Goal: Information Seeking & Learning: Learn about a topic

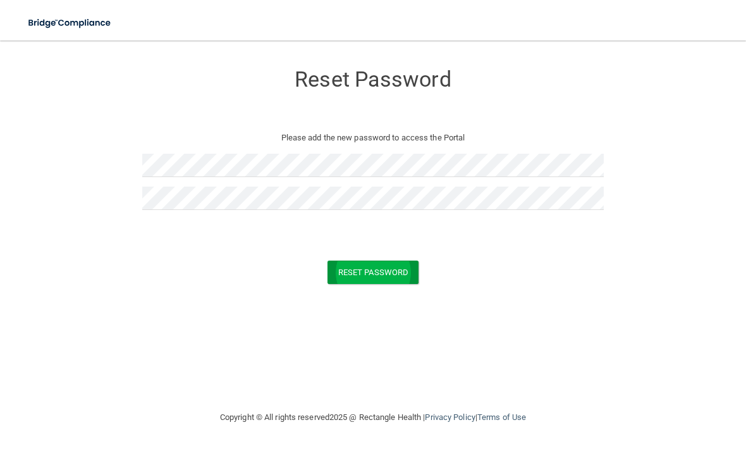
click at [394, 265] on button "Reset Password" at bounding box center [372, 271] width 91 height 23
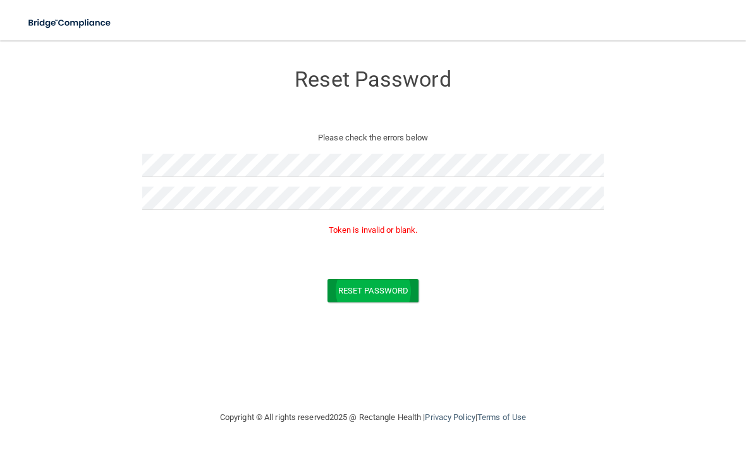
click at [396, 293] on button "Reset Password" at bounding box center [372, 290] width 91 height 23
click at [350, 140] on p "Please check the errors below" at bounding box center [373, 137] width 442 height 15
click at [117, 269] on form "Reset Password Please check the errors below Token is invalid or blank. Reset P…" at bounding box center [372, 185] width 695 height 264
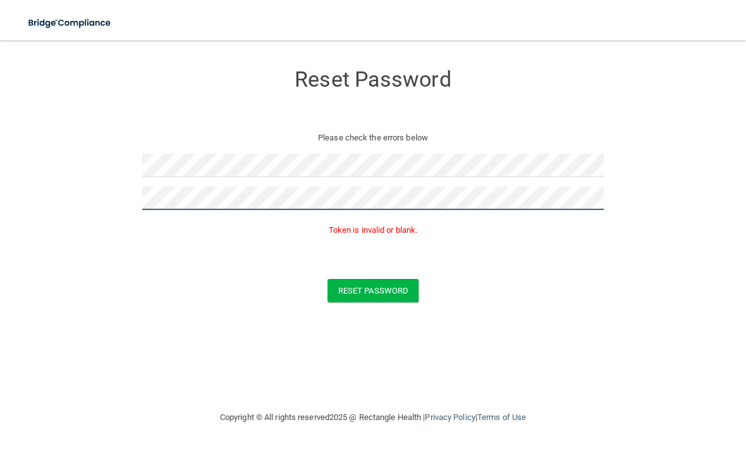
click at [373, 288] on button "Reset Password" at bounding box center [372, 290] width 91 height 23
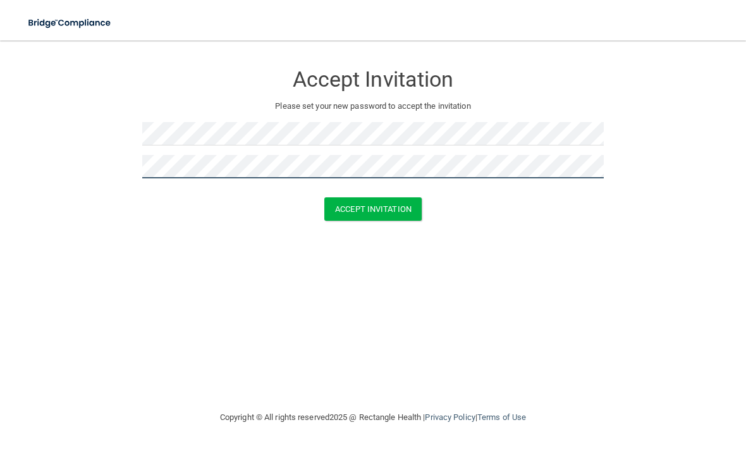
click at [373, 207] on button "Accept Invitation" at bounding box center [372, 208] width 97 height 23
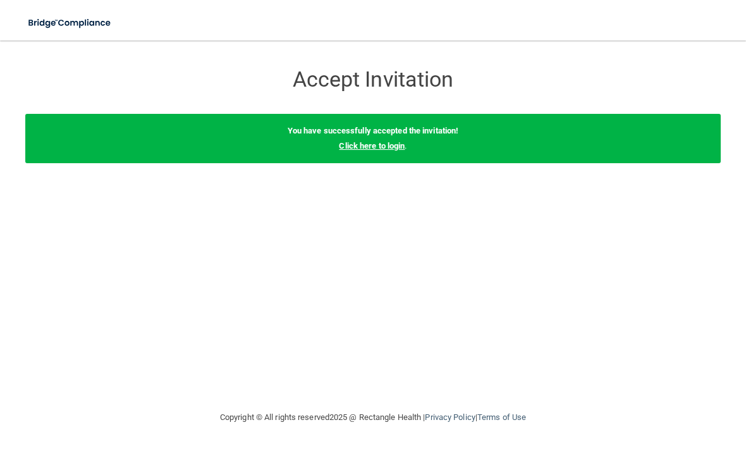
click at [403, 145] on link "Click here to login" at bounding box center [372, 145] width 66 height 9
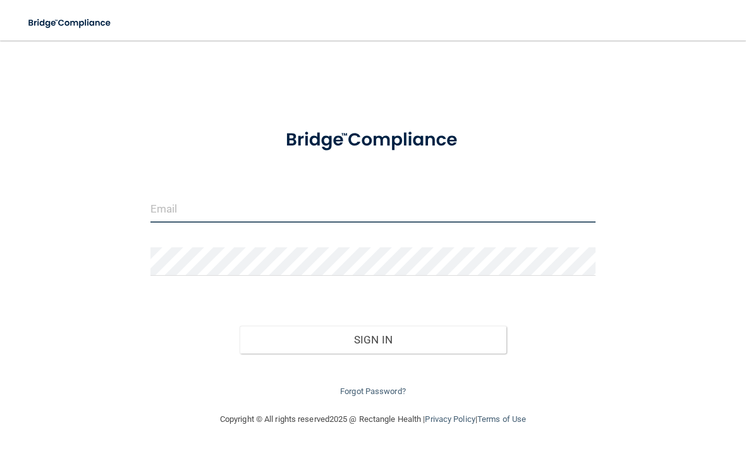
click at [377, 200] on input "email" at bounding box center [372, 208] width 445 height 28
type input "[EMAIL_ADDRESS][DOMAIN_NAME]"
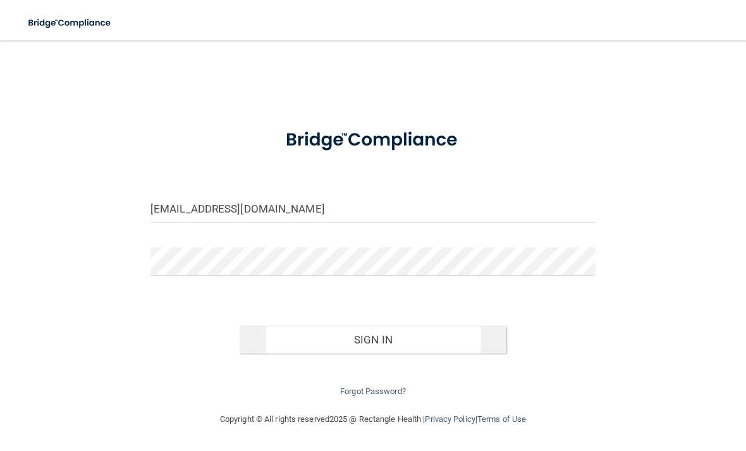
click at [466, 331] on button "Sign In" at bounding box center [372, 339] width 267 height 28
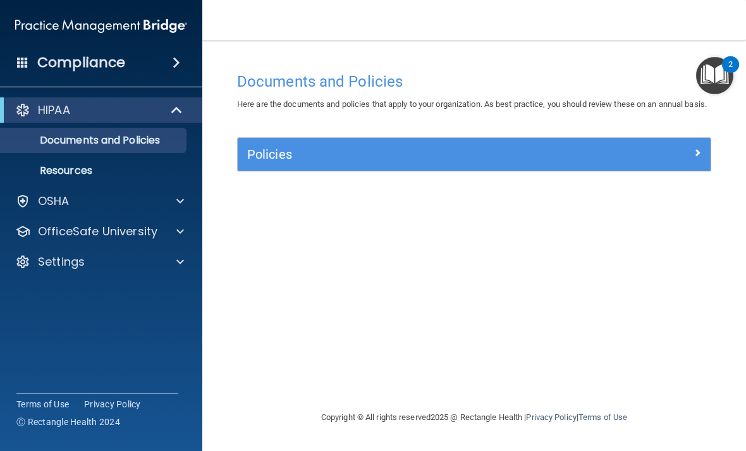
click at [279, 161] on h5 "Policies" at bounding box center [415, 154] width 336 height 14
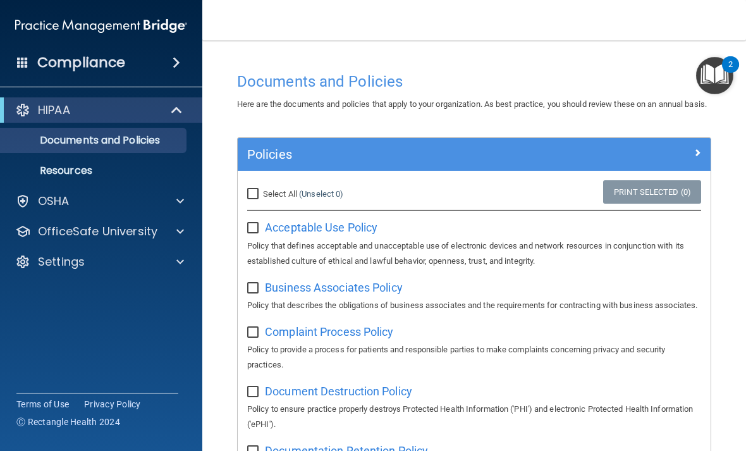
scroll to position [56, 0]
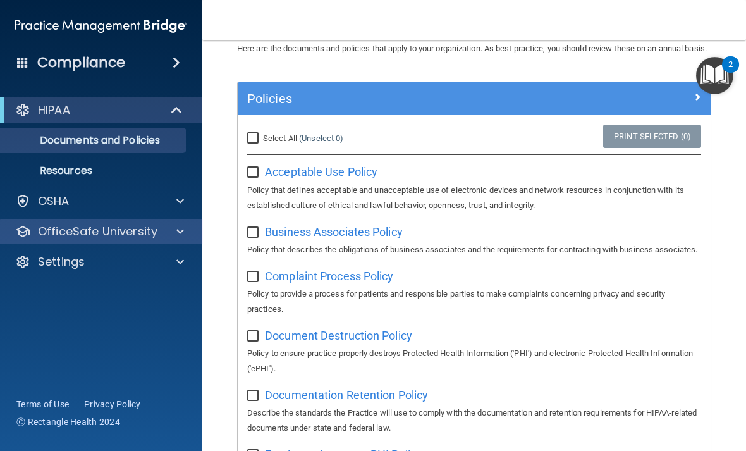
click at [49, 238] on p "OfficeSafe University" at bounding box center [97, 231] width 119 height 15
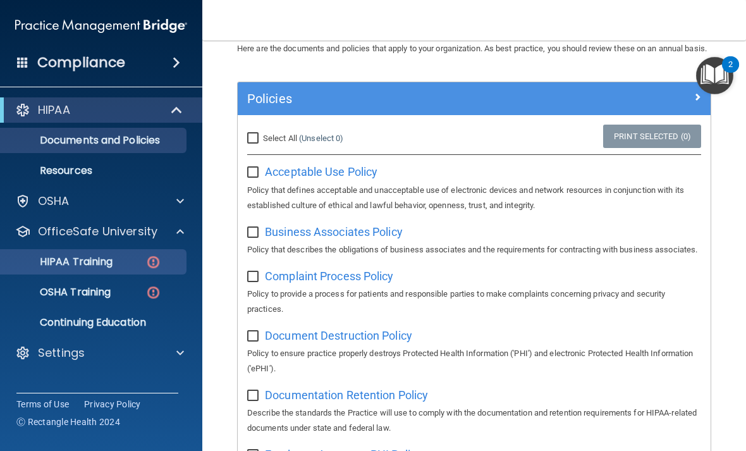
click at [51, 264] on p "HIPAA Training" at bounding box center [60, 261] width 104 height 13
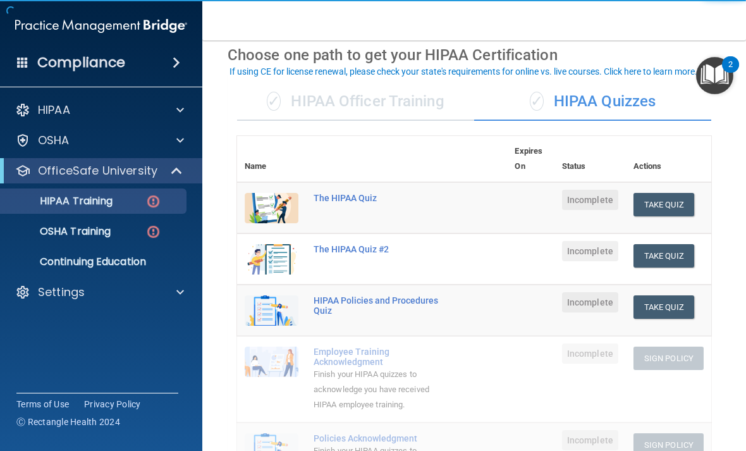
click at [333, 102] on div "✓ HIPAA Officer Training" at bounding box center [355, 102] width 237 height 38
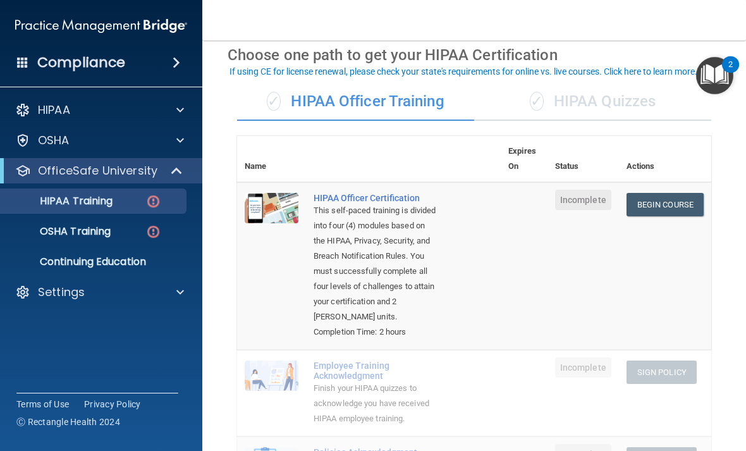
click at [559, 111] on div "✓ HIPAA Quizzes" at bounding box center [592, 102] width 237 height 38
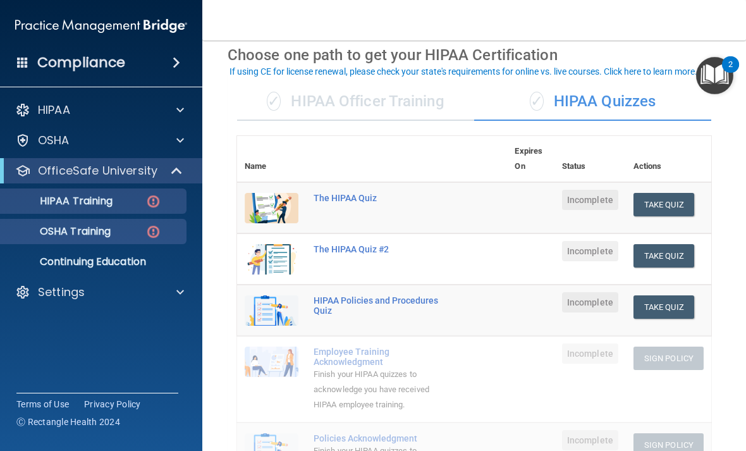
click at [73, 231] on p "OSHA Training" at bounding box center [59, 231] width 102 height 13
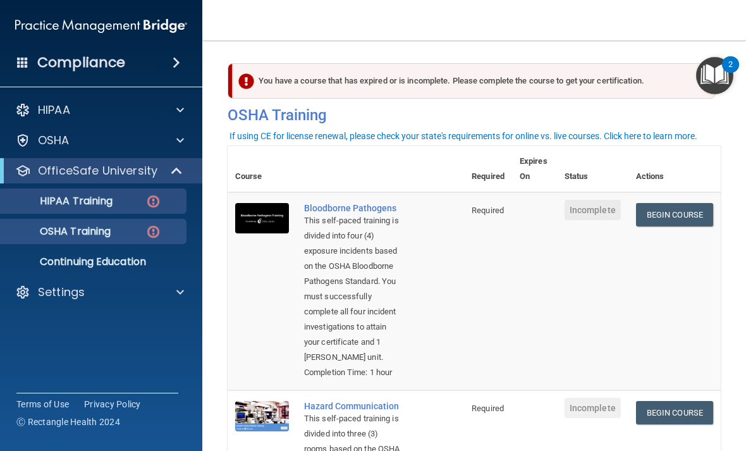
click at [130, 196] on div "HIPAA Training" at bounding box center [94, 201] width 173 height 13
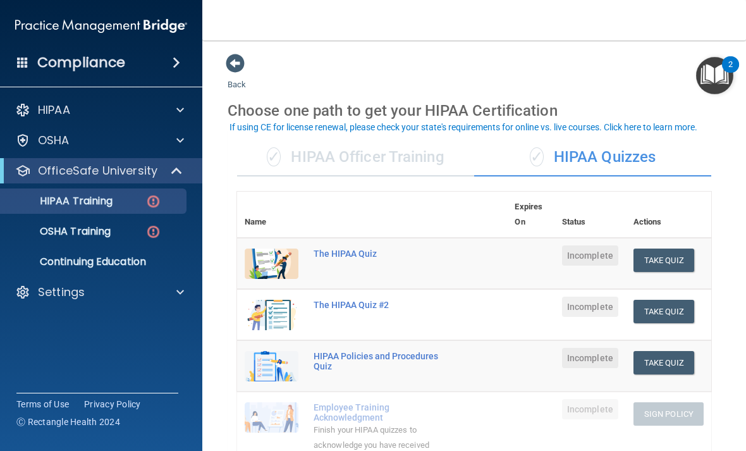
click at [364, 152] on div "✓ HIPAA Officer Training" at bounding box center [355, 157] width 237 height 38
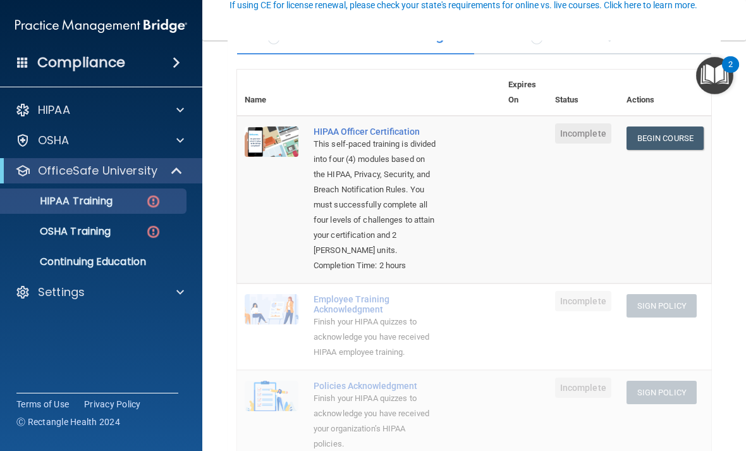
scroll to position [121, 0]
click at [670, 134] on link "Begin Course" at bounding box center [664, 138] width 77 height 23
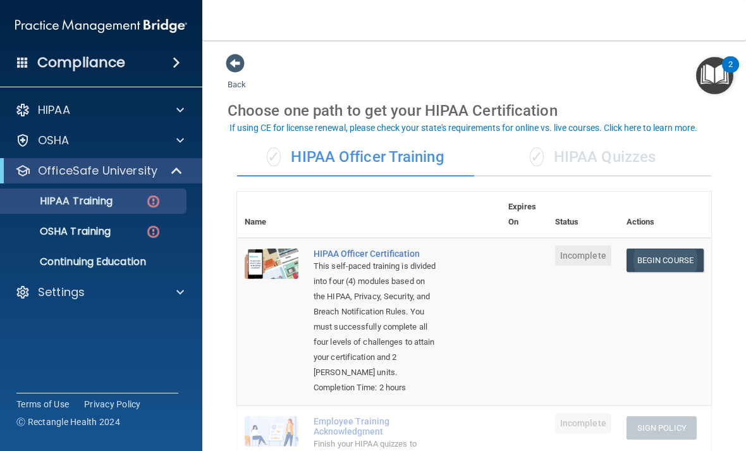
scroll to position [0, 0]
click at [650, 161] on div "✓ HIPAA Quizzes" at bounding box center [592, 157] width 237 height 38
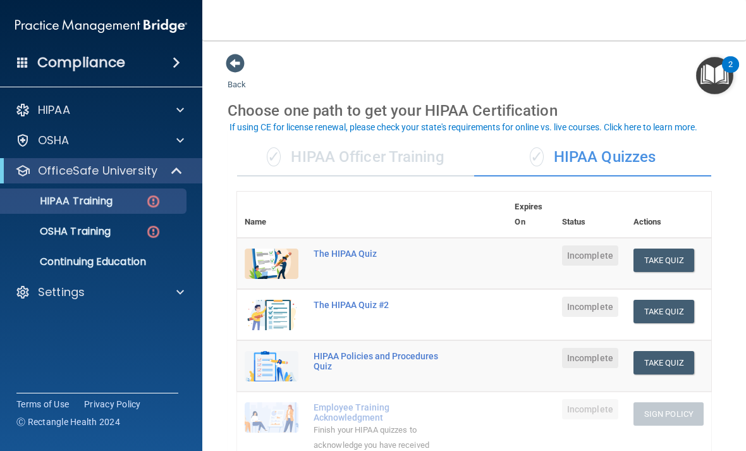
click at [296, 159] on div "✓ HIPAA Officer Training" at bounding box center [355, 157] width 237 height 38
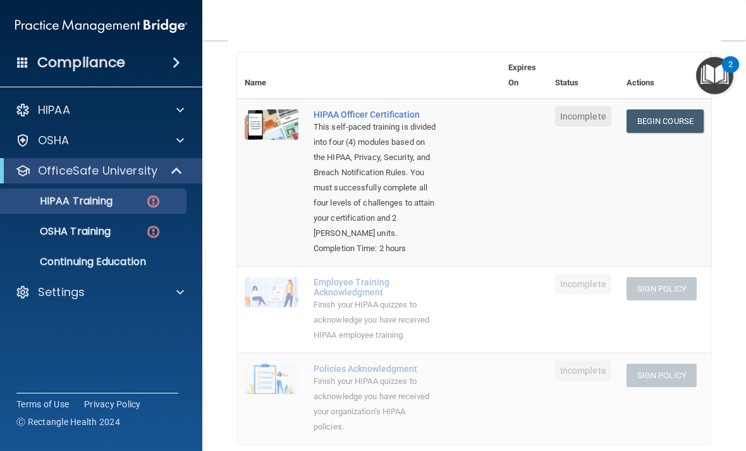
scroll to position [140, 0]
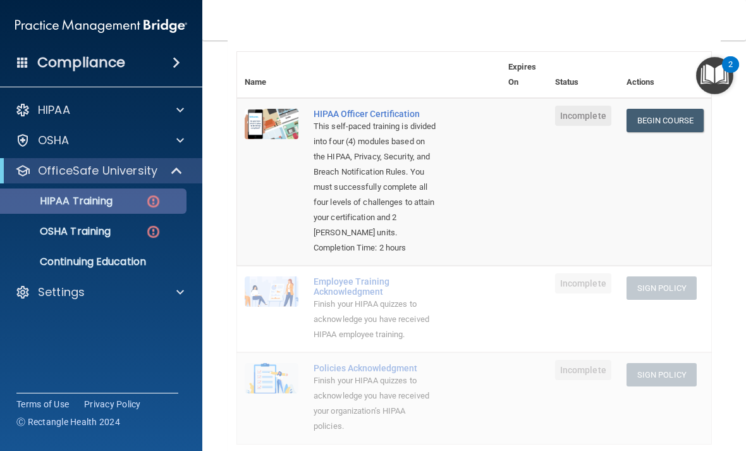
click at [71, 195] on p "HIPAA Training" at bounding box center [60, 201] width 104 height 13
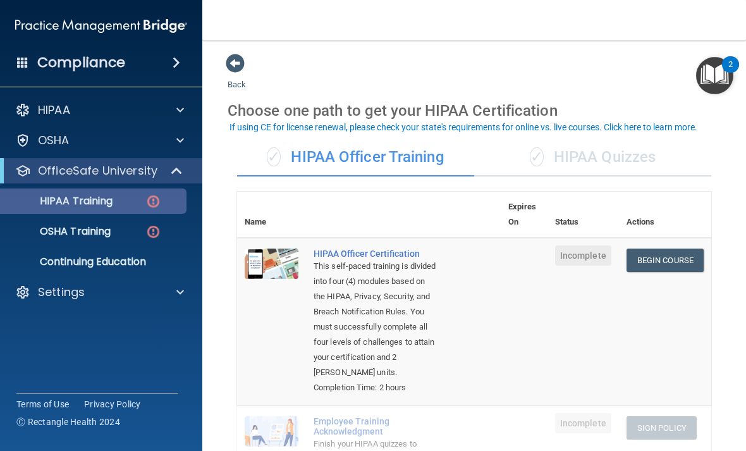
scroll to position [0, 0]
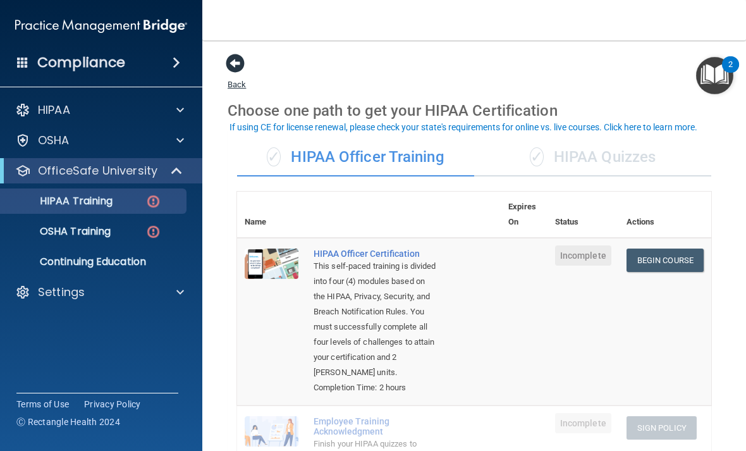
click at [233, 66] on span at bounding box center [235, 63] width 19 height 19
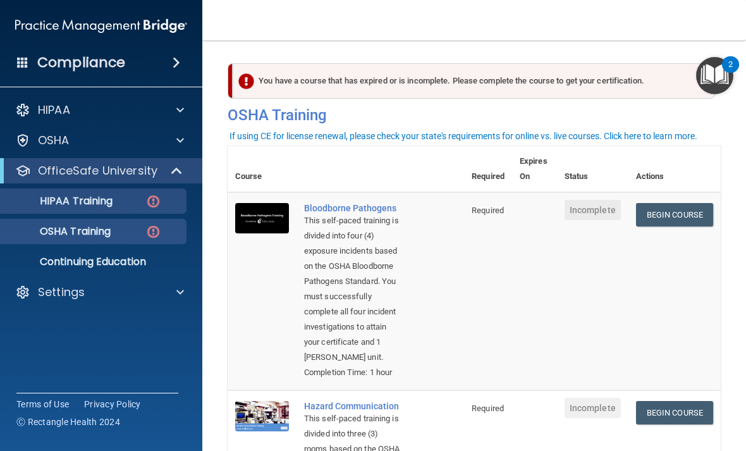
click at [66, 191] on link "HIPAA Training" at bounding box center [86, 200] width 199 height 25
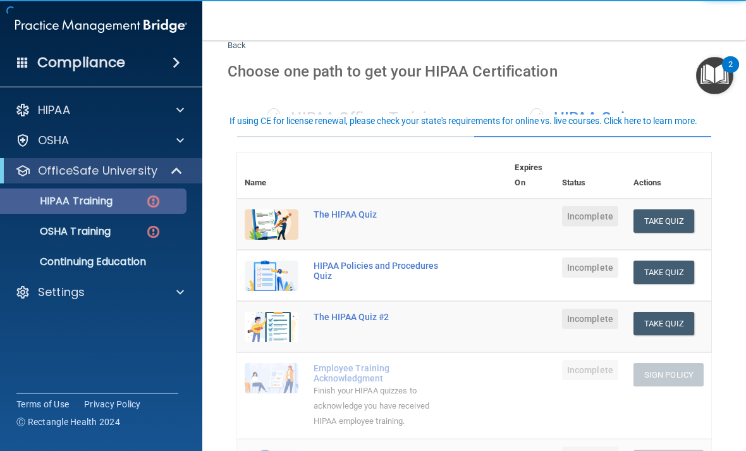
scroll to position [45, 0]
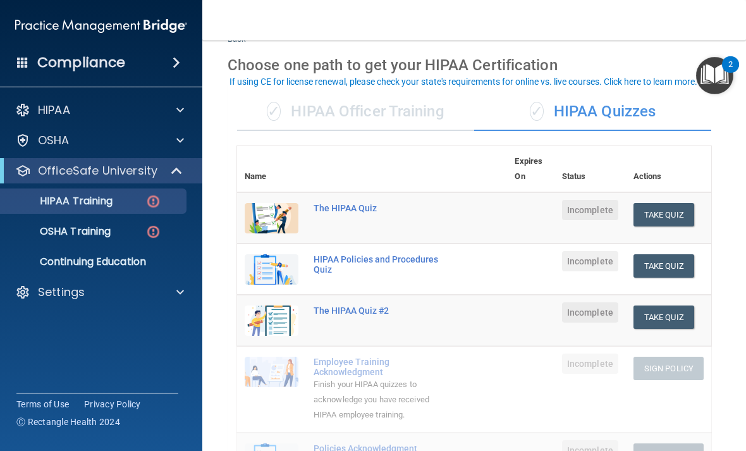
click at [334, 109] on div "✓ HIPAA Officer Training" at bounding box center [355, 112] width 237 height 38
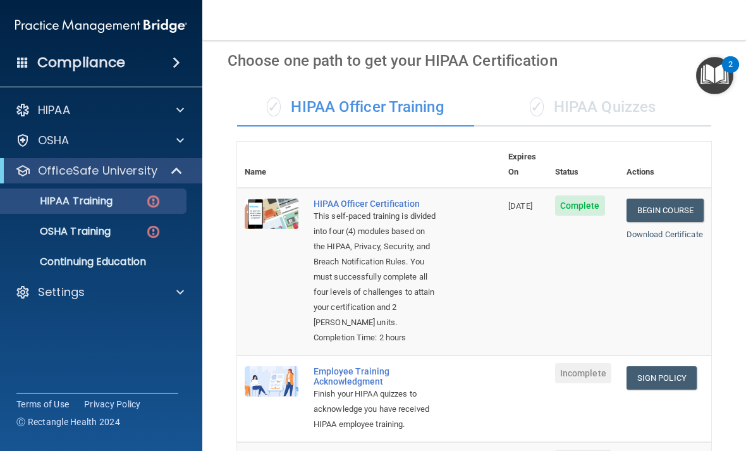
scroll to position [38, 0]
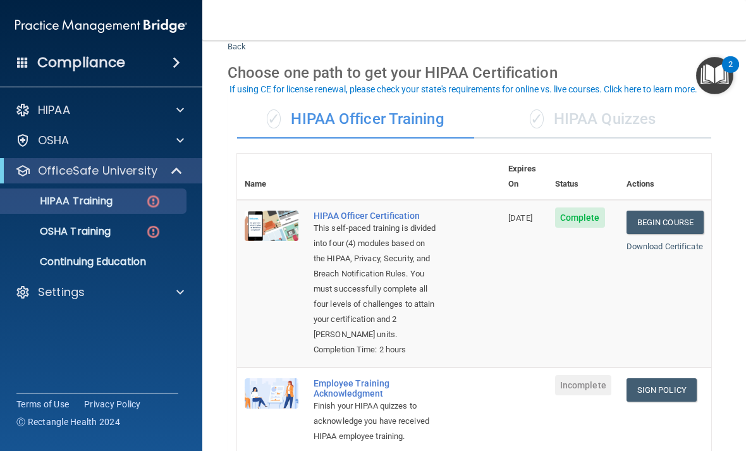
click at [657, 119] on div "✓ HIPAA Quizzes" at bounding box center [592, 119] width 237 height 38
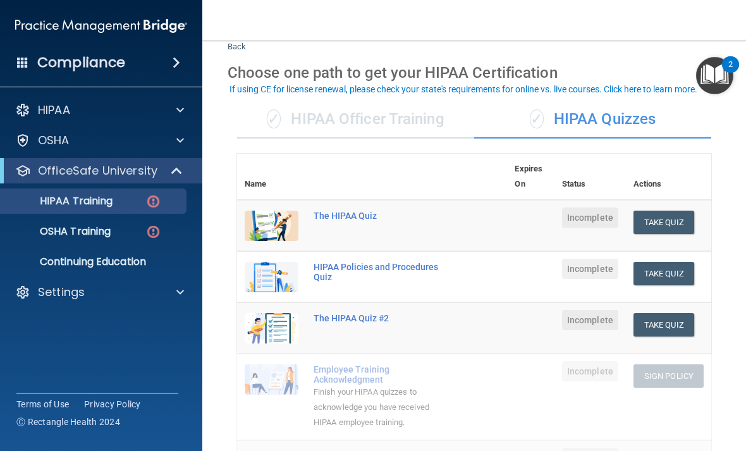
scroll to position [98, 0]
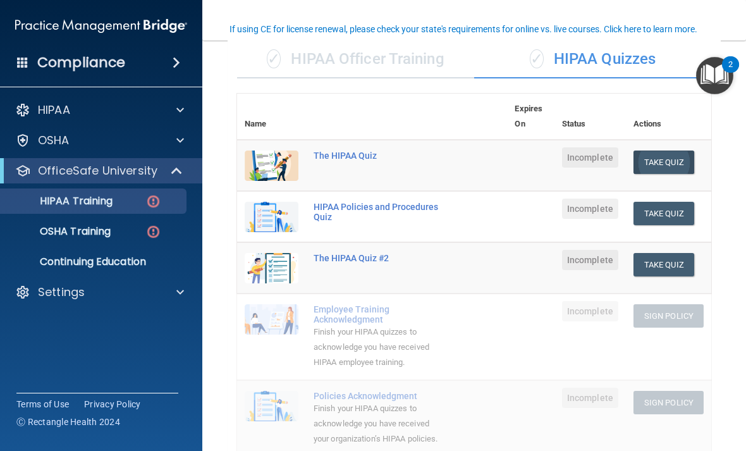
click at [682, 168] on button "Take Quiz" at bounding box center [663, 161] width 61 height 23
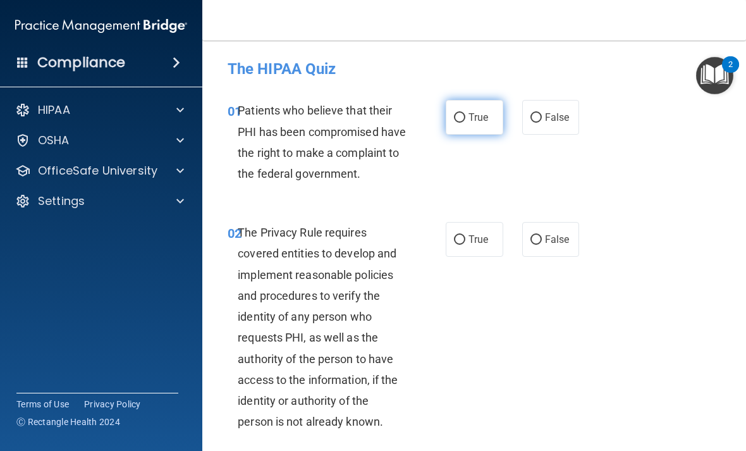
click at [471, 116] on span "True" at bounding box center [478, 117] width 20 height 12
click at [465, 116] on input "True" at bounding box center [459, 117] width 11 height 9
radio input "true"
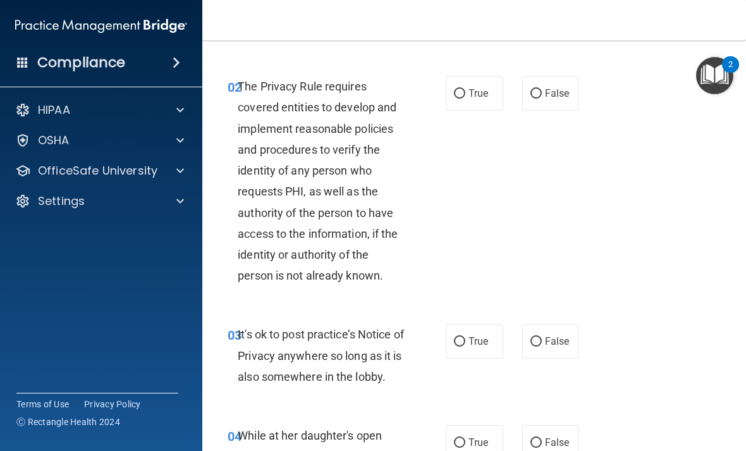
scroll to position [153, 0]
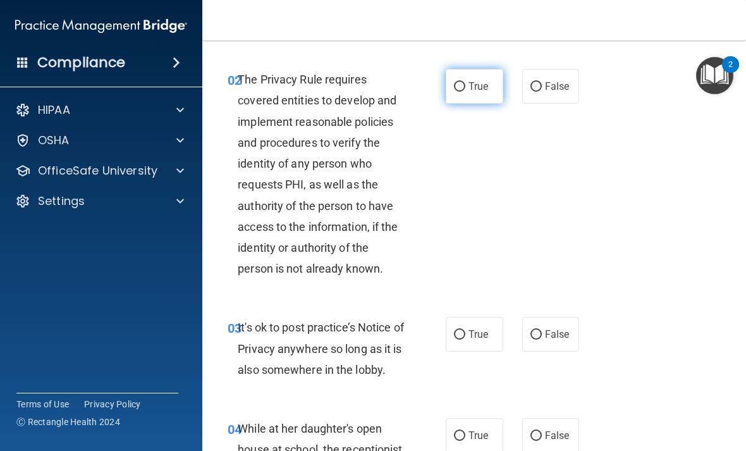
click at [483, 92] on span "True" at bounding box center [478, 86] width 20 height 12
click at [465, 92] on input "True" at bounding box center [459, 86] width 11 height 9
radio input "true"
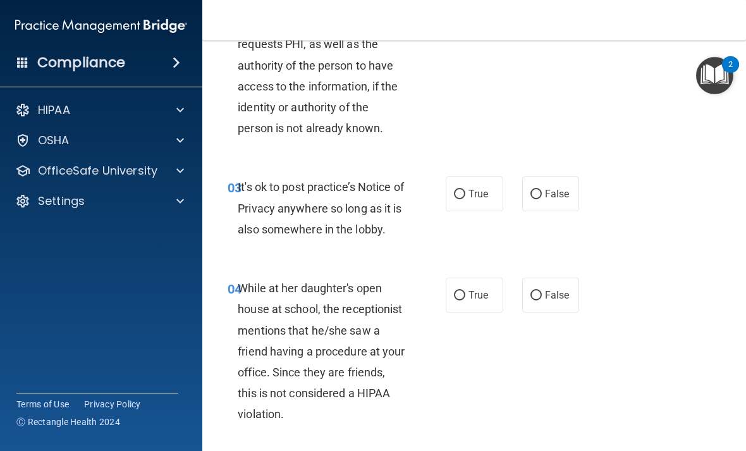
scroll to position [294, 0]
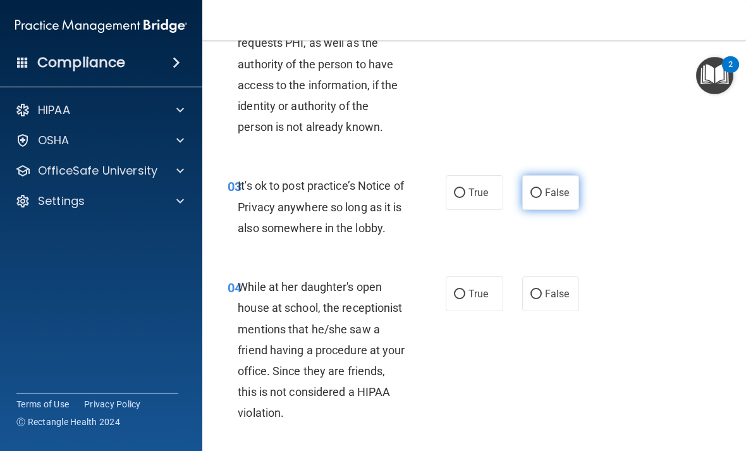
click at [578, 207] on label "False" at bounding box center [551, 192] width 58 height 35
click at [542, 198] on input "False" at bounding box center [535, 192] width 11 height 9
radio input "true"
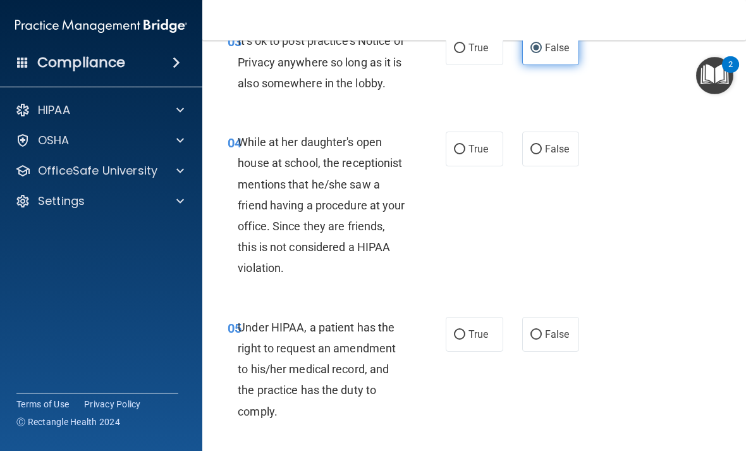
scroll to position [451, 0]
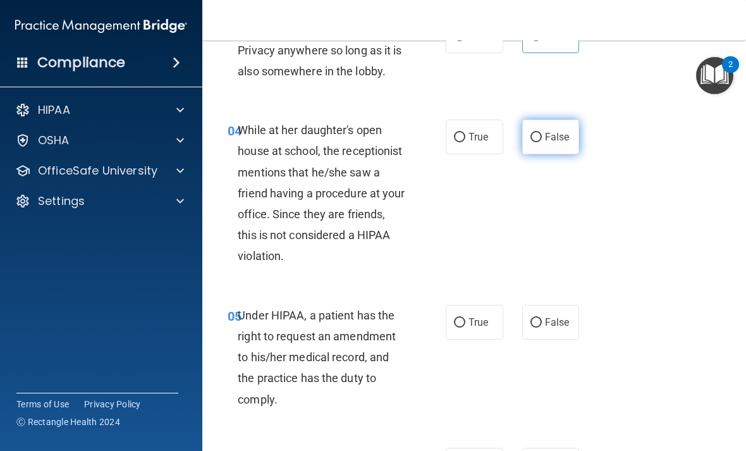
click at [575, 154] on label "False" at bounding box center [551, 136] width 58 height 35
click at [542, 142] on input "False" at bounding box center [535, 137] width 11 height 9
radio input "true"
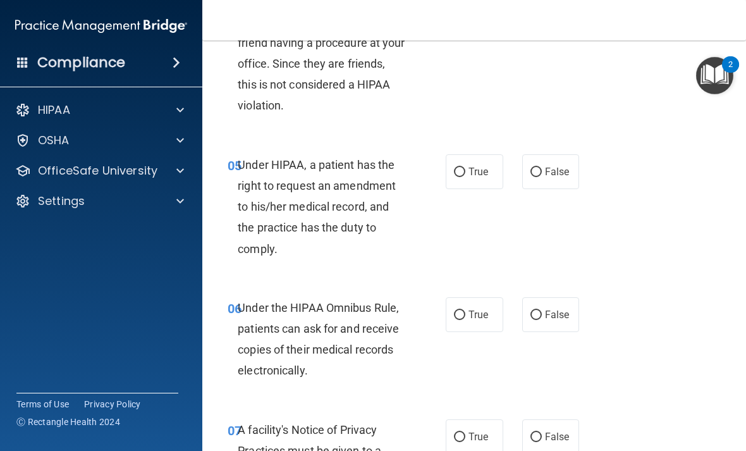
scroll to position [618, 0]
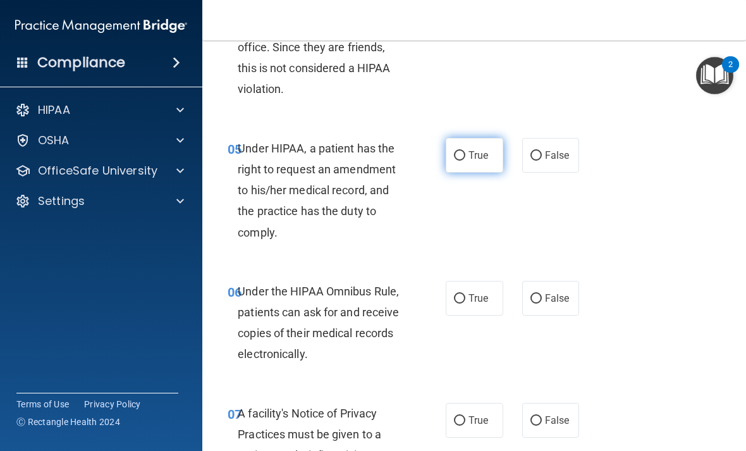
click at [467, 169] on label "True" at bounding box center [474, 155] width 58 height 35
click at [465, 161] on input "True" at bounding box center [459, 155] width 11 height 9
radio input "true"
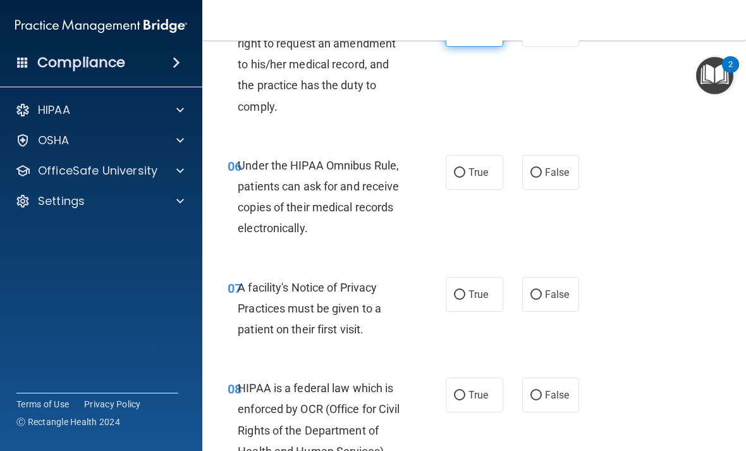
scroll to position [744, 0]
click at [473, 178] on span "True" at bounding box center [478, 172] width 20 height 12
click at [465, 177] on input "True" at bounding box center [459, 171] width 11 height 9
radio input "true"
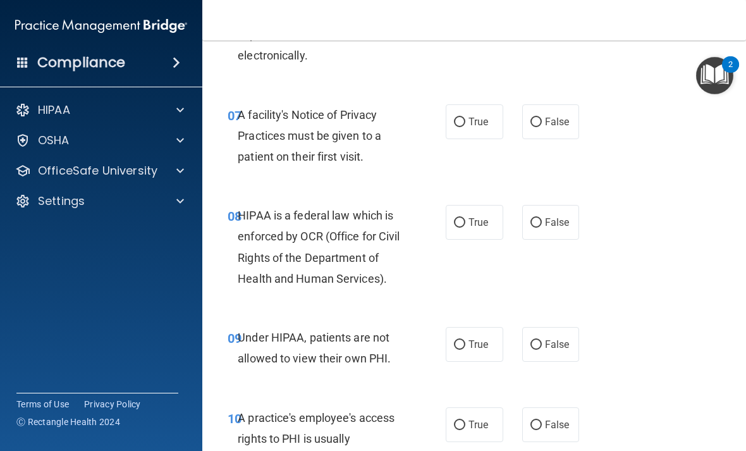
scroll to position [923, 0]
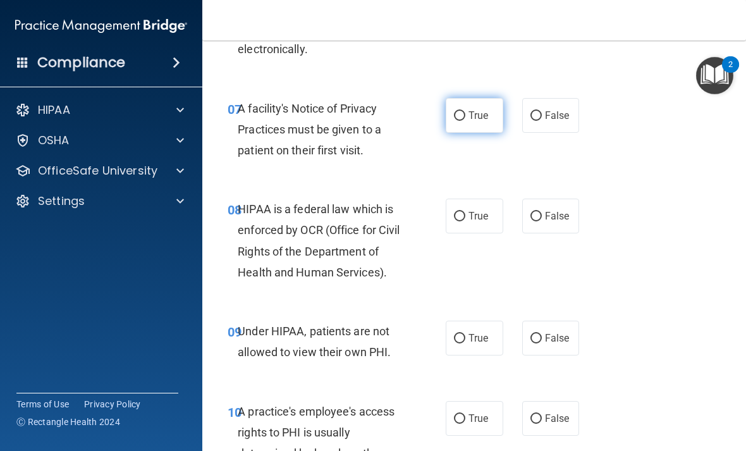
click at [479, 121] on span "True" at bounding box center [478, 115] width 20 height 12
click at [465, 121] on input "True" at bounding box center [459, 115] width 11 height 9
radio input "true"
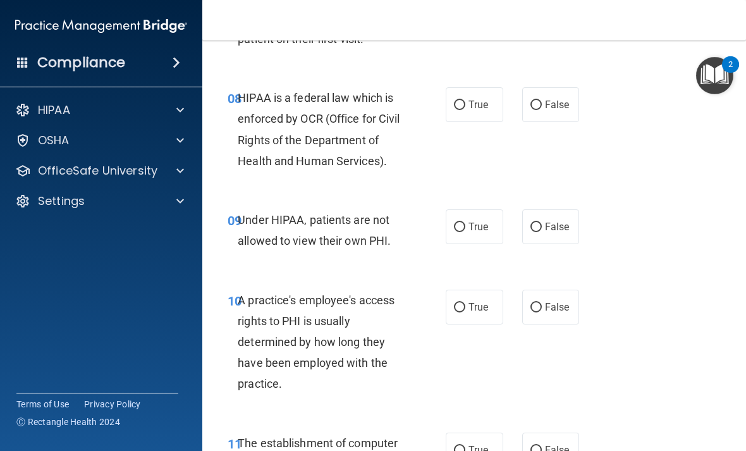
scroll to position [1037, 0]
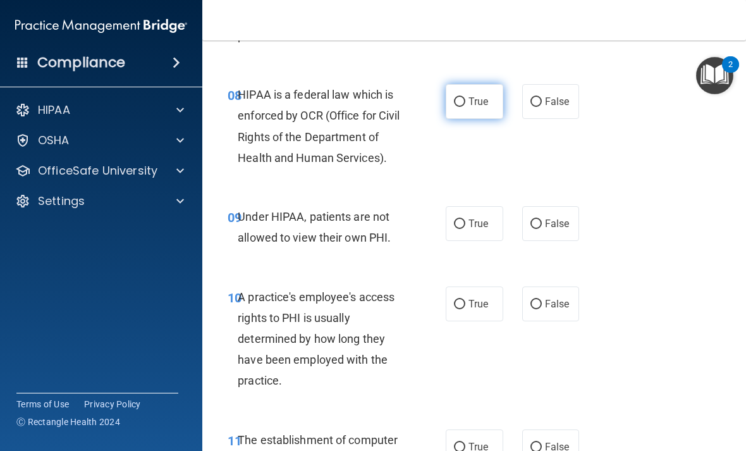
click at [478, 107] on span "True" at bounding box center [478, 101] width 20 height 12
click at [465, 107] on input "True" at bounding box center [459, 101] width 11 height 9
radio input "true"
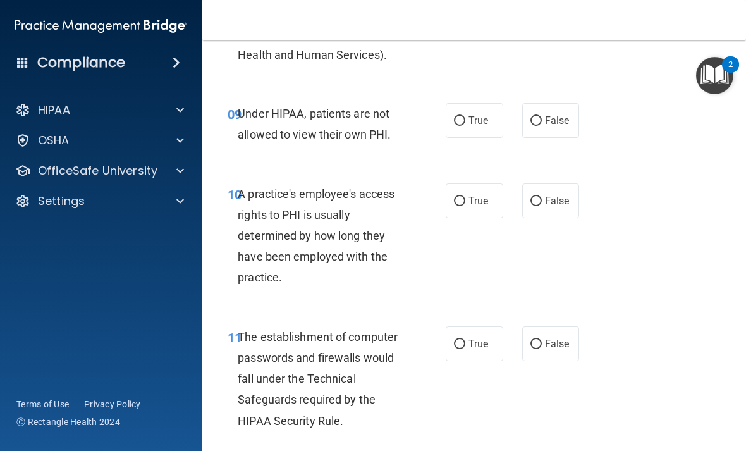
scroll to position [1141, 0]
click at [556, 137] on label "False" at bounding box center [551, 119] width 58 height 35
click at [542, 125] on input "False" at bounding box center [535, 120] width 11 height 9
radio input "true"
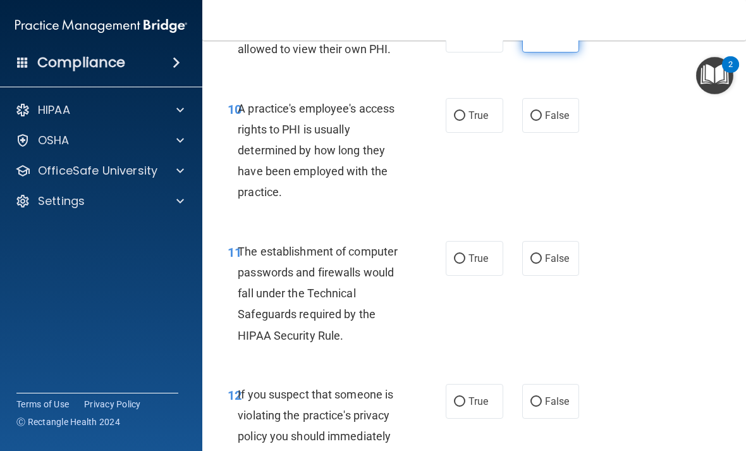
scroll to position [1239, 0]
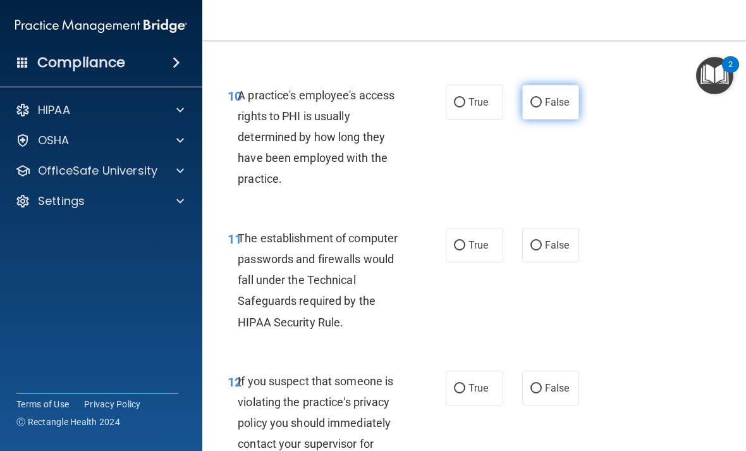
click at [565, 108] on span "False" at bounding box center [557, 102] width 25 height 12
click at [542, 107] on input "False" at bounding box center [535, 102] width 11 height 9
radio input "true"
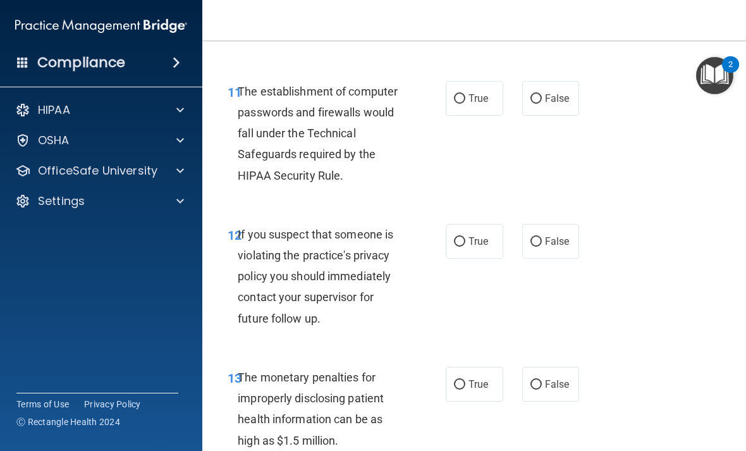
scroll to position [1386, 0]
click at [489, 115] on label "True" at bounding box center [474, 97] width 58 height 35
click at [465, 103] on input "True" at bounding box center [459, 98] width 11 height 9
radio input "true"
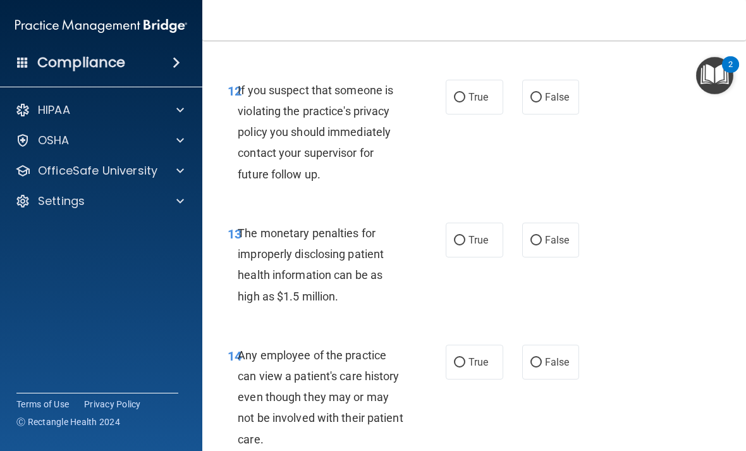
scroll to position [1531, 0]
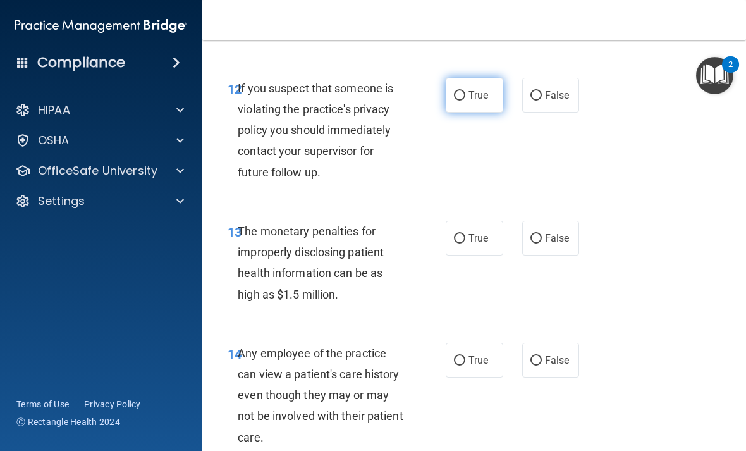
click at [481, 101] on span "True" at bounding box center [478, 95] width 20 height 12
click at [465, 100] on input "True" at bounding box center [459, 95] width 11 height 9
radio input "true"
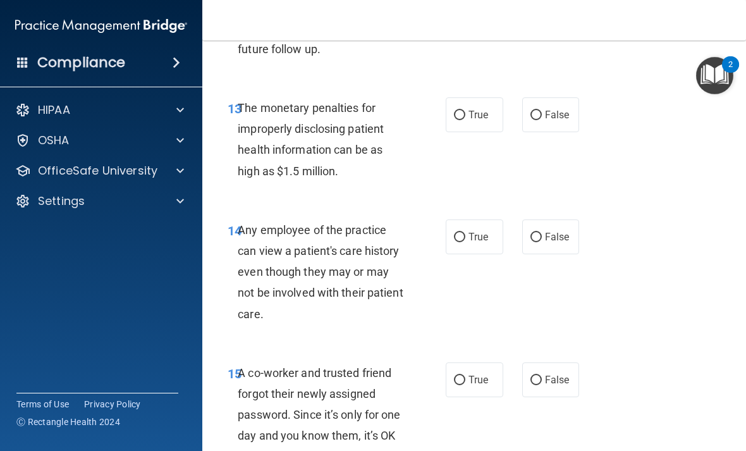
scroll to position [1656, 0]
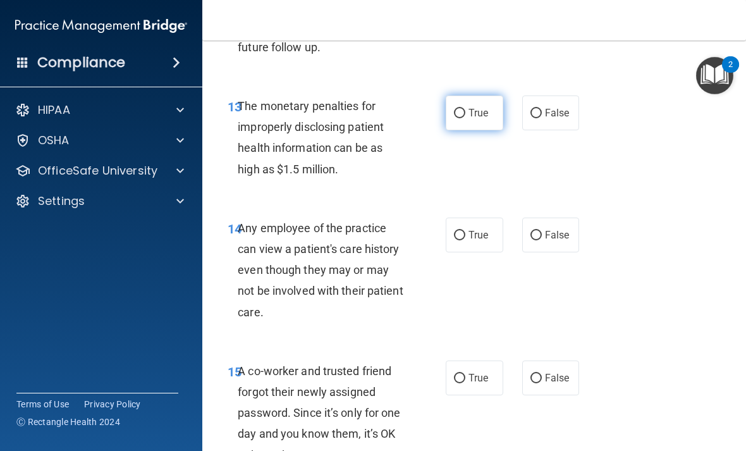
click at [481, 119] on label "True" at bounding box center [474, 112] width 58 height 35
click at [465, 118] on input "True" at bounding box center [459, 113] width 11 height 9
radio input "true"
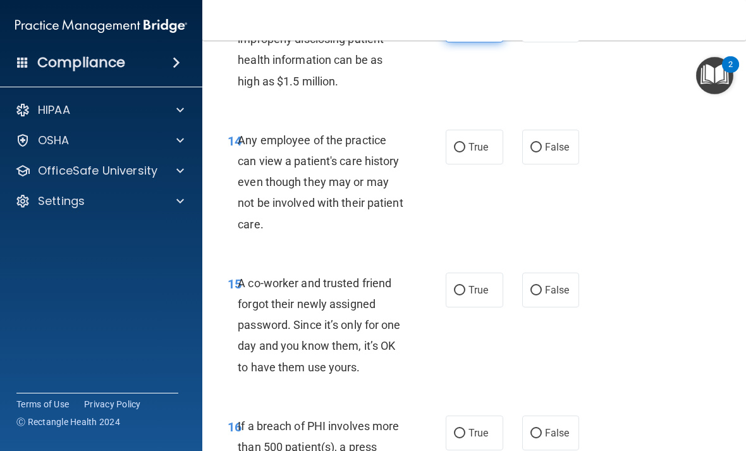
scroll to position [1745, 0]
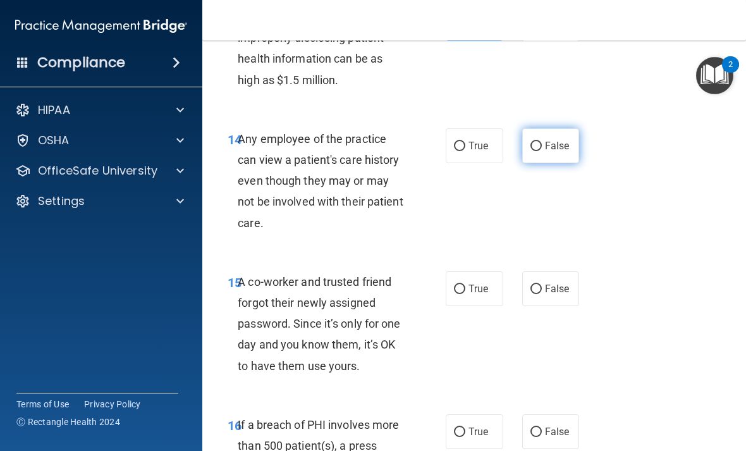
click at [555, 151] on label "False" at bounding box center [551, 145] width 58 height 35
click at [542, 151] on input "False" at bounding box center [535, 146] width 11 height 9
radio input "true"
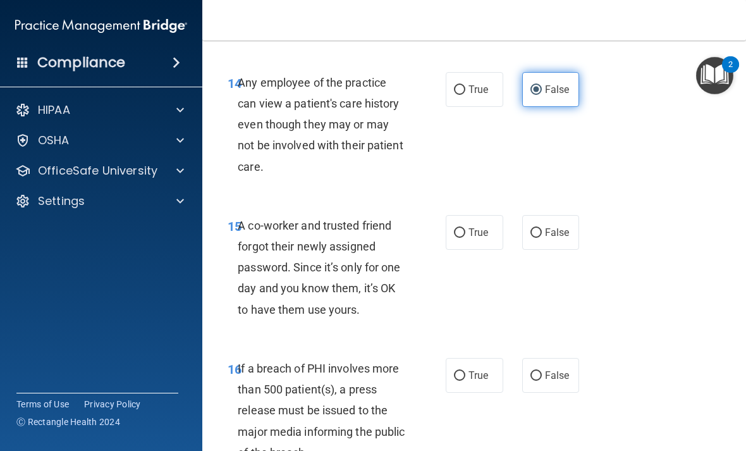
scroll to position [1802, 0]
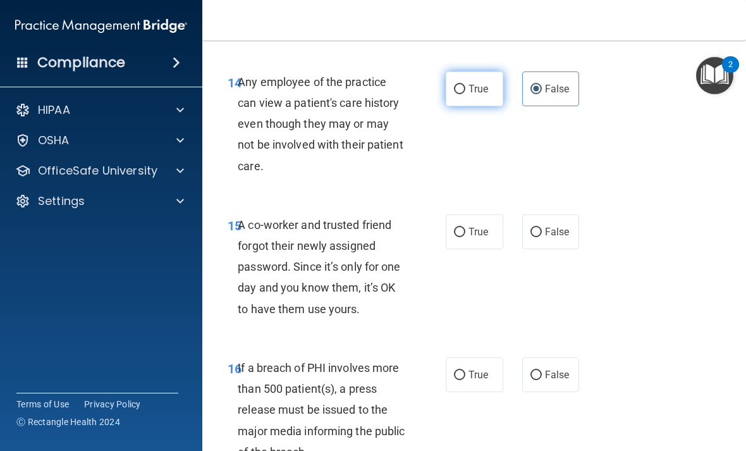
click at [472, 106] on label "True" at bounding box center [474, 88] width 58 height 35
click at [465, 94] on input "True" at bounding box center [459, 89] width 11 height 9
radio input "true"
radio input "false"
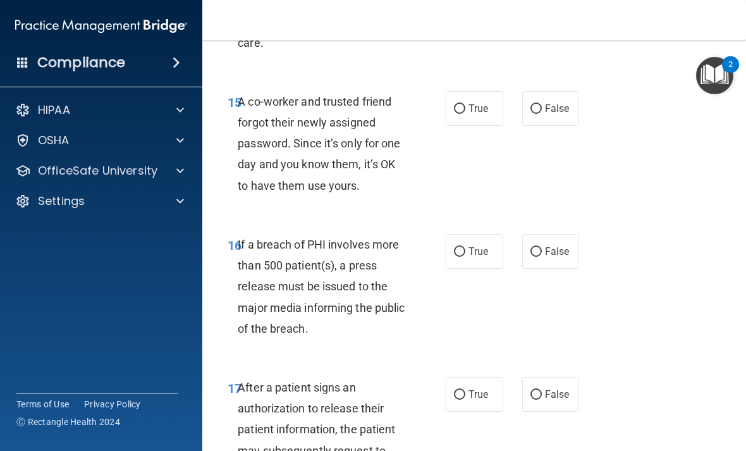
scroll to position [1939, 0]
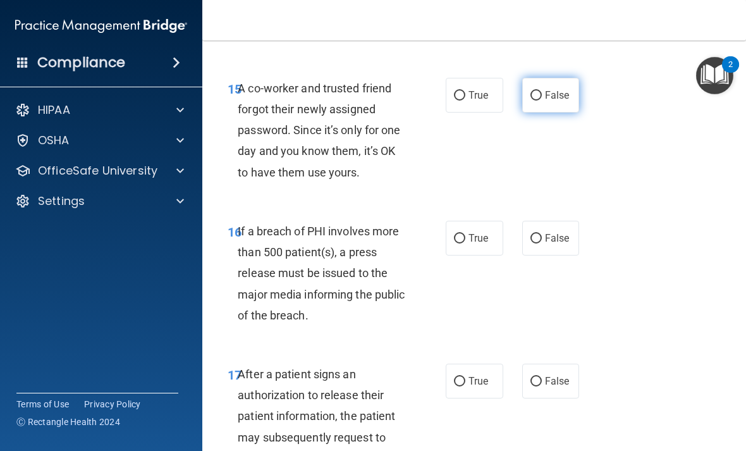
click at [562, 101] on span "False" at bounding box center [557, 95] width 25 height 12
click at [542, 100] on input "False" at bounding box center [535, 95] width 11 height 9
radio input "true"
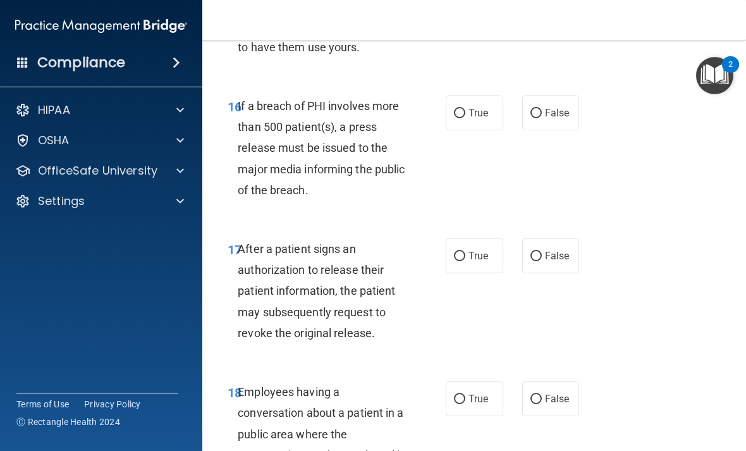
scroll to position [2073, 0]
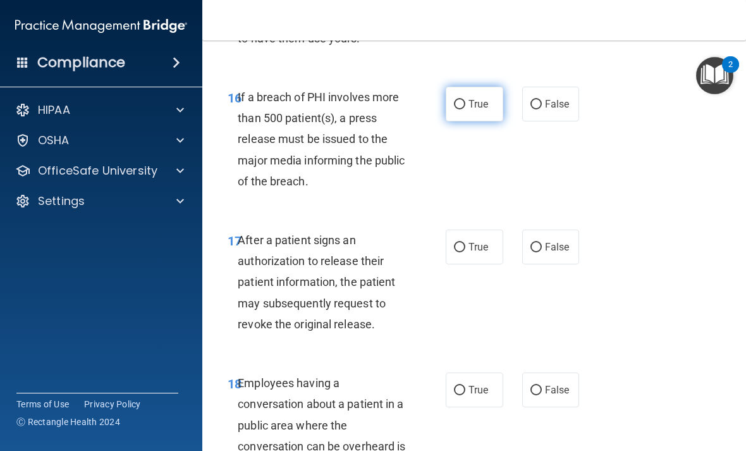
click at [477, 110] on span "True" at bounding box center [478, 104] width 20 height 12
click at [465, 109] on input "True" at bounding box center [459, 104] width 11 height 9
radio input "true"
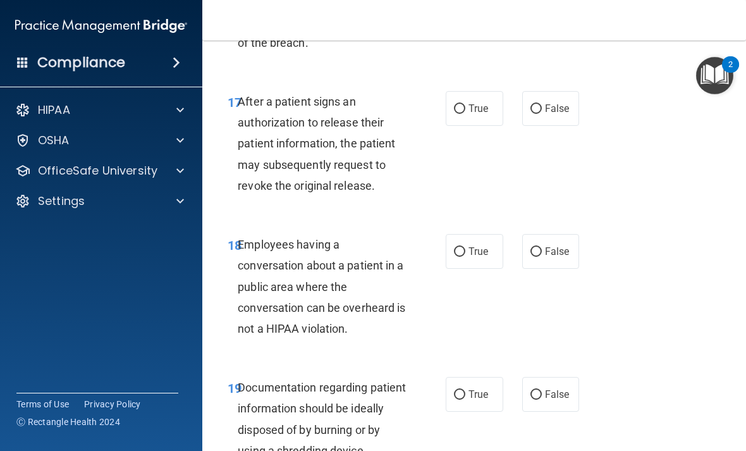
scroll to position [2212, 0]
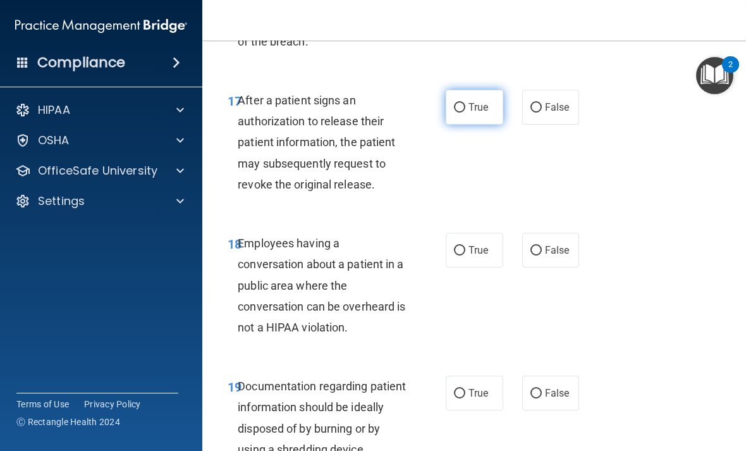
click at [480, 124] on label "True" at bounding box center [474, 107] width 58 height 35
click at [465, 112] on input "True" at bounding box center [459, 107] width 11 height 9
radio input "true"
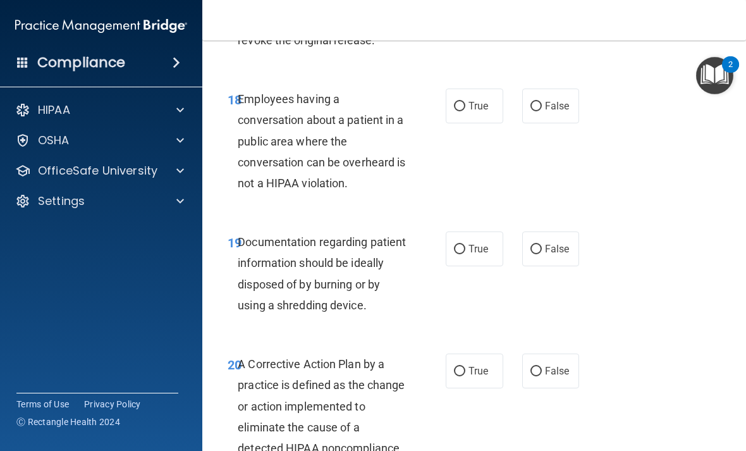
scroll to position [2357, 0]
click at [561, 123] on label "False" at bounding box center [551, 105] width 58 height 35
click at [542, 111] on input "False" at bounding box center [535, 105] width 11 height 9
radio input "true"
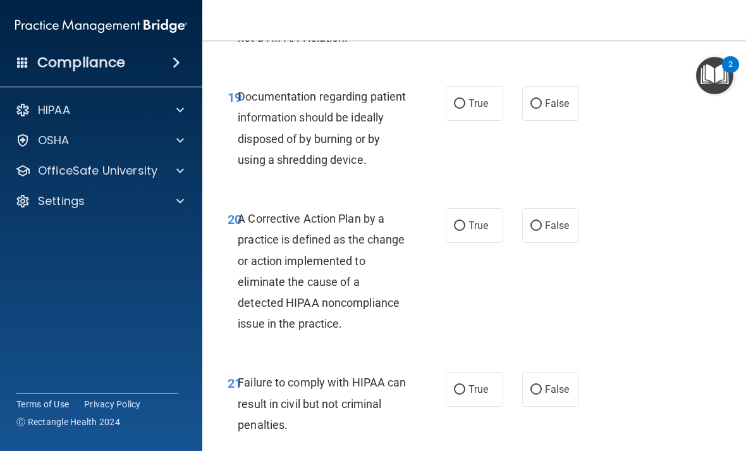
scroll to position [2504, 0]
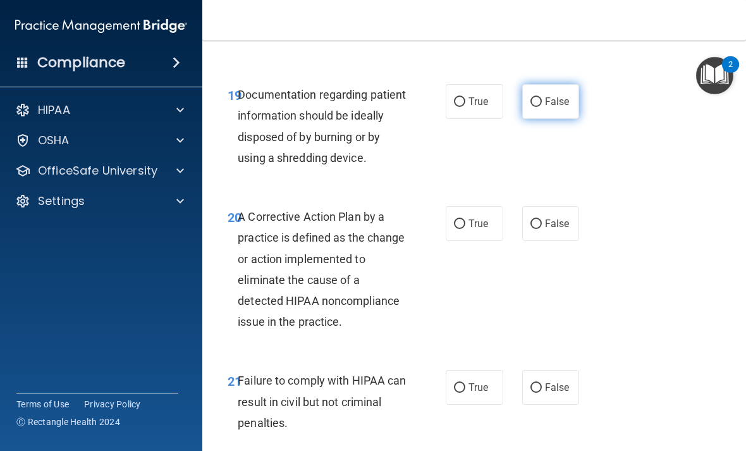
click at [550, 117] on label "False" at bounding box center [551, 101] width 58 height 35
click at [542, 107] on input "False" at bounding box center [535, 101] width 11 height 9
radio input "true"
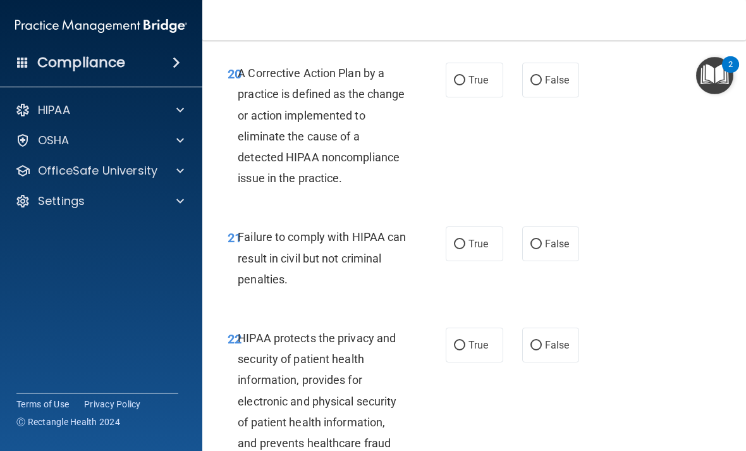
scroll to position [2649, 0]
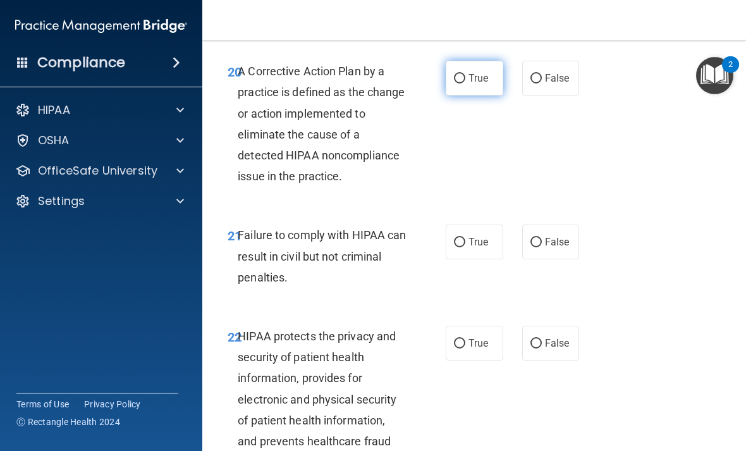
click at [490, 87] on label "True" at bounding box center [474, 78] width 58 height 35
click at [465, 83] on input "True" at bounding box center [459, 78] width 11 height 9
radio input "true"
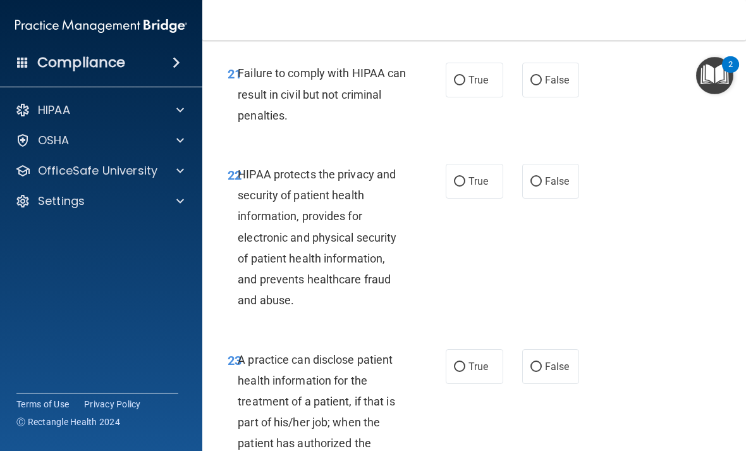
scroll to position [2813, 0]
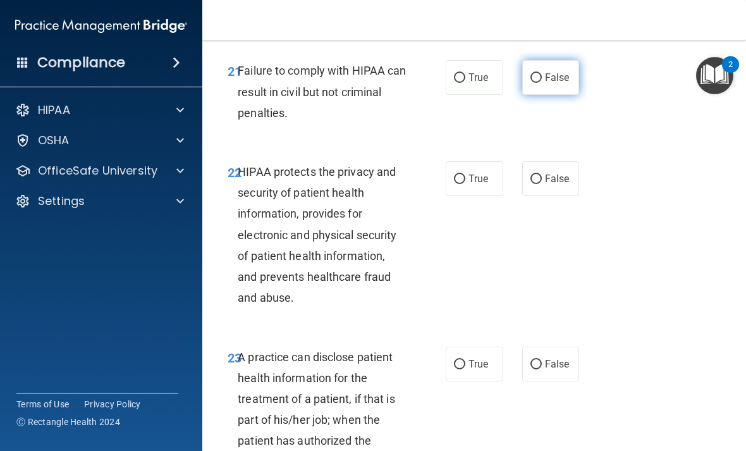
click at [553, 83] on span "False" at bounding box center [557, 77] width 25 height 12
click at [542, 83] on input "False" at bounding box center [535, 77] width 11 height 9
radio input "true"
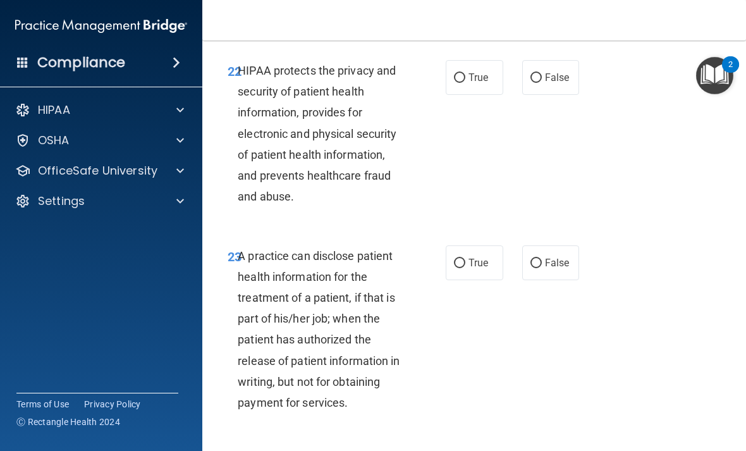
scroll to position [2915, 0]
click at [486, 83] on span "True" at bounding box center [478, 77] width 20 height 12
click at [465, 82] on input "True" at bounding box center [459, 77] width 11 height 9
radio input "true"
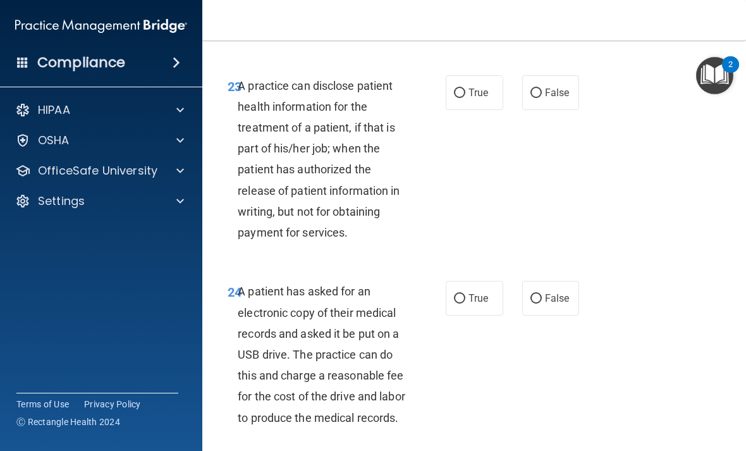
scroll to position [3085, 0]
click at [559, 90] on label "False" at bounding box center [551, 92] width 58 height 35
click at [542, 90] on input "False" at bounding box center [535, 92] width 11 height 9
radio input "true"
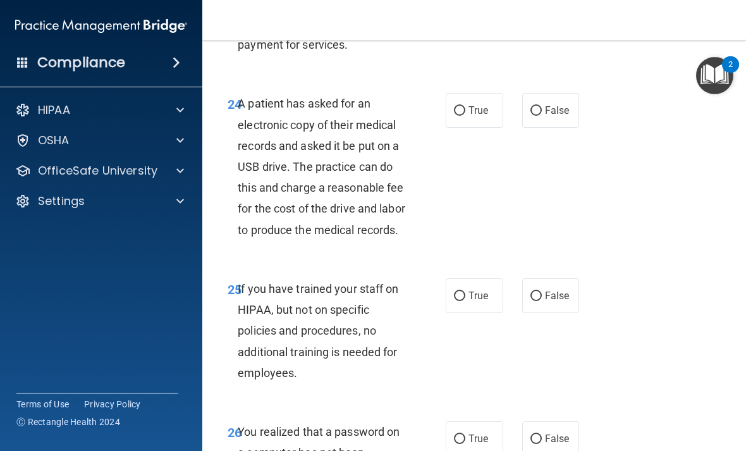
scroll to position [3269, 0]
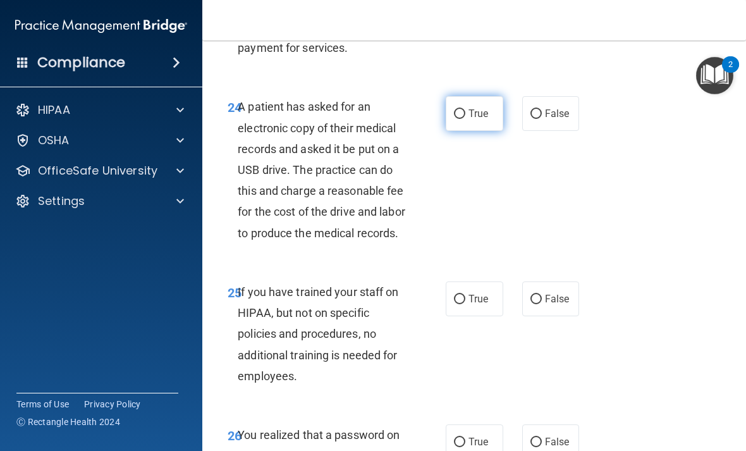
click at [476, 119] on span "True" at bounding box center [478, 113] width 20 height 12
click at [465, 119] on input "True" at bounding box center [459, 113] width 11 height 9
radio input "true"
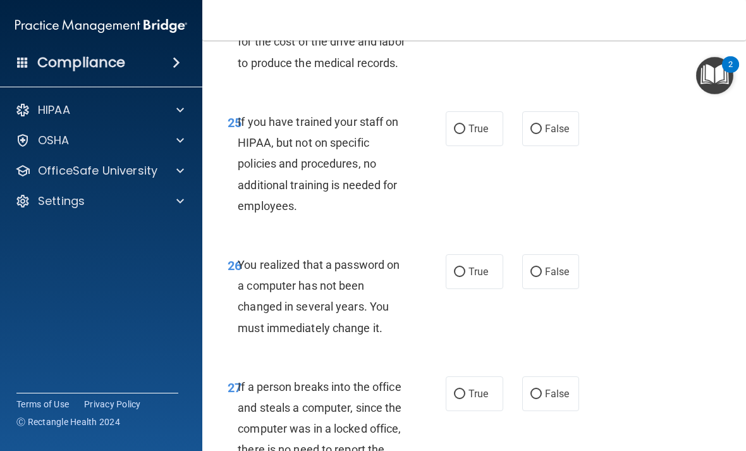
scroll to position [3439, 0]
click at [553, 134] on span "False" at bounding box center [557, 128] width 25 height 12
click at [542, 133] on input "False" at bounding box center [535, 128] width 11 height 9
radio input "true"
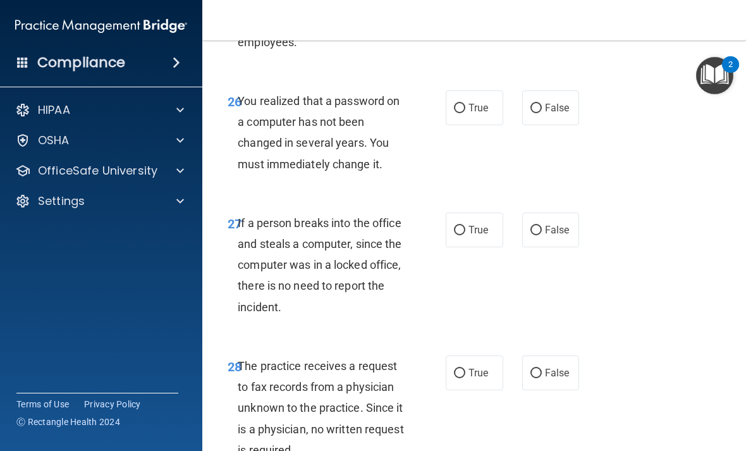
scroll to position [3618, 0]
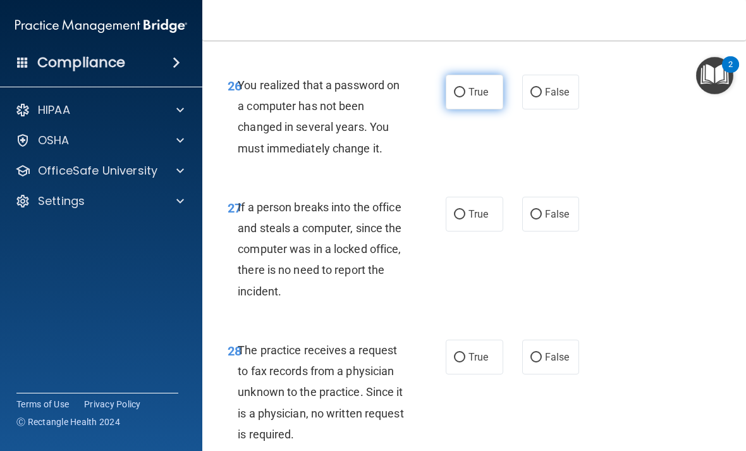
click at [471, 109] on label "True" at bounding box center [474, 92] width 58 height 35
click at [465, 97] on input "True" at bounding box center [459, 92] width 11 height 9
radio input "true"
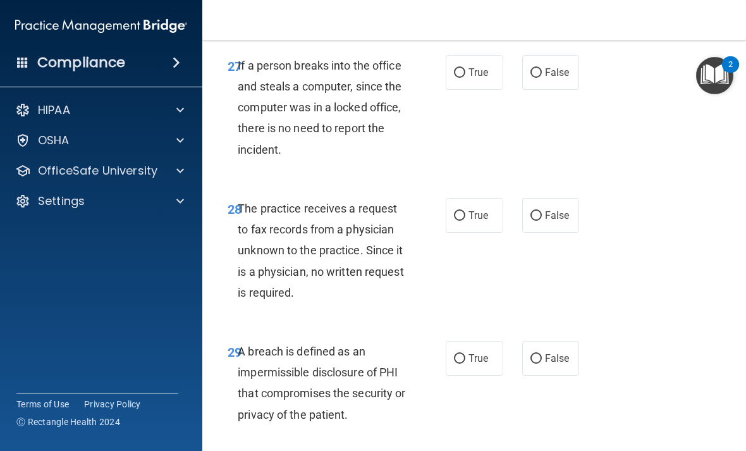
scroll to position [3760, 0]
click at [556, 78] on span "False" at bounding box center [557, 72] width 25 height 12
click at [542, 77] on input "False" at bounding box center [535, 72] width 11 height 9
radio input "true"
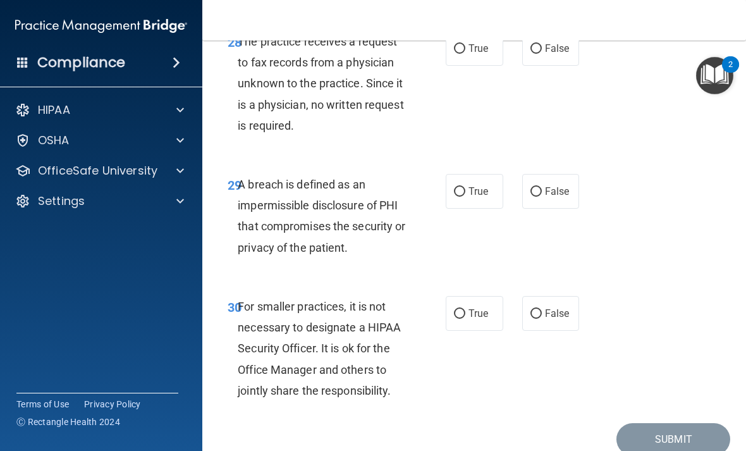
scroll to position [3925, 0]
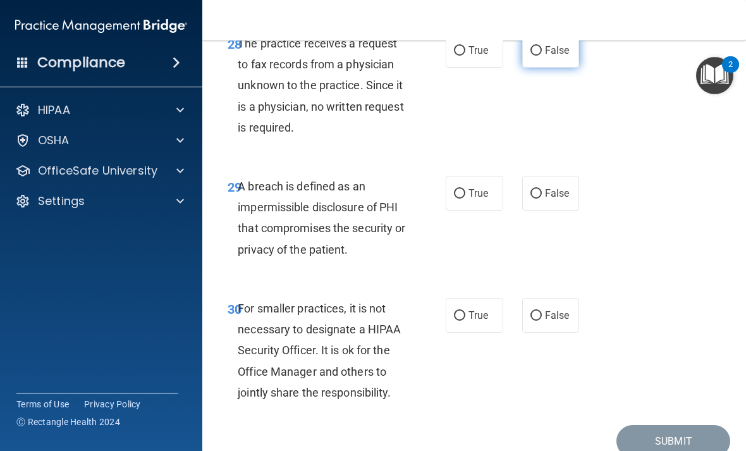
click at [562, 56] on span "False" at bounding box center [557, 50] width 25 height 12
click at [542, 56] on input "False" at bounding box center [535, 50] width 11 height 9
radio input "true"
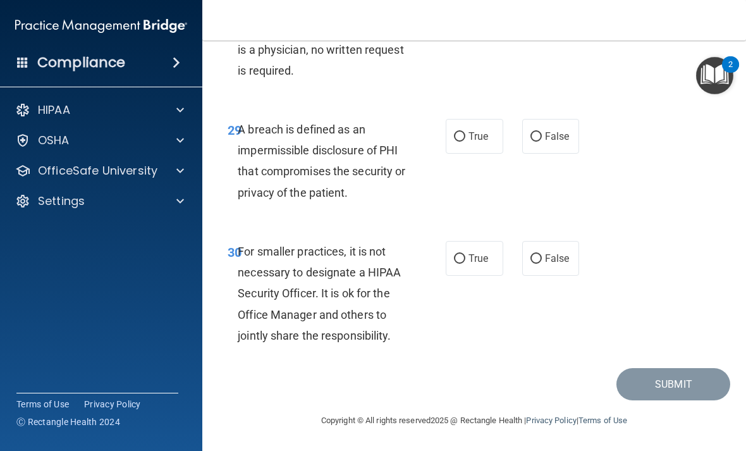
scroll to position [4002, 0]
click at [487, 152] on label "True" at bounding box center [474, 136] width 58 height 35
click at [465, 142] on input "True" at bounding box center [459, 136] width 11 height 9
radio input "true"
click at [565, 255] on span "False" at bounding box center [557, 258] width 25 height 12
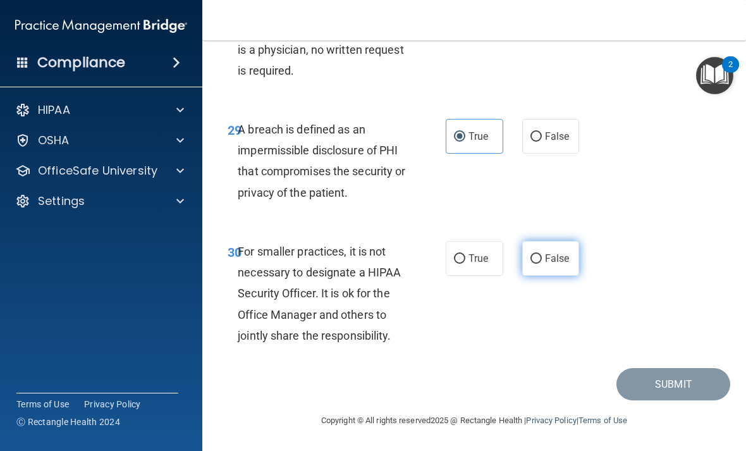
click at [542, 255] on input "False" at bounding box center [535, 258] width 11 height 9
radio input "true"
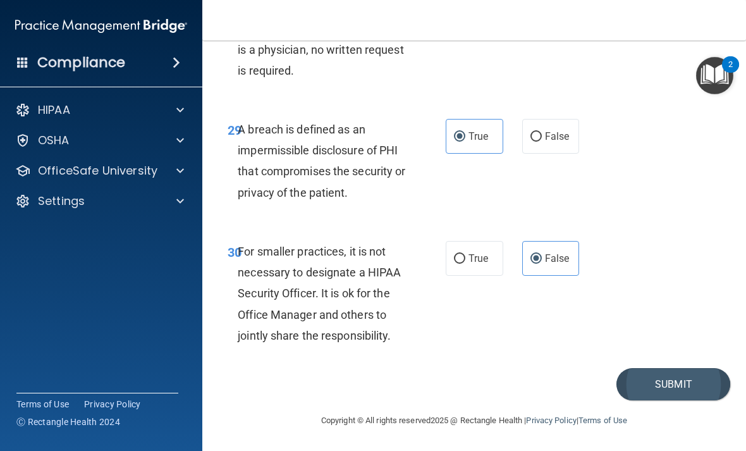
click at [666, 370] on button "Submit" at bounding box center [673, 384] width 114 height 32
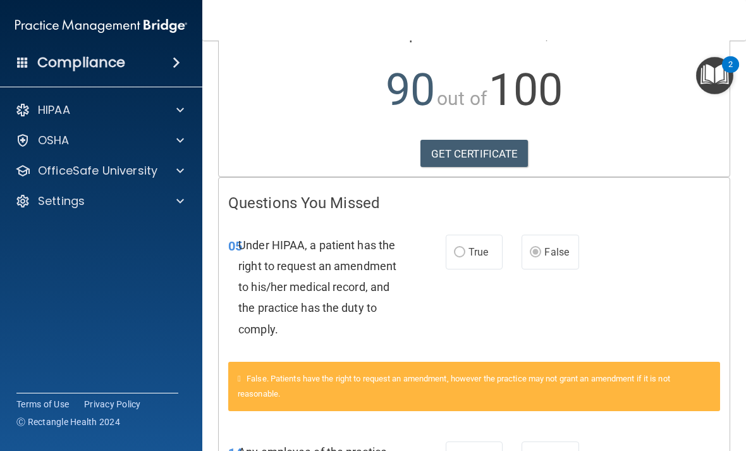
scroll to position [127, 0]
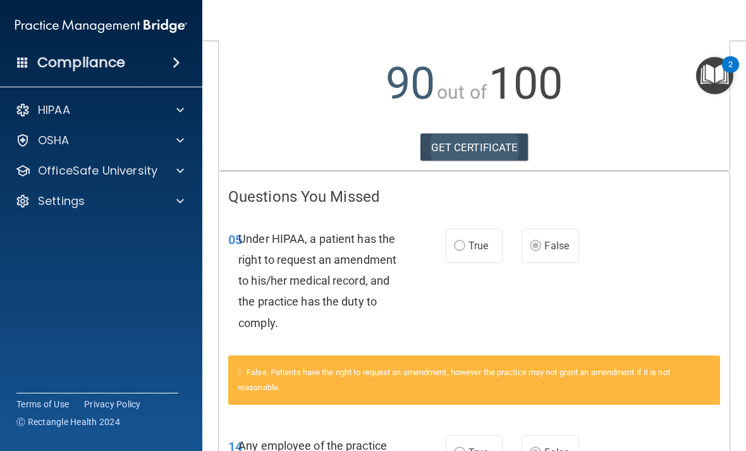
click at [475, 143] on link "GET CERTIFICATE" at bounding box center [474, 147] width 108 height 28
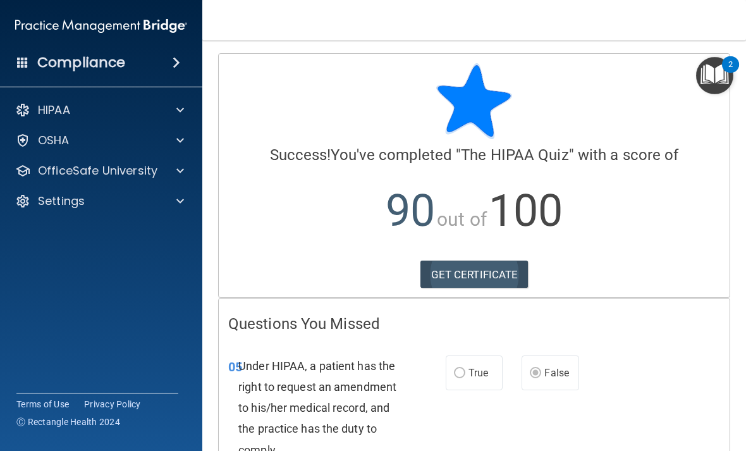
scroll to position [0, 0]
click at [138, 52] on div "Compliance" at bounding box center [101, 63] width 202 height 28
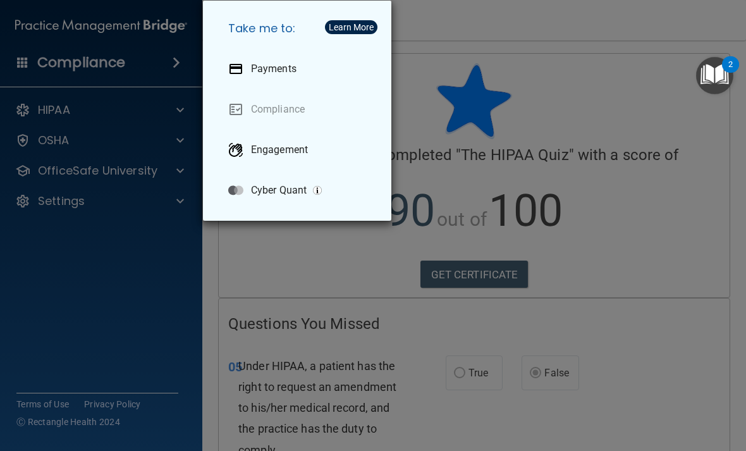
click at [152, 331] on div "Take me to: Payments Compliance Engagement Cyber Quant" at bounding box center [373, 225] width 746 height 451
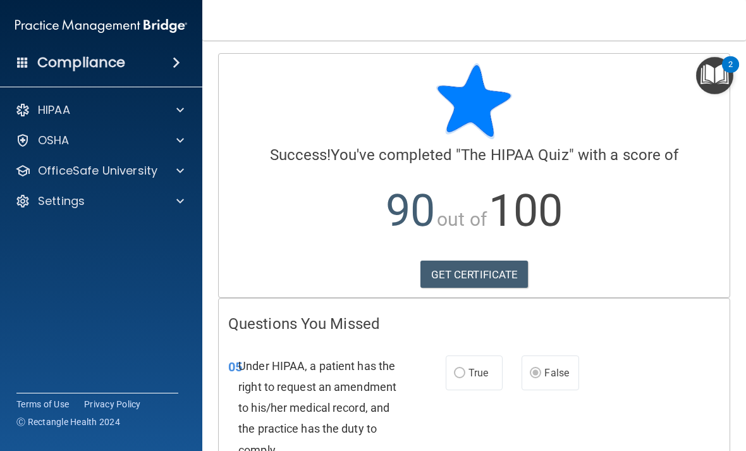
click at [164, 20] on img at bounding box center [101, 25] width 172 height 25
click at [180, 63] on span at bounding box center [177, 62] width 8 height 15
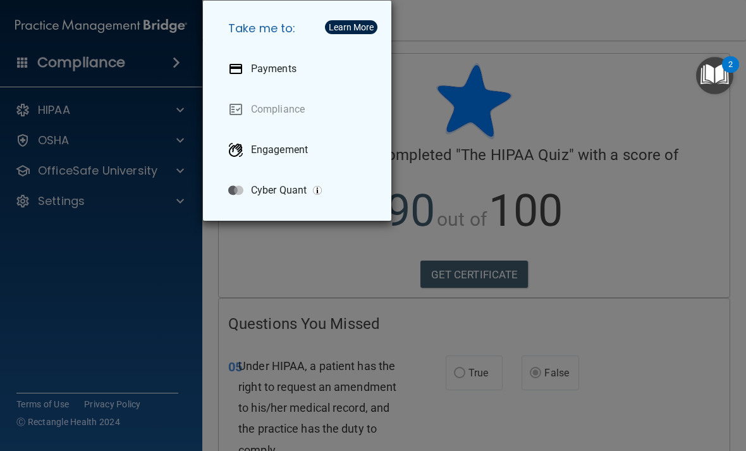
click at [241, 309] on div "Take me to: Payments Compliance Engagement Cyber Quant" at bounding box center [373, 225] width 746 height 451
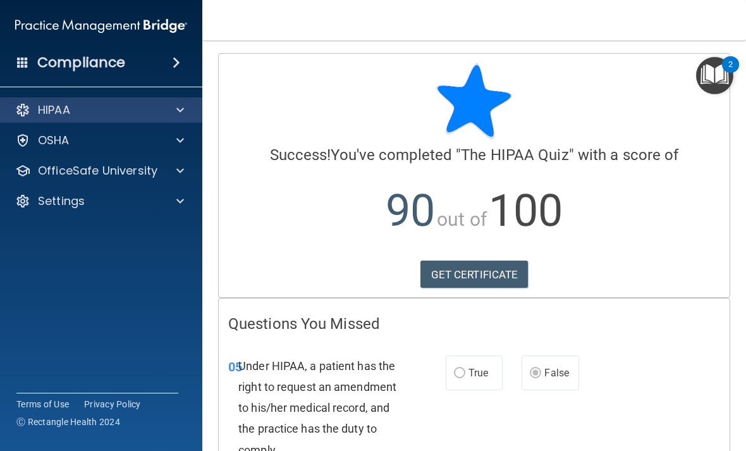
click at [64, 105] on p "HIPAA" at bounding box center [54, 109] width 32 height 15
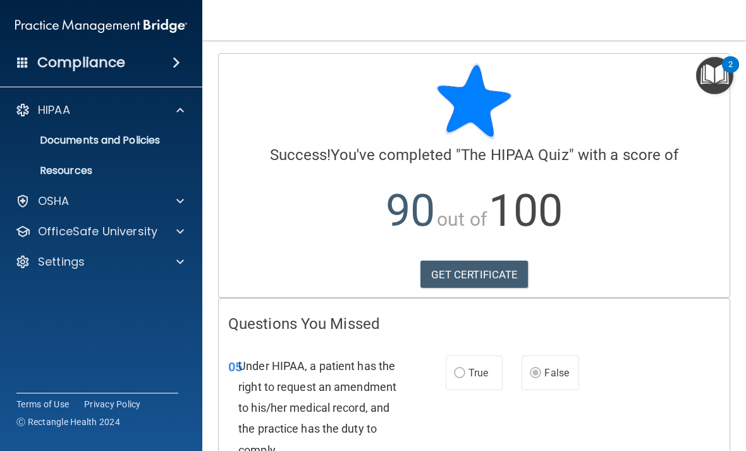
click at [167, 36] on img at bounding box center [101, 25] width 172 height 25
click at [21, 61] on span at bounding box center [22, 61] width 11 height 11
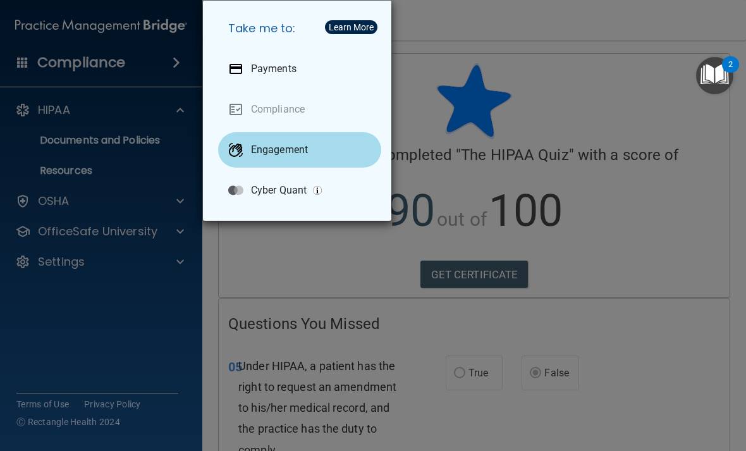
click at [286, 149] on p "Engagement" at bounding box center [279, 149] width 57 height 13
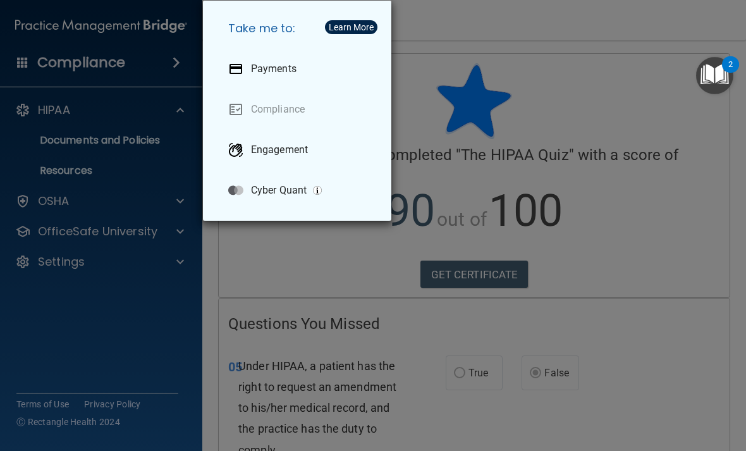
click at [474, 78] on div "Take me to: Payments Compliance Engagement Cyber Quant" at bounding box center [373, 225] width 746 height 451
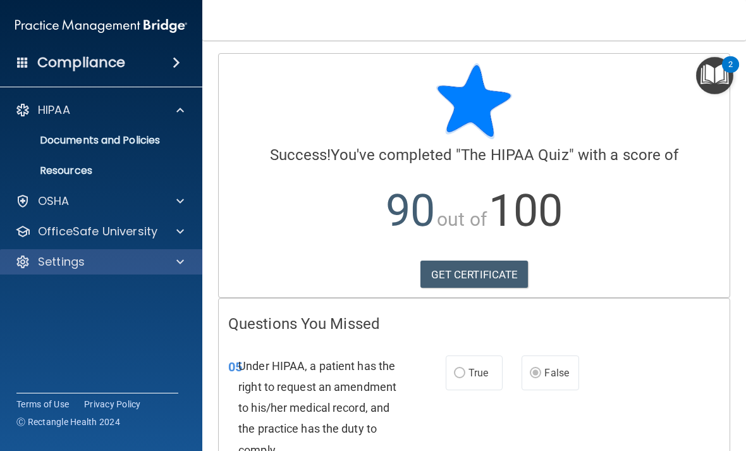
click at [80, 257] on p "Settings" at bounding box center [61, 261] width 47 height 15
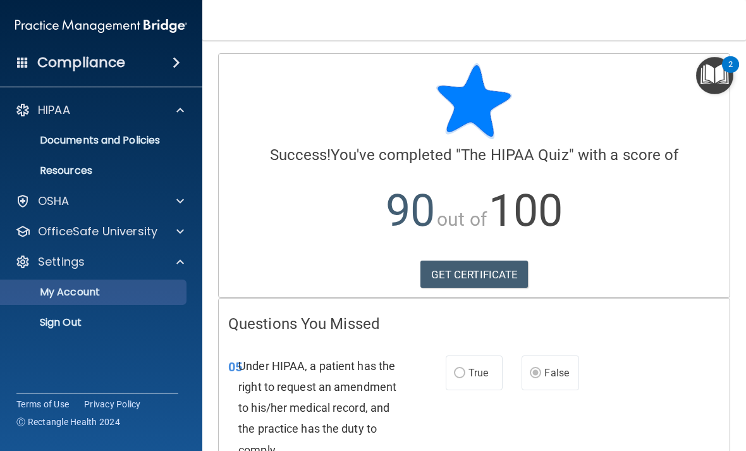
click at [88, 301] on link "My Account" at bounding box center [86, 291] width 199 height 25
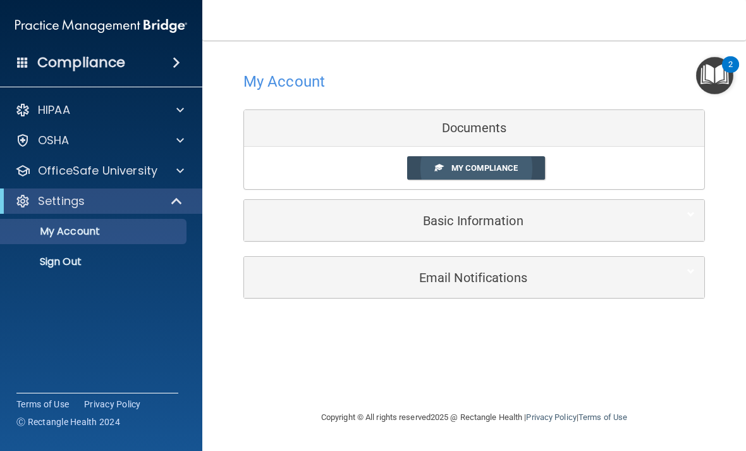
click at [512, 170] on span "My Compliance" at bounding box center [484, 167] width 66 height 9
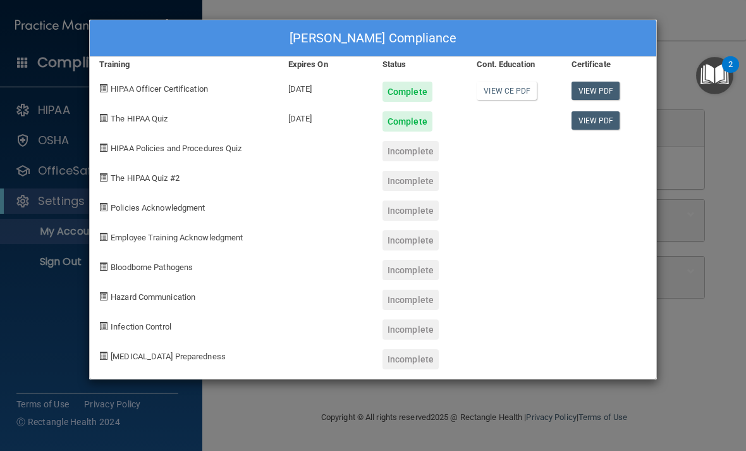
click at [677, 164] on div "Elizabeth Bunger's Compliance Training Expires On Status Cont. Education Certif…" at bounding box center [373, 225] width 746 height 451
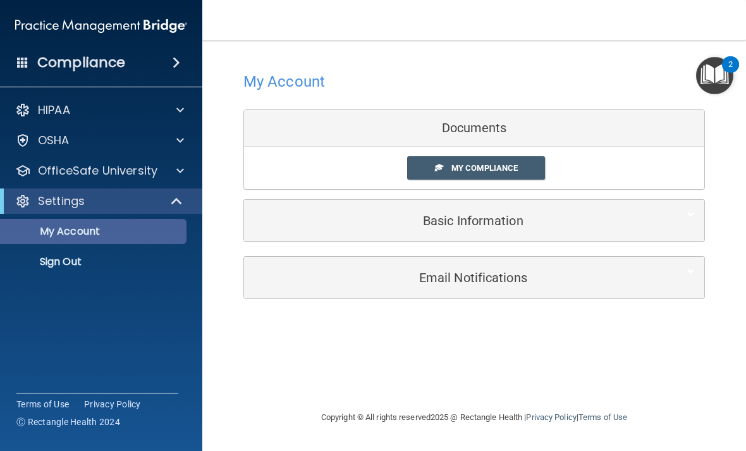
click at [176, 222] on link "My Account" at bounding box center [86, 231] width 199 height 25
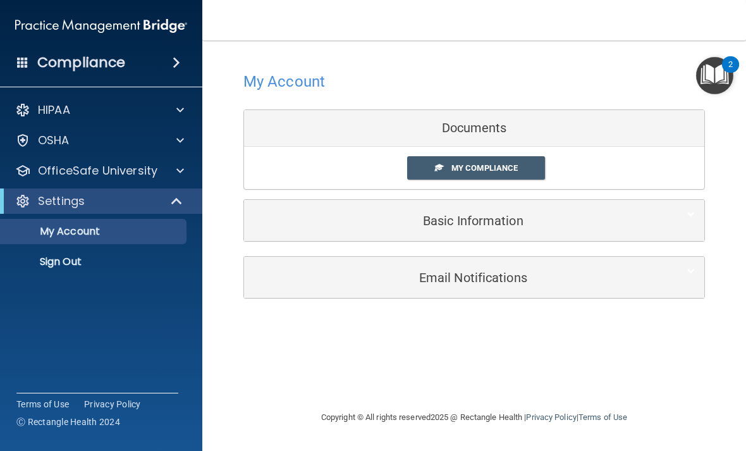
click at [542, 214] on h5 "Basic Information" at bounding box center [454, 221] width 403 height 14
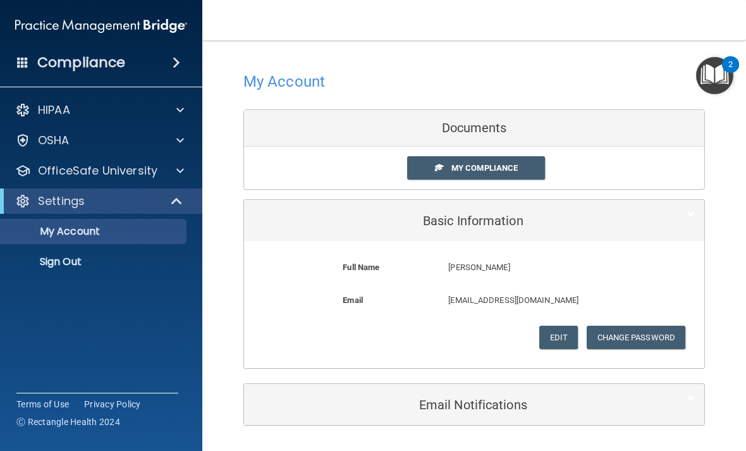
click at [547, 219] on h5 "Basic Information" at bounding box center [454, 221] width 403 height 14
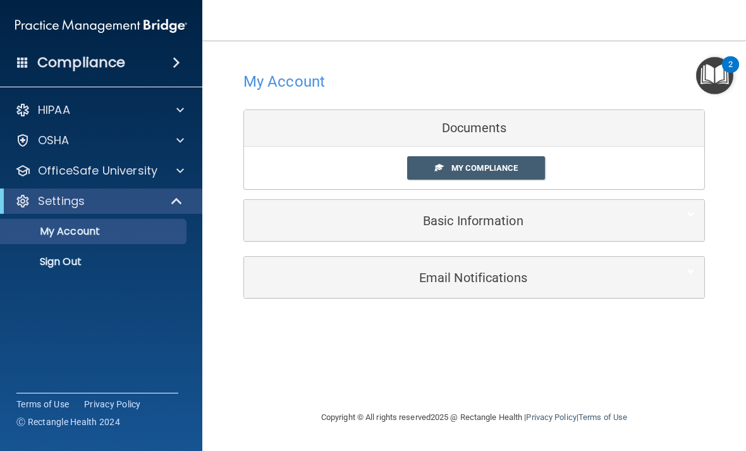
click at [645, 123] on div "Documents" at bounding box center [474, 128] width 460 height 37
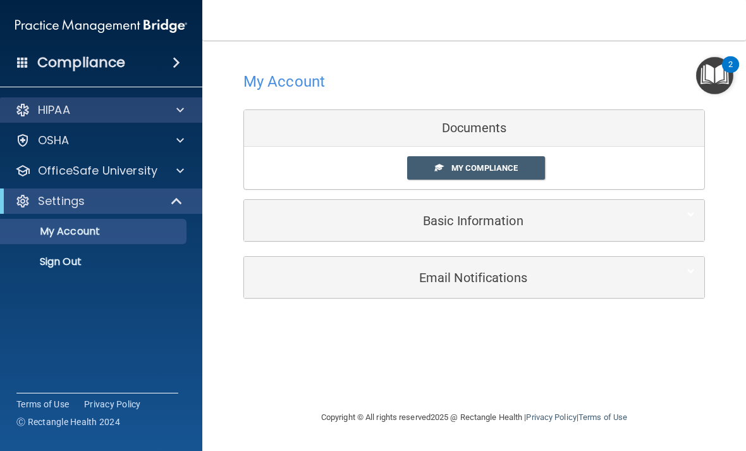
click at [54, 112] on p "HIPAA" at bounding box center [54, 109] width 32 height 15
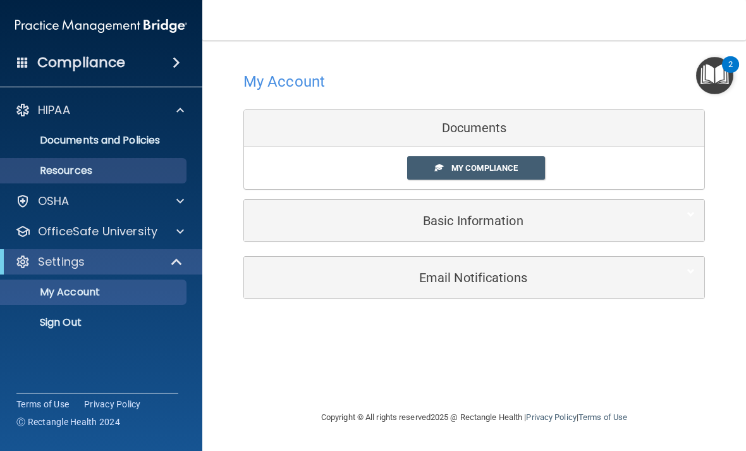
click at [82, 164] on p "Resources" at bounding box center [94, 170] width 173 height 13
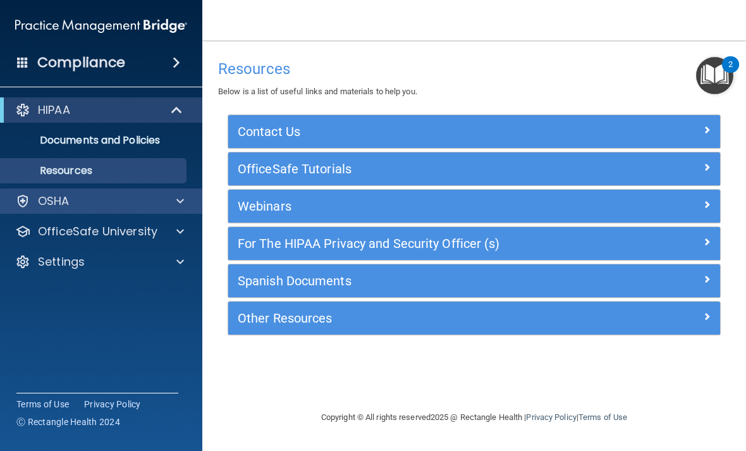
click at [64, 193] on p "OSHA" at bounding box center [54, 200] width 32 height 15
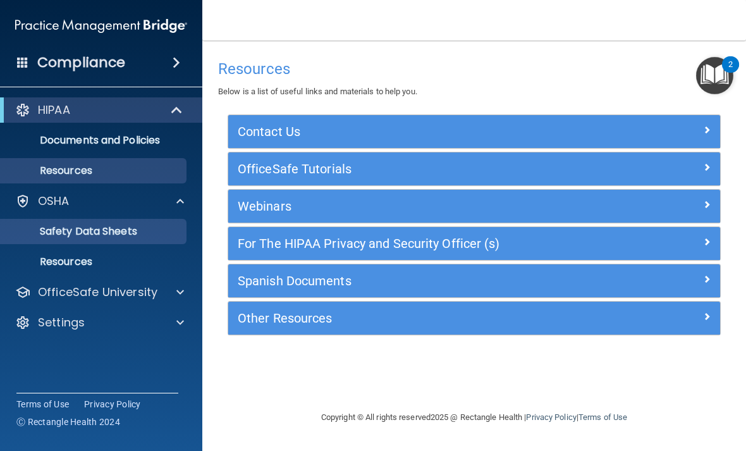
click at [131, 233] on p "Safety Data Sheets" at bounding box center [94, 231] width 173 height 13
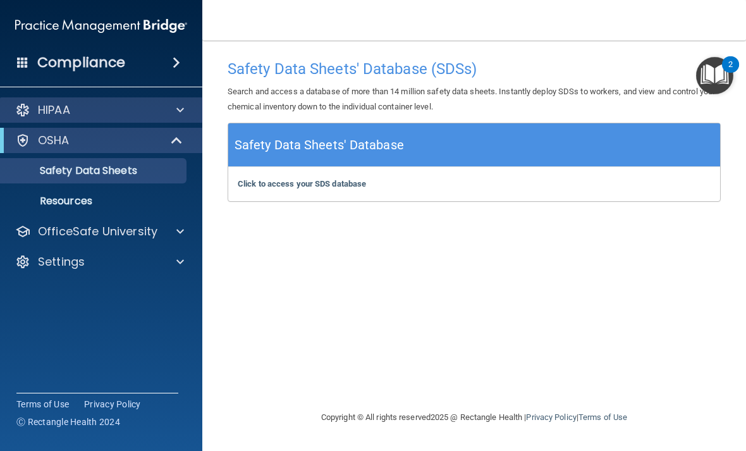
click at [56, 118] on p "HIPAA" at bounding box center [54, 109] width 32 height 15
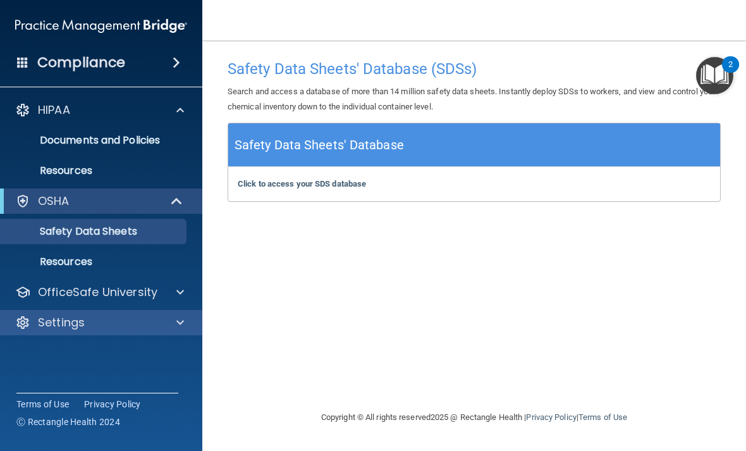
click at [82, 315] on p "Settings" at bounding box center [61, 322] width 47 height 15
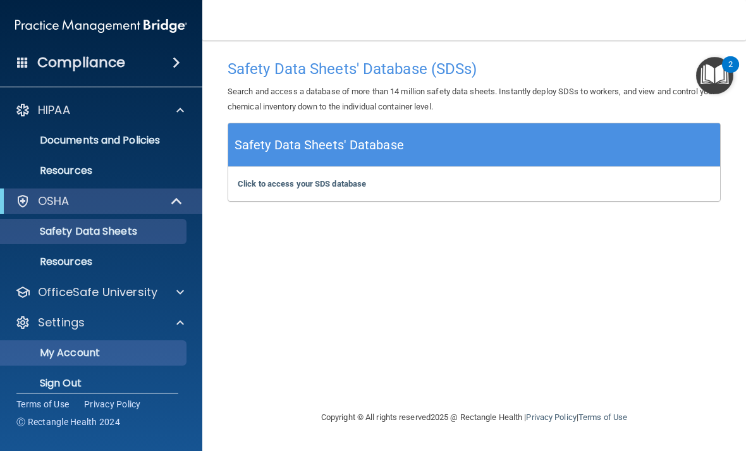
click at [83, 358] on p "My Account" at bounding box center [94, 352] width 173 height 13
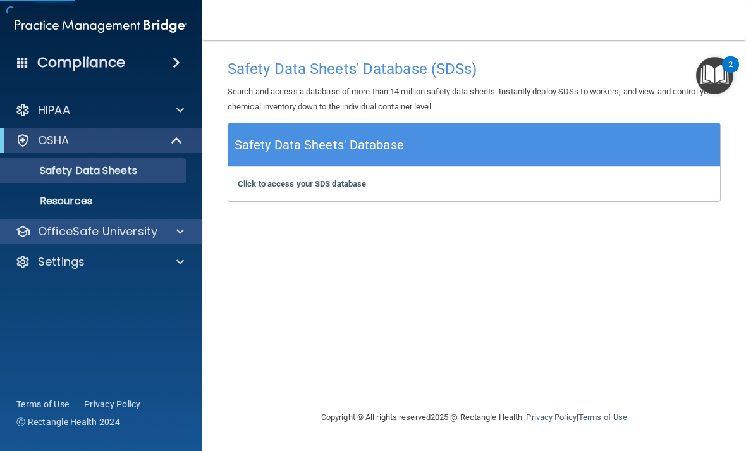
click at [116, 225] on p "OfficeSafe University" at bounding box center [97, 231] width 119 height 15
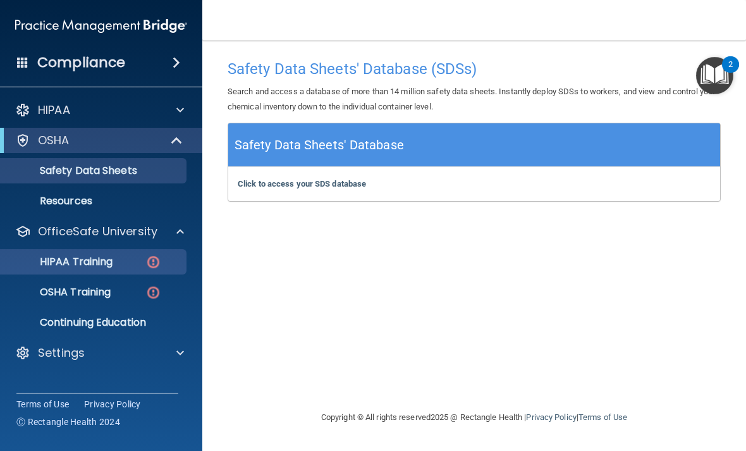
click at [37, 258] on p "HIPAA Training" at bounding box center [60, 261] width 104 height 13
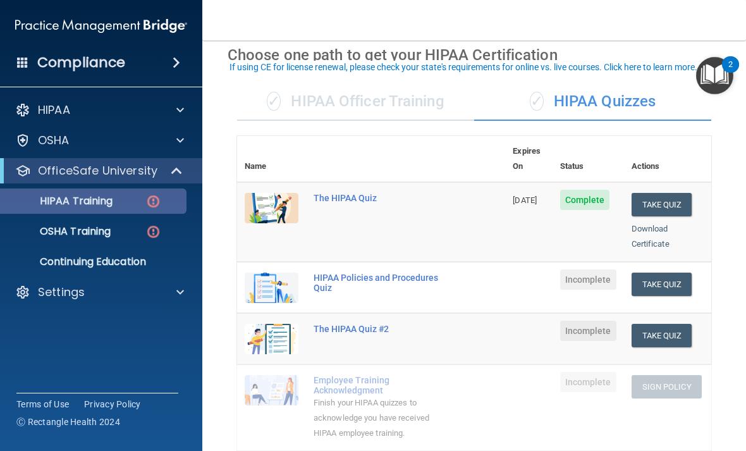
scroll to position [61, 0]
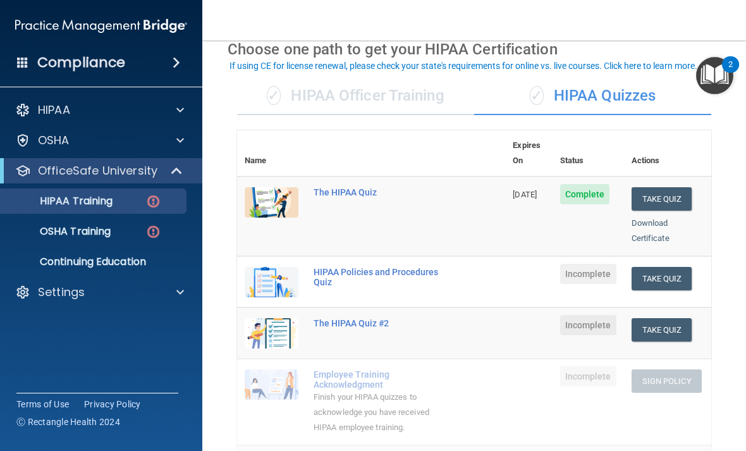
click at [405, 100] on div "✓ HIPAA Officer Training" at bounding box center [355, 96] width 237 height 38
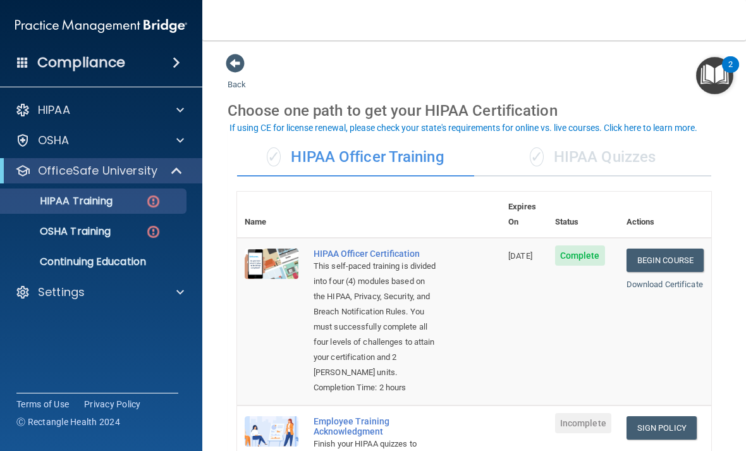
scroll to position [0, 0]
click at [610, 152] on div "✓ HIPAA Quizzes" at bounding box center [592, 157] width 237 height 38
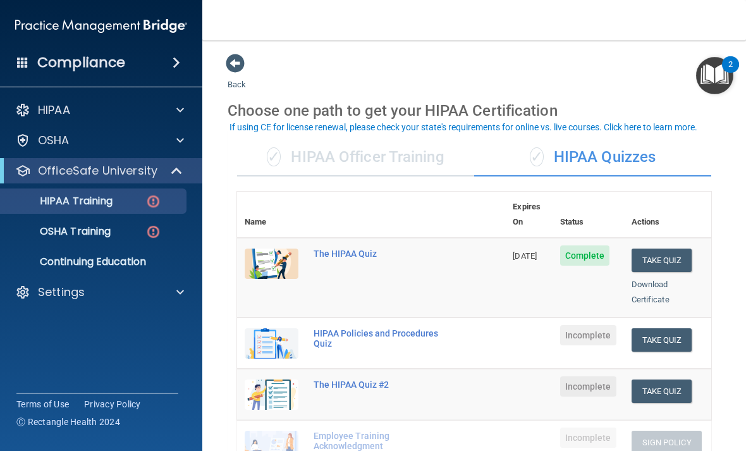
click at [401, 156] on div "✓ HIPAA Officer Training" at bounding box center [355, 157] width 237 height 38
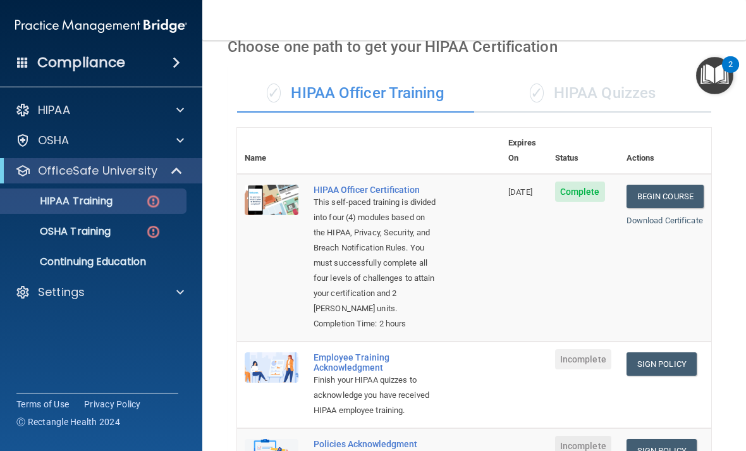
scroll to position [59, 0]
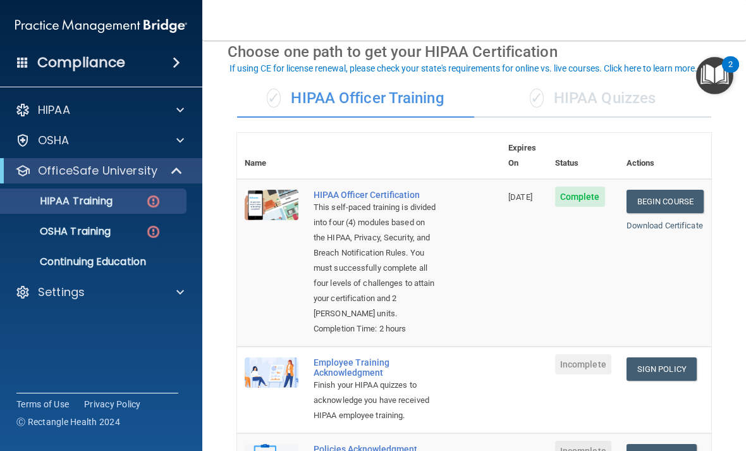
click at [630, 91] on div "✓ HIPAA Quizzes" at bounding box center [592, 99] width 237 height 38
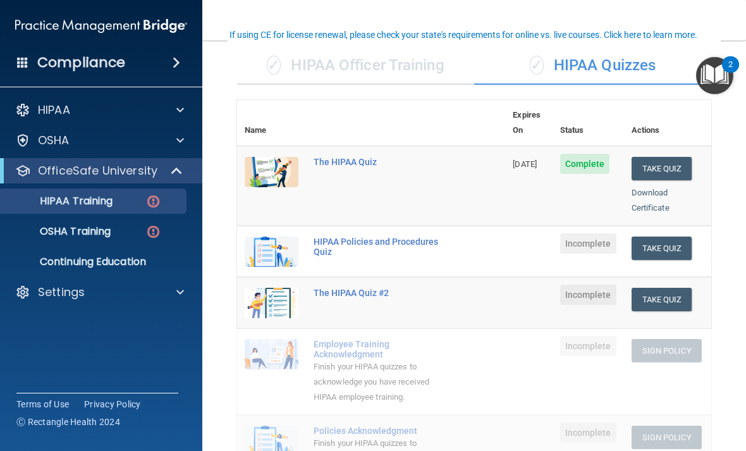
scroll to position [92, 0]
click at [337, 73] on div "✓ HIPAA Officer Training" at bounding box center [355, 65] width 237 height 38
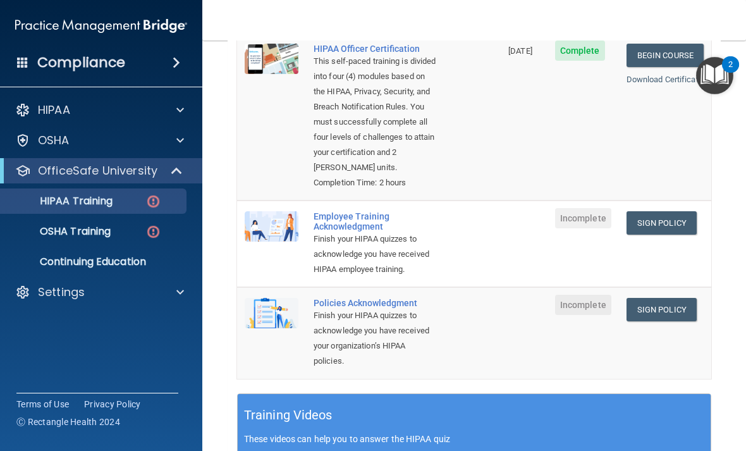
scroll to position [185, 0]
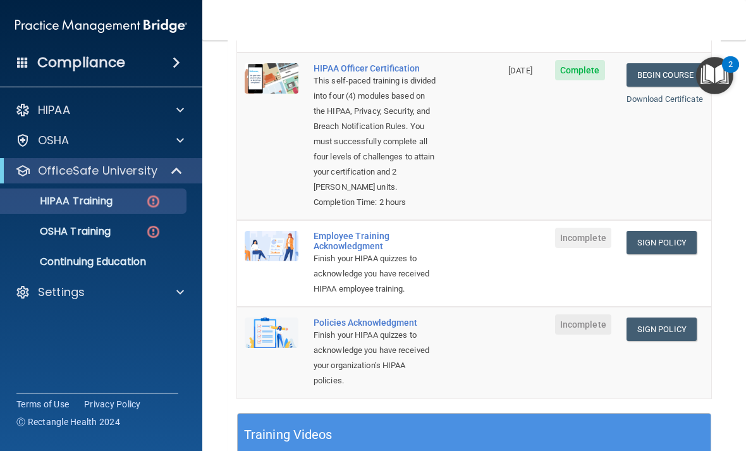
click at [590, 237] on span "Incomplete" at bounding box center [583, 237] width 56 height 20
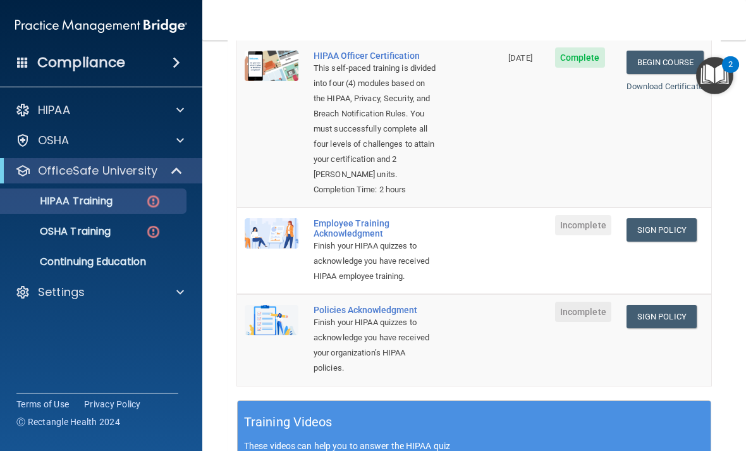
scroll to position [212, 0]
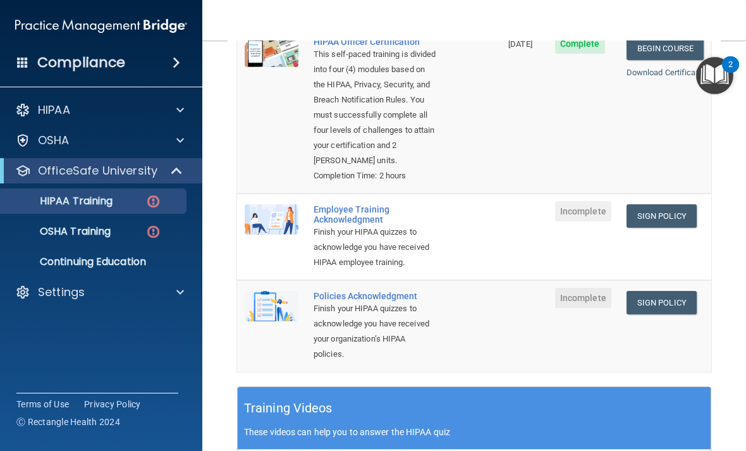
click at [361, 216] on div "Employee Training Acknowledgment" at bounding box center [375, 214] width 124 height 20
click at [356, 204] on div "Employee Training Acknowledgment" at bounding box center [375, 214] width 124 height 20
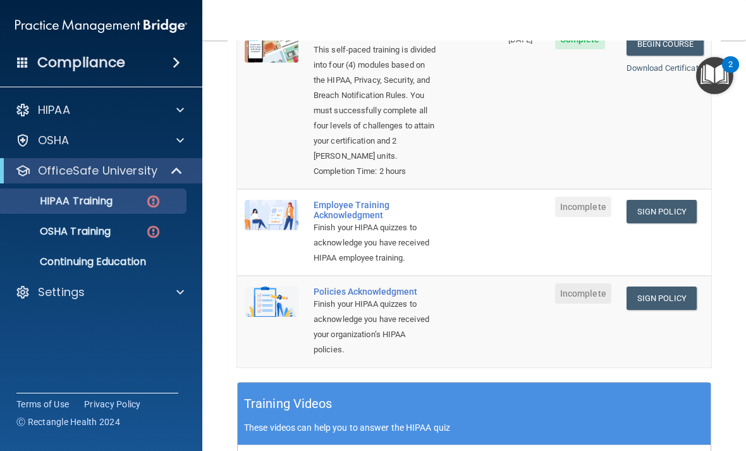
scroll to position [286, 0]
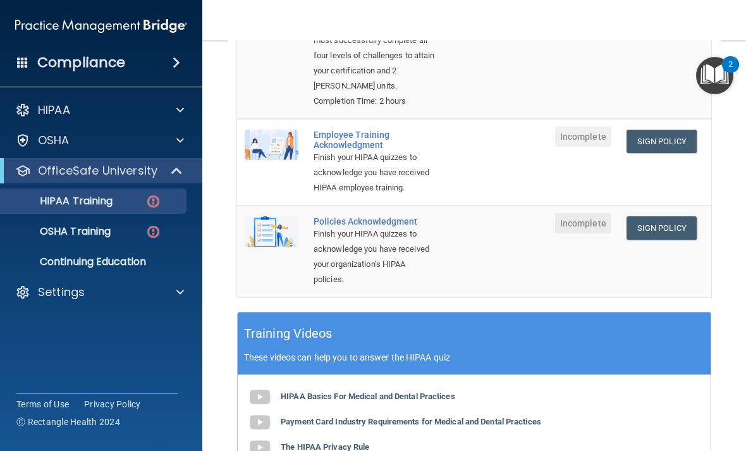
click at [353, 131] on div "Employee Training Acknowledgment" at bounding box center [375, 140] width 124 height 20
click at [569, 130] on span "Incomplete" at bounding box center [583, 136] width 56 height 20
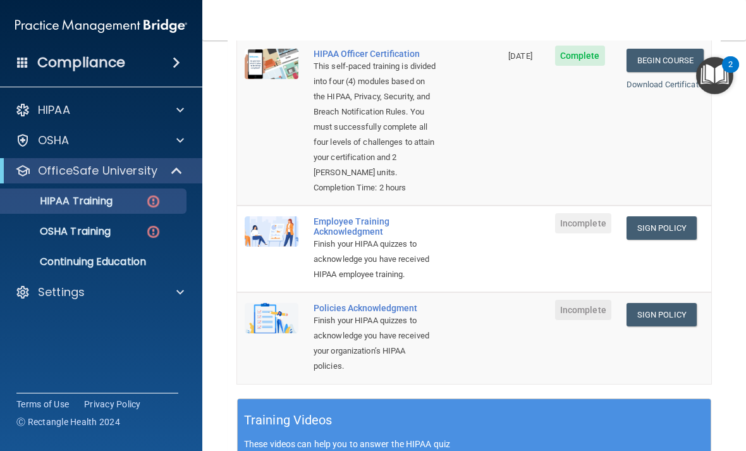
scroll to position [213, 0]
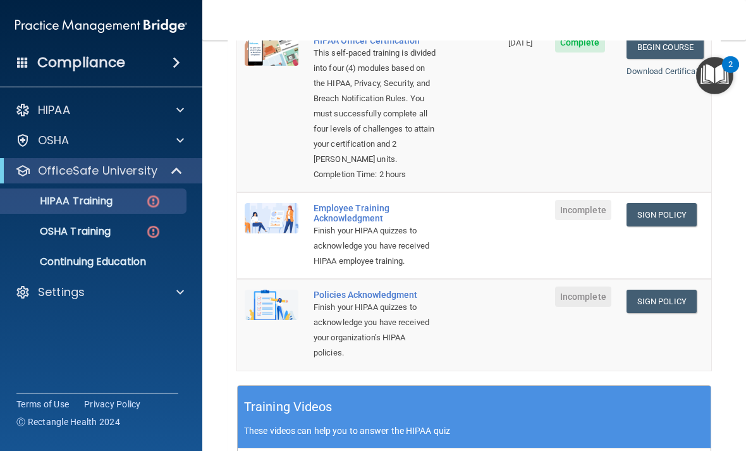
click at [263, 215] on img at bounding box center [272, 218] width 54 height 30
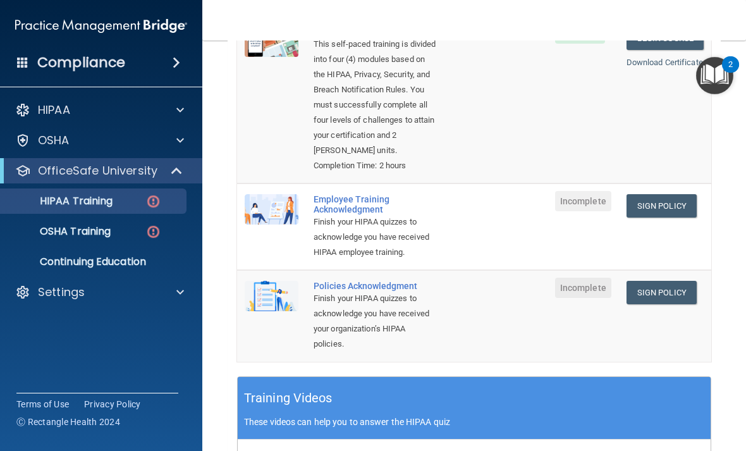
scroll to position [227, 0]
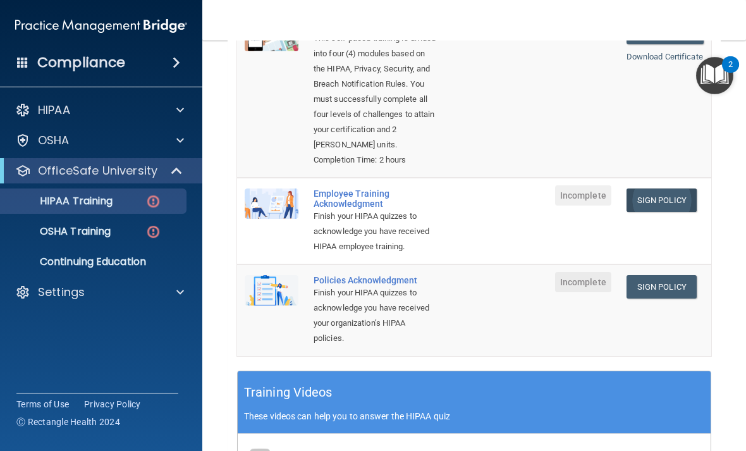
click at [672, 201] on link "Sign Policy" at bounding box center [661, 199] width 70 height 23
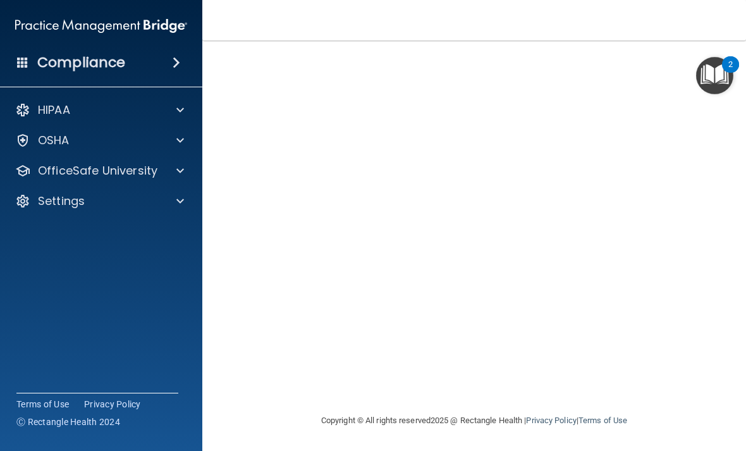
scroll to position [112, 0]
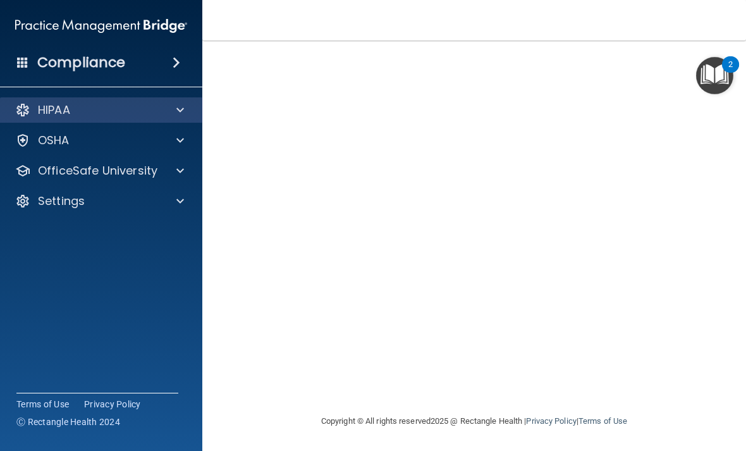
click at [178, 106] on span at bounding box center [180, 109] width 8 height 15
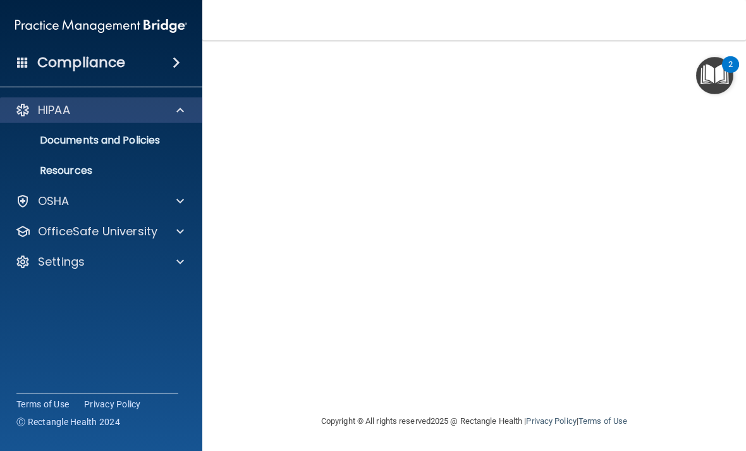
click at [180, 106] on span at bounding box center [180, 109] width 8 height 15
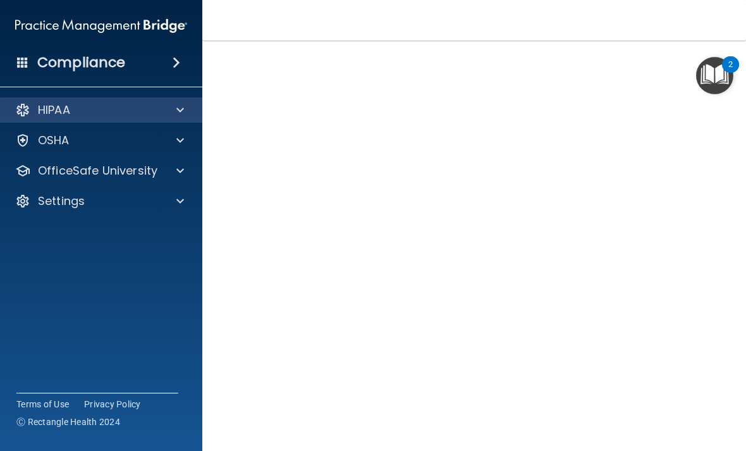
scroll to position [42, 0]
click at [66, 109] on p "HIPAA" at bounding box center [54, 109] width 32 height 15
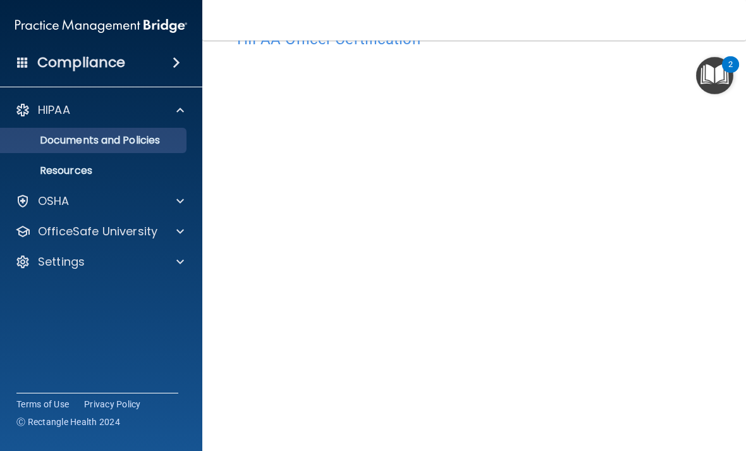
click at [100, 138] on p "Documents and Policies" at bounding box center [94, 140] width 173 height 13
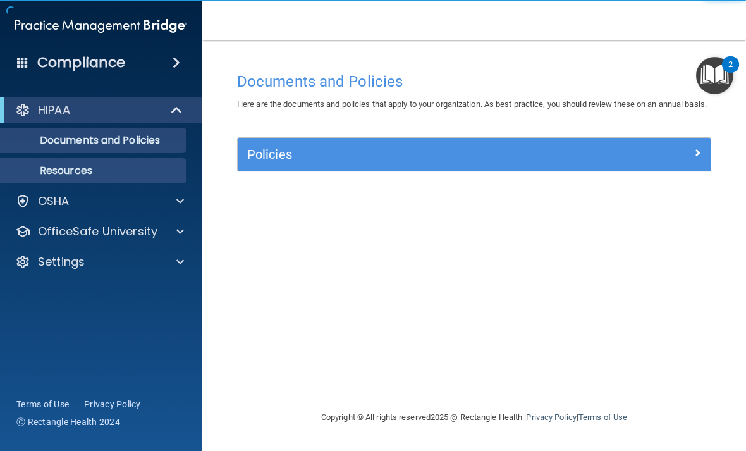
click at [70, 171] on p "Resources" at bounding box center [94, 170] width 173 height 13
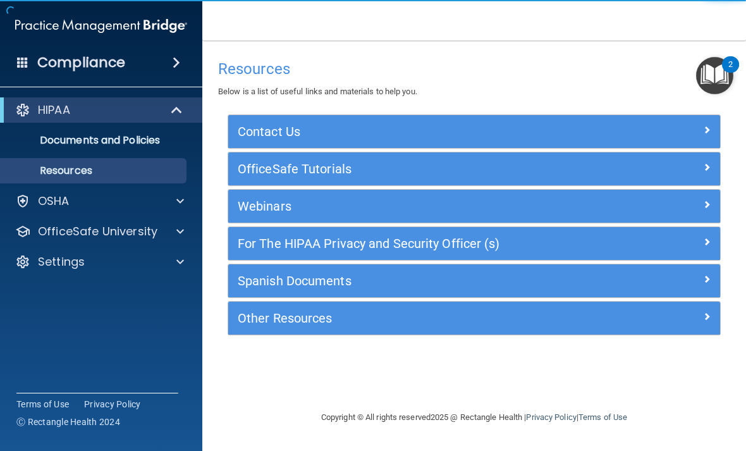
click at [337, 366] on div "Resources Below is a list of useful links and materials to help you. Contact Us…" at bounding box center [473, 225] width 493 height 344
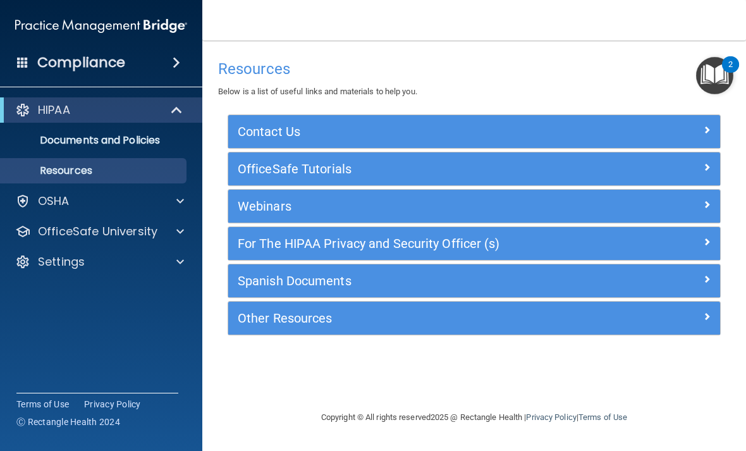
click at [689, 129] on div at bounding box center [658, 128] width 123 height 15
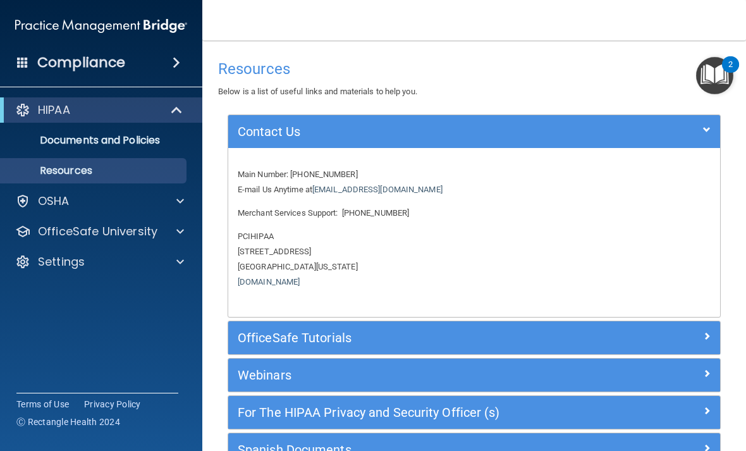
click at [710, 136] on div "Contact Us" at bounding box center [474, 131] width 492 height 20
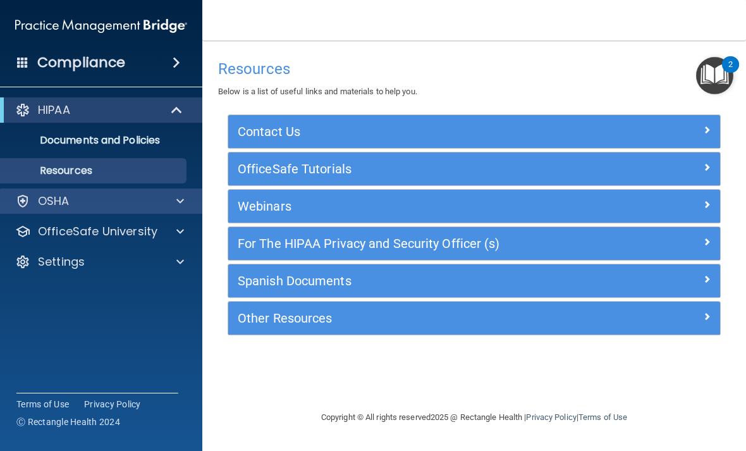
click at [63, 202] on p "OSHA" at bounding box center [54, 200] width 32 height 15
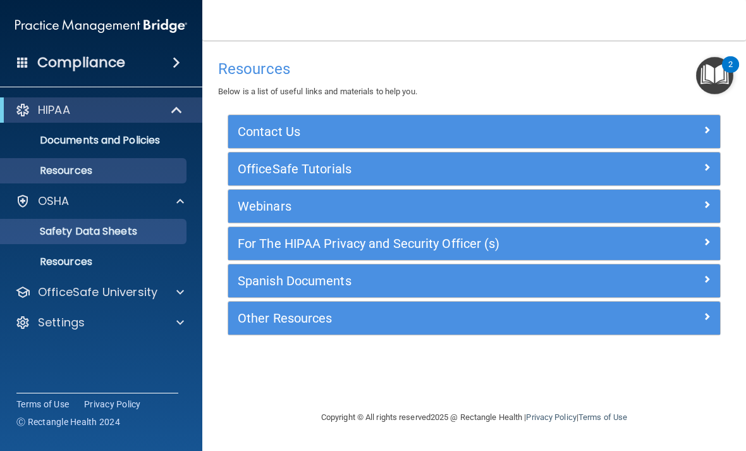
click at [93, 234] on p "Safety Data Sheets" at bounding box center [94, 231] width 173 height 13
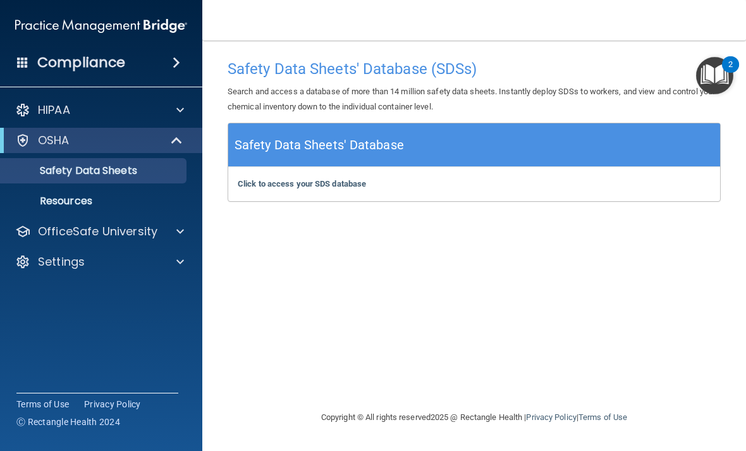
click at [77, 59] on h4 "Compliance" at bounding box center [81, 63] width 88 height 18
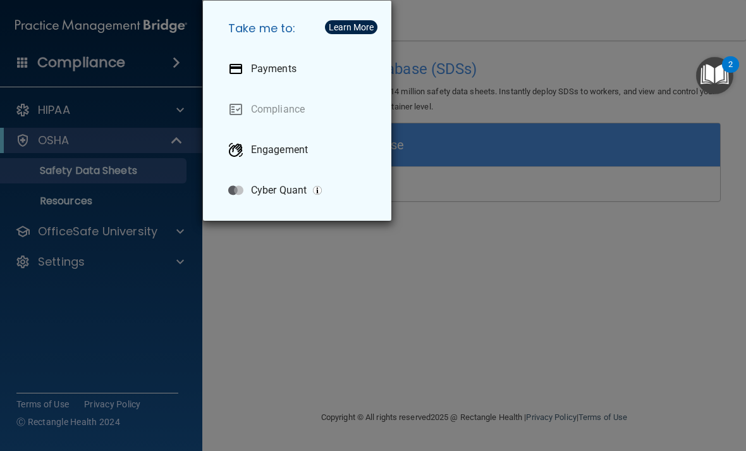
click at [342, 302] on div "Take me to: Payments Compliance Engagement Cyber Quant" at bounding box center [373, 225] width 746 height 451
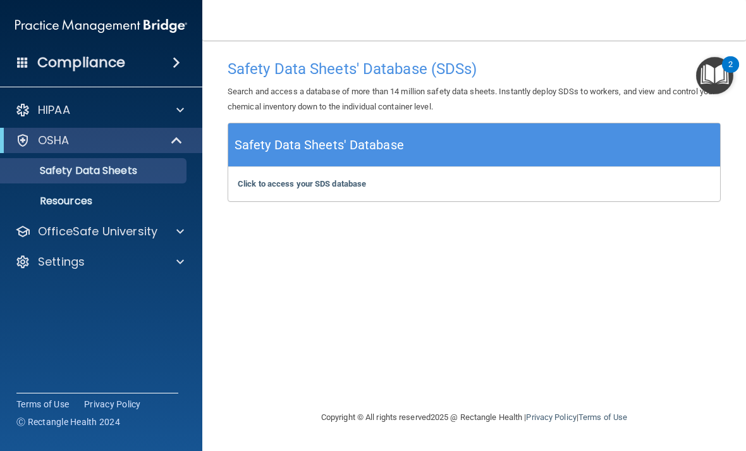
click at [177, 64] on span at bounding box center [177, 62] width 8 height 15
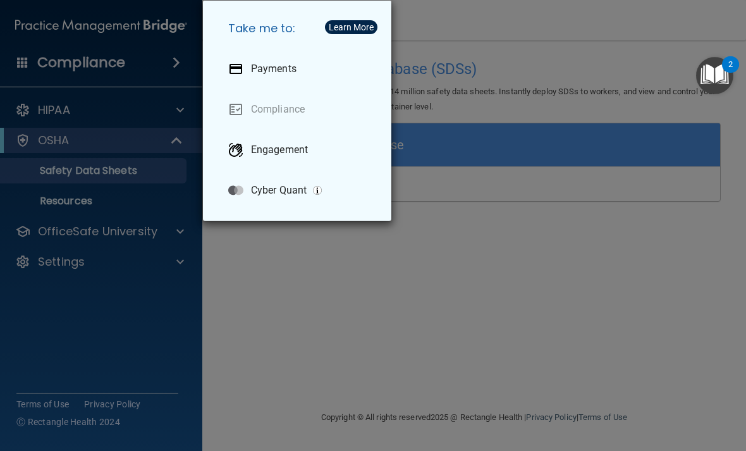
click at [333, 298] on div "Take me to: Payments Compliance Engagement Cyber Quant" at bounding box center [373, 225] width 746 height 451
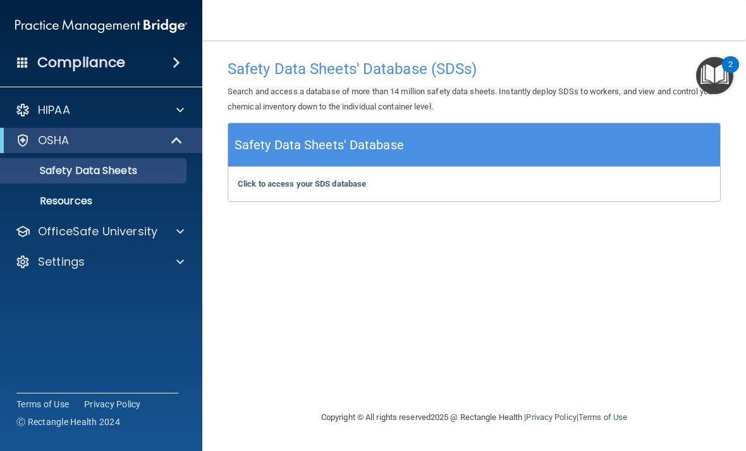
click at [301, 198] on div "Click to access your SDS database Click to access your SDS database" at bounding box center [474, 184] width 492 height 34
click at [277, 179] on b "Click to access your SDS database" at bounding box center [302, 183] width 128 height 9
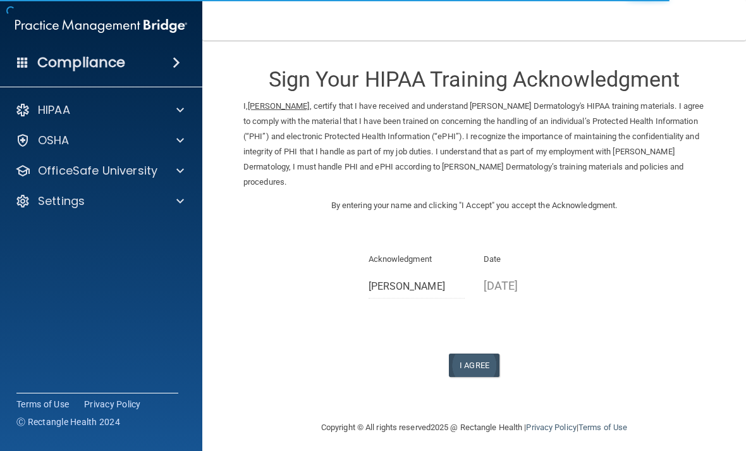
click at [486, 366] on button "I Agree" at bounding box center [474, 364] width 51 height 23
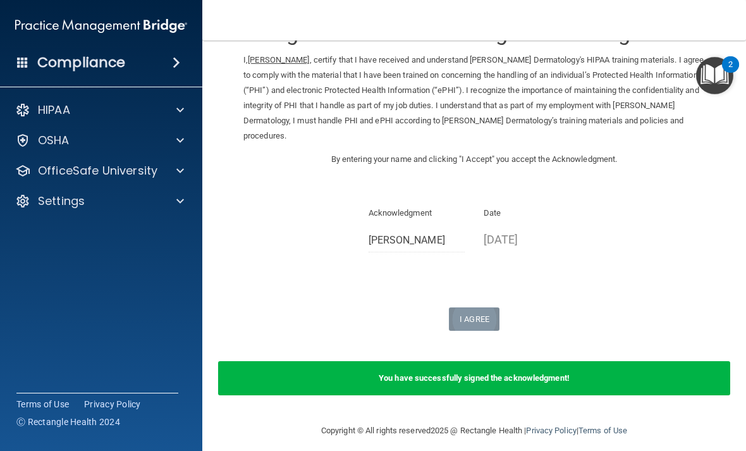
scroll to position [45, 0]
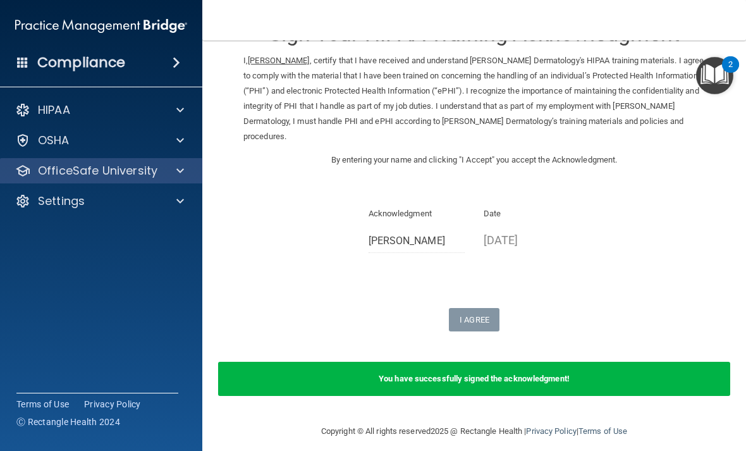
click at [70, 173] on p "OfficeSafe University" at bounding box center [97, 170] width 119 height 15
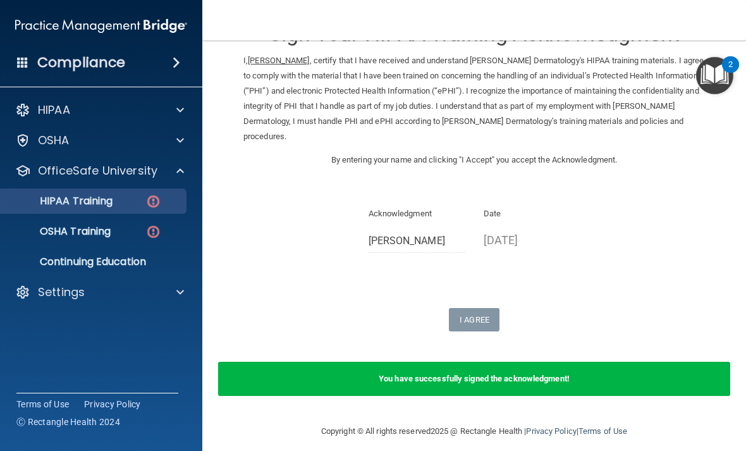
click at [65, 198] on p "HIPAA Training" at bounding box center [60, 201] width 104 height 13
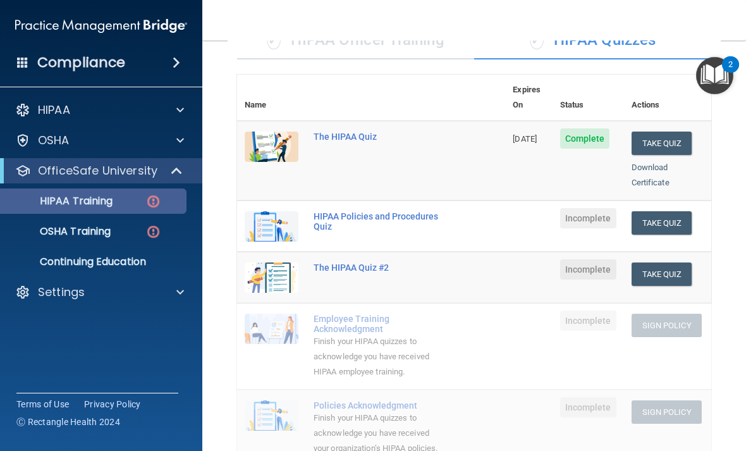
scroll to position [71, 0]
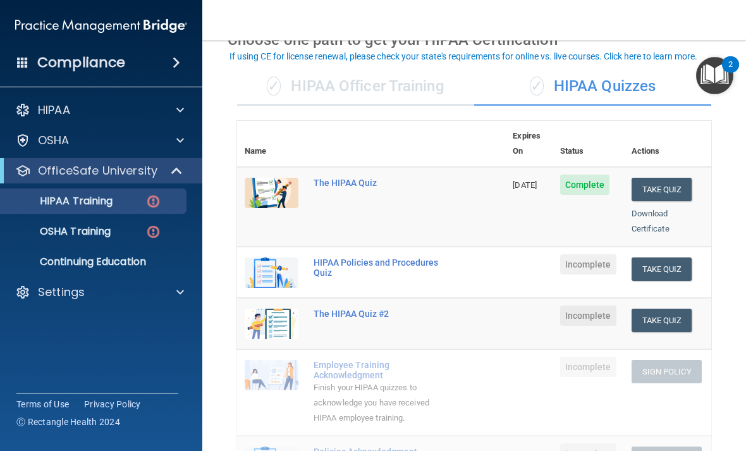
click at [363, 83] on div "✓ HIPAA Officer Training" at bounding box center [355, 87] width 237 height 38
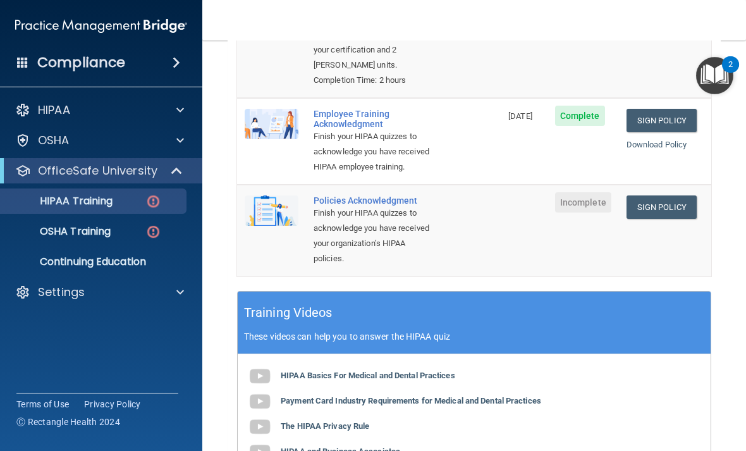
scroll to position [306, 0]
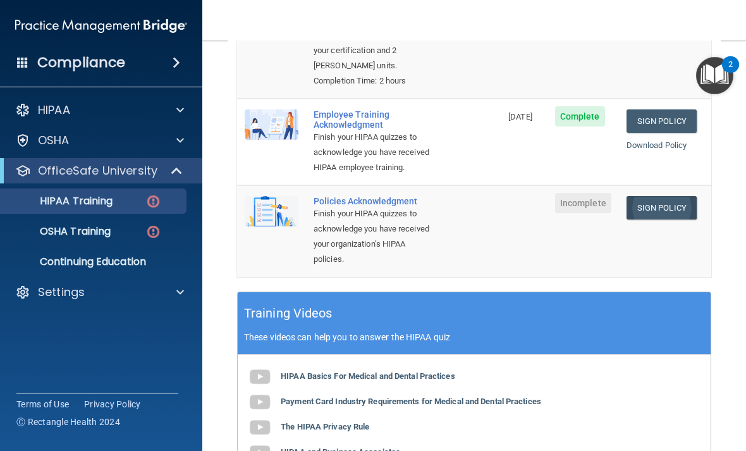
click at [682, 215] on link "Sign Policy" at bounding box center [661, 207] width 70 height 23
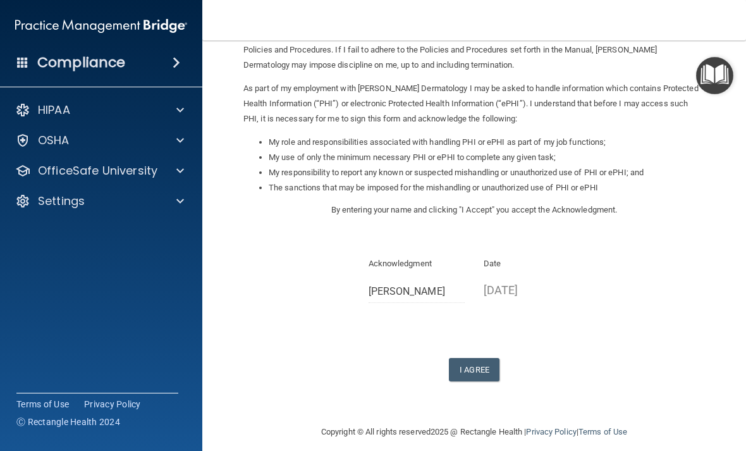
scroll to position [116, 0]
click at [485, 361] on button "I Agree" at bounding box center [474, 369] width 51 height 23
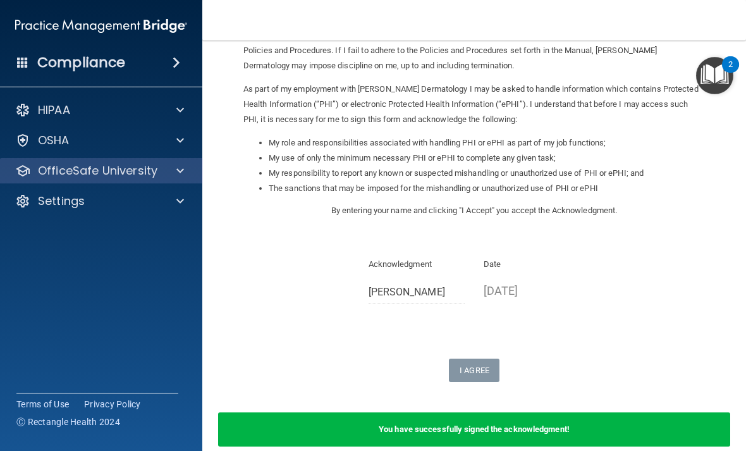
click at [60, 176] on p "OfficeSafe University" at bounding box center [97, 170] width 119 height 15
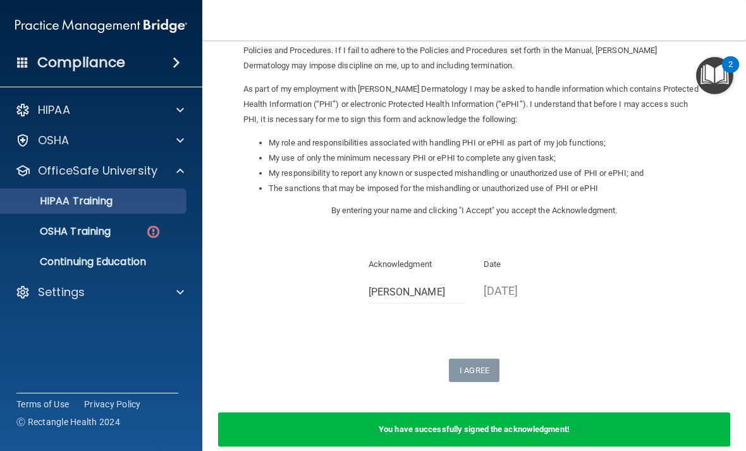
click at [66, 208] on link "HIPAA Training" at bounding box center [86, 200] width 199 height 25
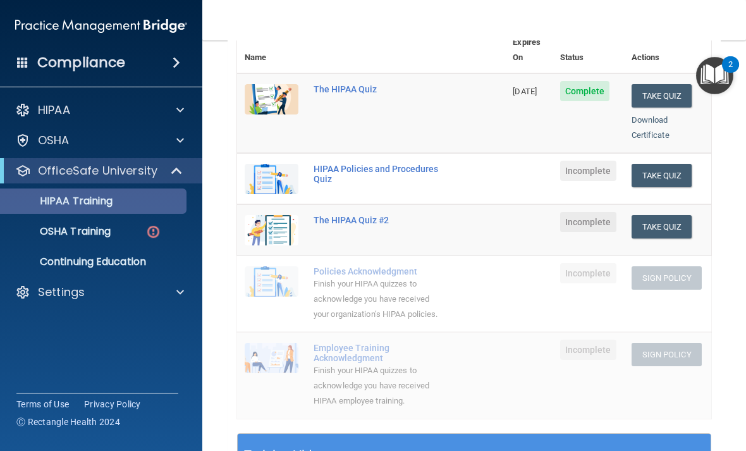
scroll to position [149, 0]
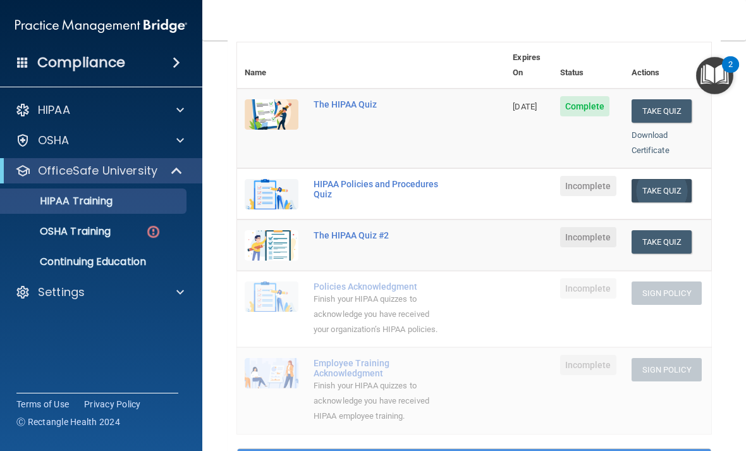
click at [675, 179] on button "Take Quiz" at bounding box center [661, 190] width 61 height 23
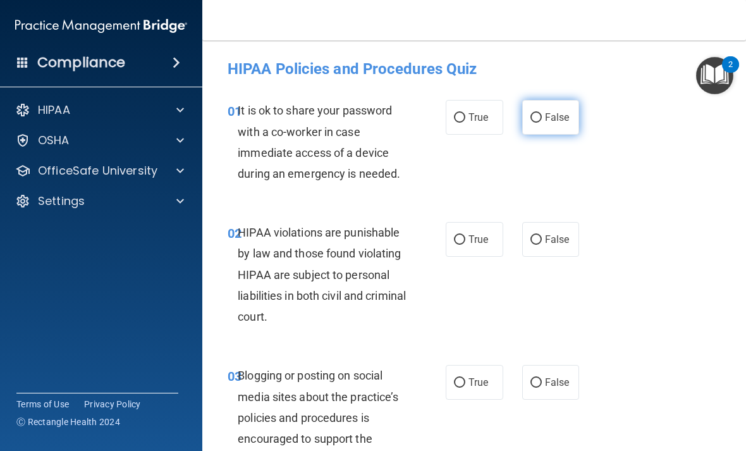
click at [541, 118] on input "False" at bounding box center [535, 117] width 11 height 9
radio input "true"
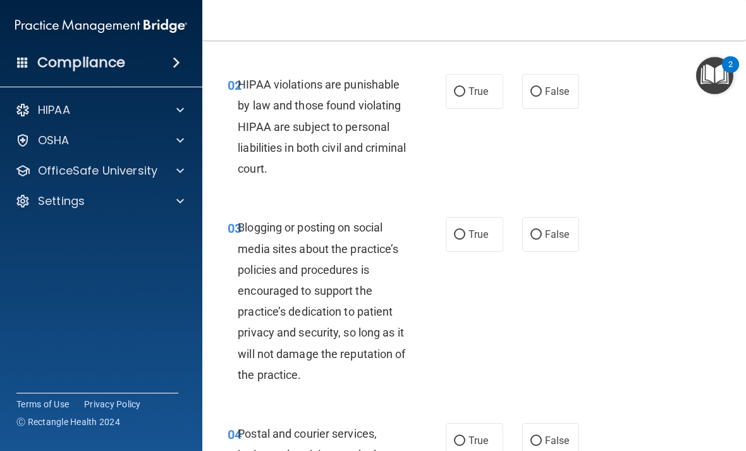
scroll to position [148, 0]
click at [472, 98] on label "True" at bounding box center [474, 90] width 58 height 35
click at [465, 96] on input "True" at bounding box center [459, 91] width 11 height 9
radio input "true"
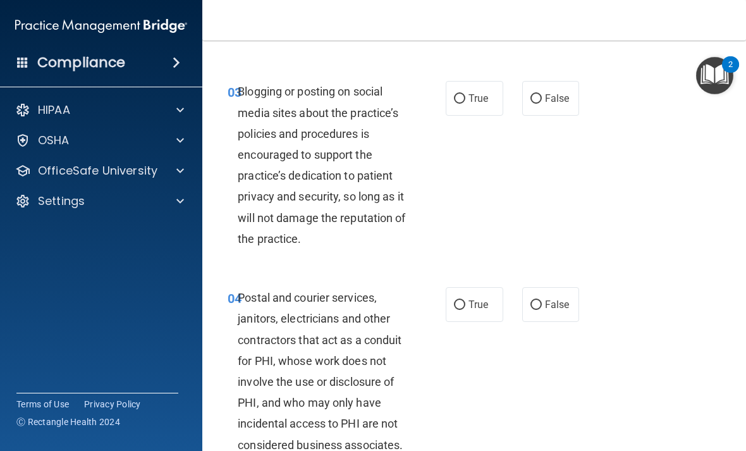
scroll to position [284, 0]
click at [480, 98] on span "True" at bounding box center [478, 98] width 20 height 12
click at [465, 98] on input "True" at bounding box center [459, 98] width 11 height 9
radio input "true"
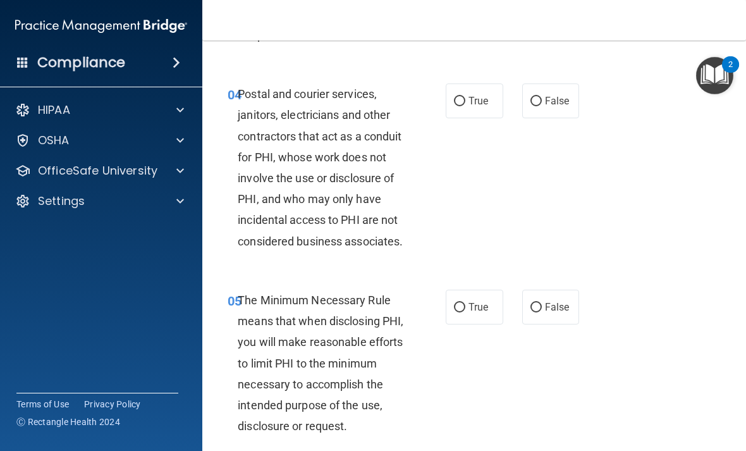
scroll to position [495, 0]
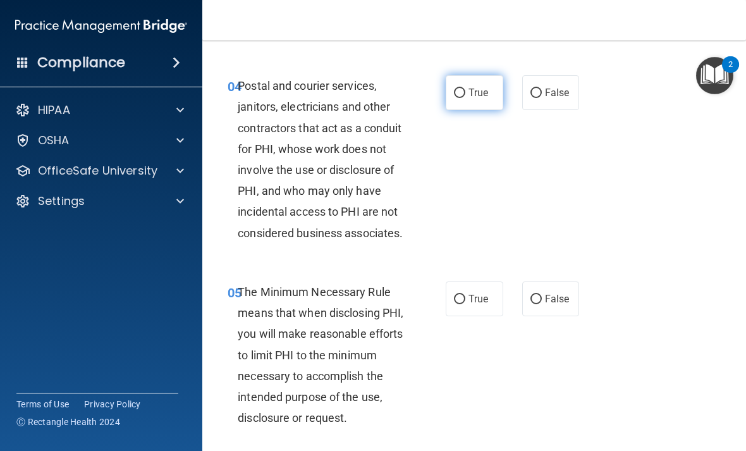
click at [473, 92] on span "True" at bounding box center [478, 93] width 20 height 12
click at [465, 92] on input "True" at bounding box center [459, 92] width 11 height 9
radio input "true"
click at [556, 95] on span "False" at bounding box center [557, 93] width 25 height 12
click at [542, 95] on input "False" at bounding box center [535, 92] width 11 height 9
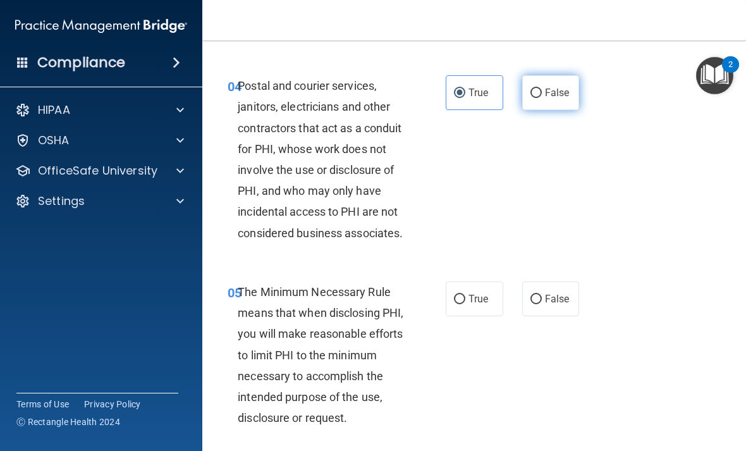
radio input "true"
radio input "false"
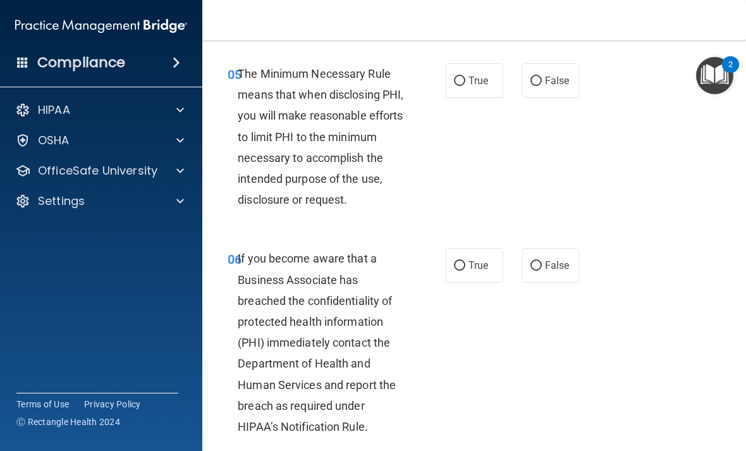
scroll to position [713, 0]
click at [480, 85] on label "True" at bounding box center [474, 81] width 58 height 35
click at [465, 85] on input "True" at bounding box center [459, 81] width 11 height 9
radio input "true"
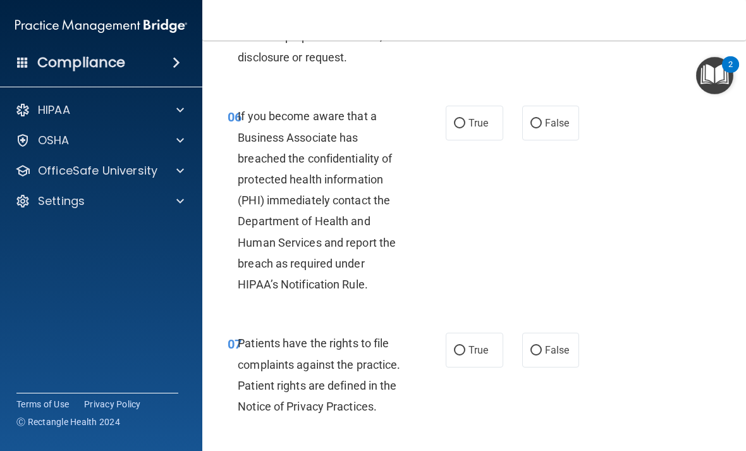
scroll to position [893, 0]
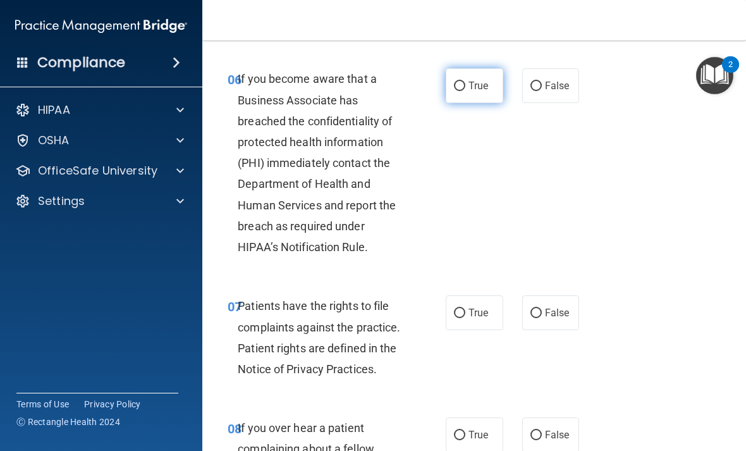
click at [477, 91] on label "True" at bounding box center [474, 85] width 58 height 35
click at [465, 91] on input "True" at bounding box center [459, 86] width 11 height 9
radio input "true"
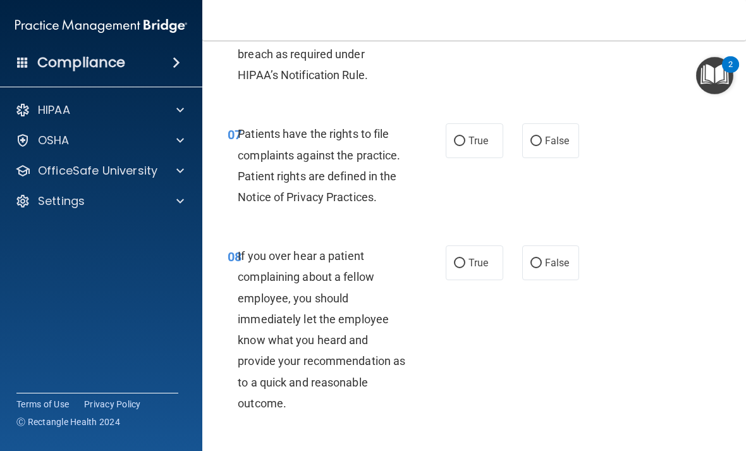
scroll to position [1072, 0]
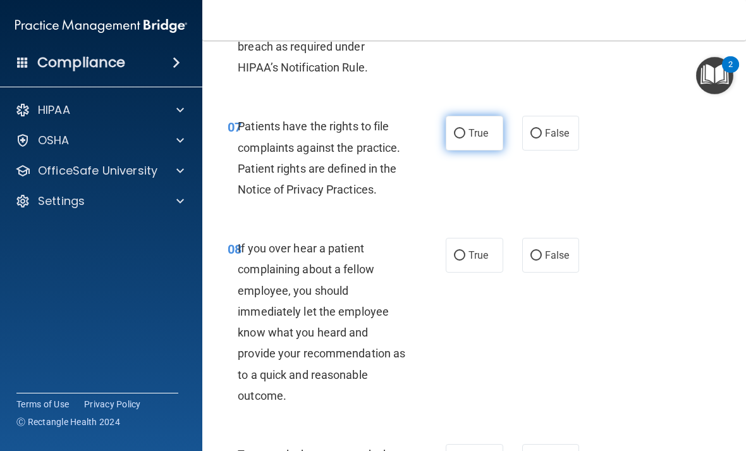
click at [471, 134] on label "True" at bounding box center [474, 133] width 58 height 35
click at [465, 134] on input "True" at bounding box center [459, 133] width 11 height 9
radio input "true"
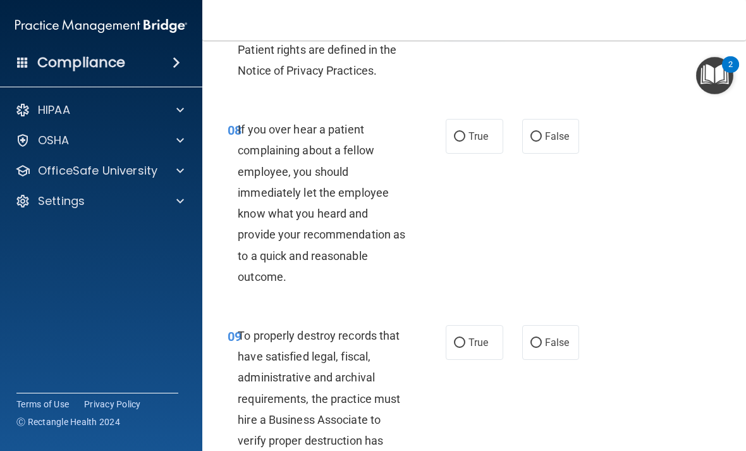
scroll to position [1192, 0]
click at [552, 123] on label "False" at bounding box center [551, 135] width 58 height 35
click at [542, 131] on input "False" at bounding box center [535, 135] width 11 height 9
radio input "true"
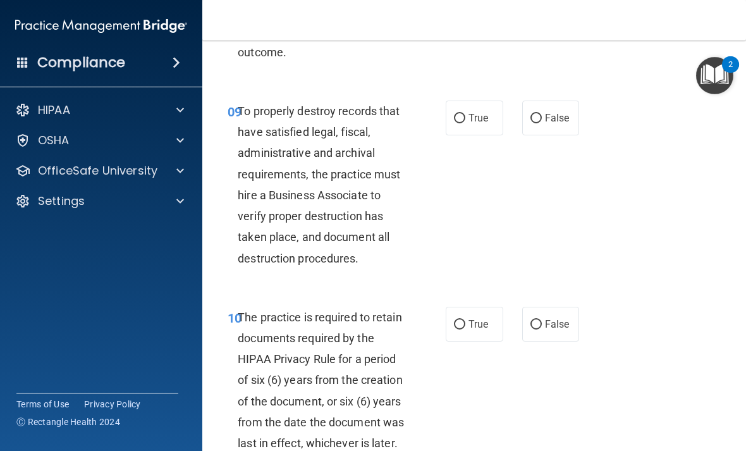
scroll to position [1417, 0]
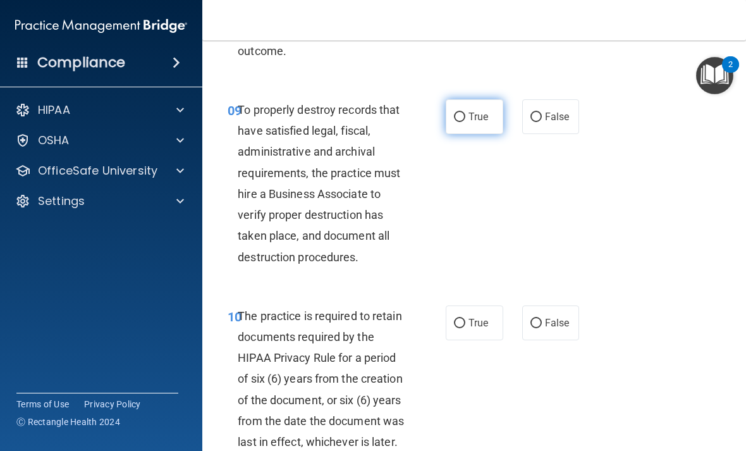
click at [483, 112] on span "True" at bounding box center [478, 117] width 20 height 12
click at [465, 112] on input "True" at bounding box center [459, 116] width 11 height 9
radio input "true"
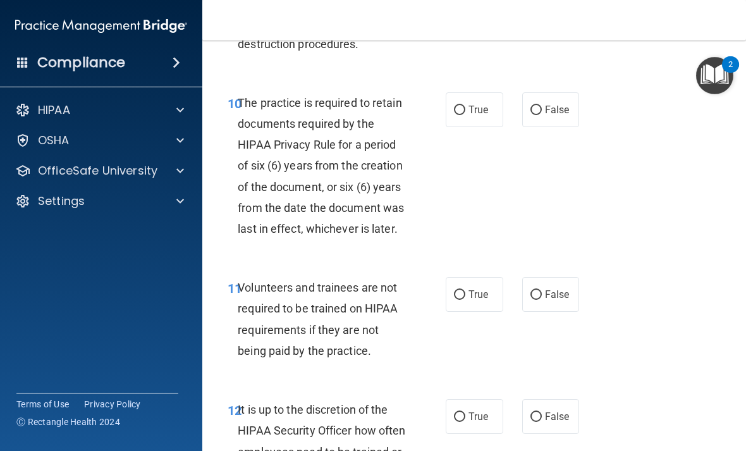
scroll to position [1633, 0]
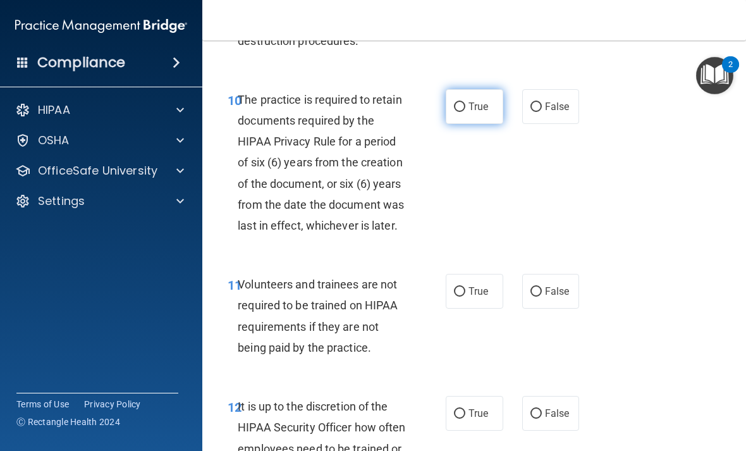
click at [482, 100] on span "True" at bounding box center [478, 106] width 20 height 12
click at [465, 102] on input "True" at bounding box center [459, 106] width 11 height 9
radio input "true"
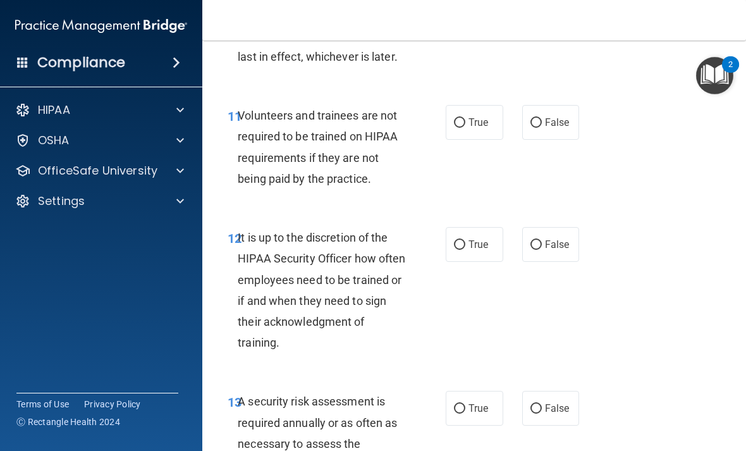
scroll to position [1804, 0]
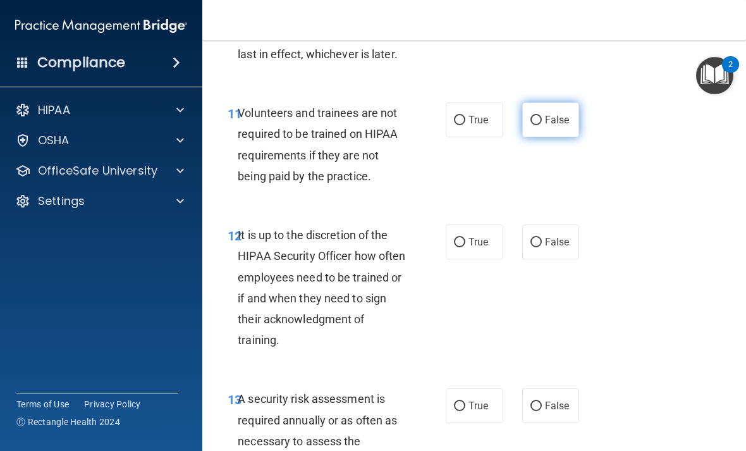
click at [564, 116] on span "False" at bounding box center [557, 120] width 25 height 12
click at [542, 116] on input "False" at bounding box center [535, 120] width 11 height 9
radio input "true"
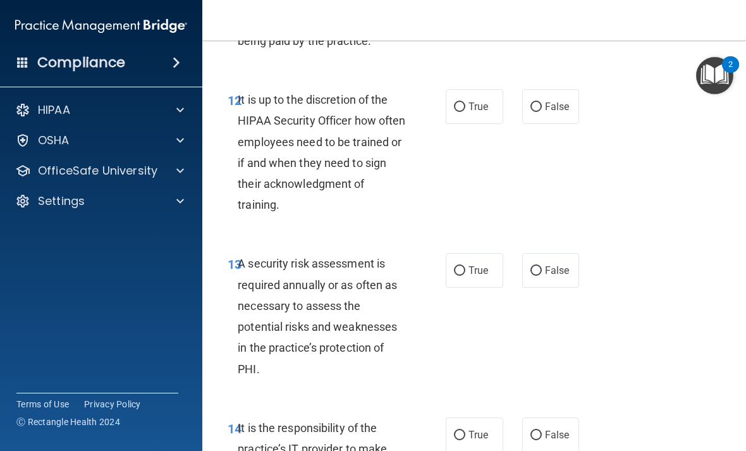
scroll to position [1937, 0]
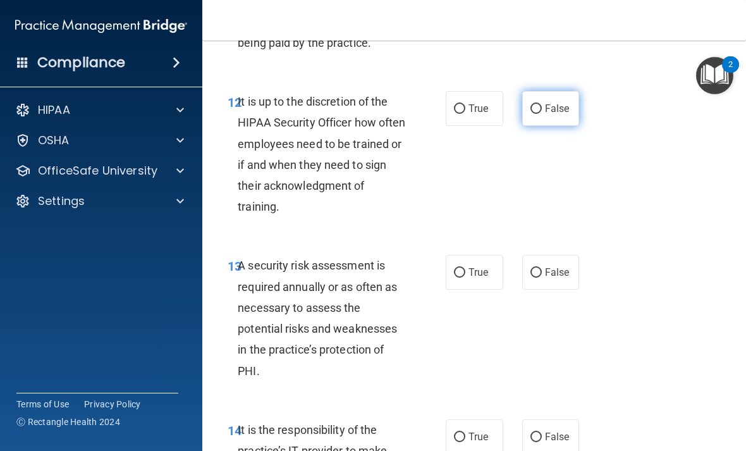
click at [560, 102] on span "False" at bounding box center [557, 108] width 25 height 12
click at [542, 104] on input "False" at bounding box center [535, 108] width 11 height 9
radio input "true"
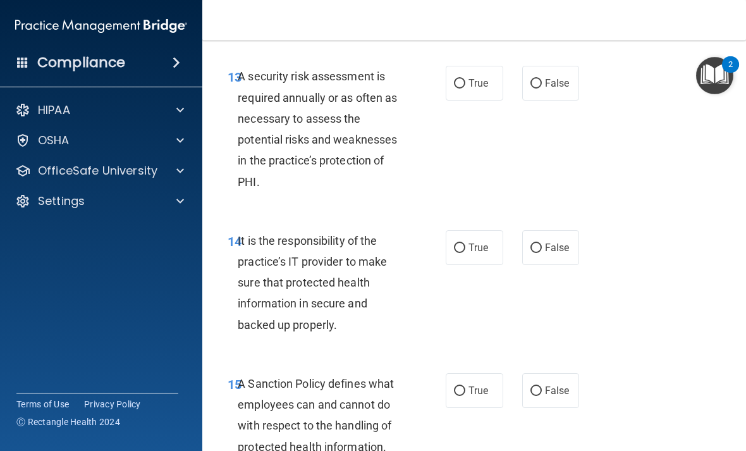
scroll to position [2128, 0]
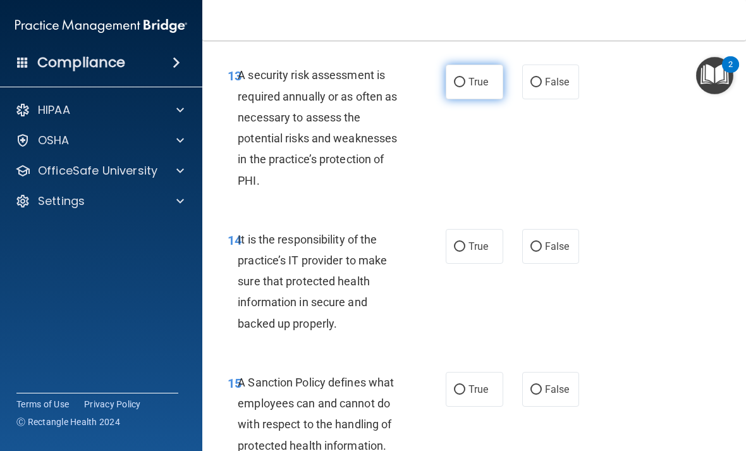
click at [473, 76] on span "True" at bounding box center [478, 82] width 20 height 12
click at [465, 78] on input "True" at bounding box center [459, 82] width 11 height 9
radio input "true"
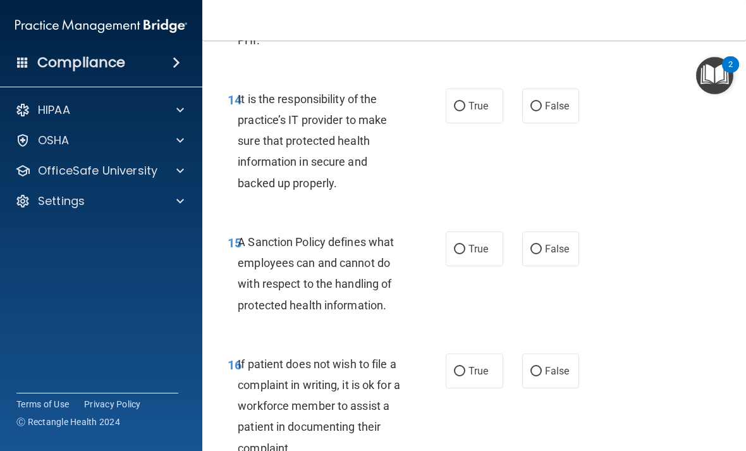
scroll to position [2269, 0]
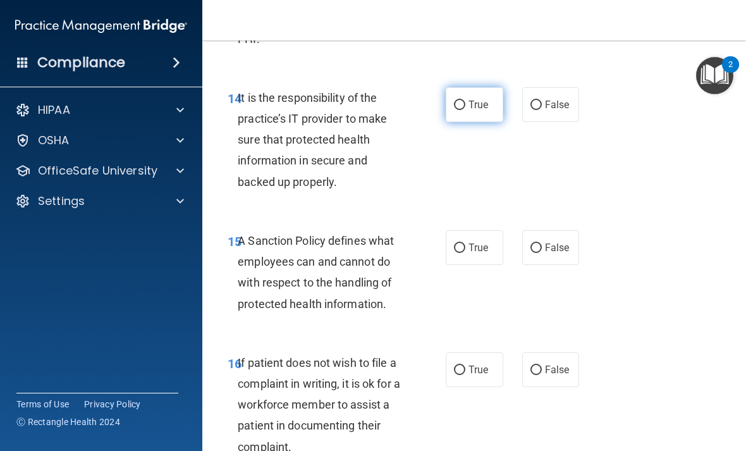
click at [482, 99] on span "True" at bounding box center [478, 105] width 20 height 12
click at [465, 100] on input "True" at bounding box center [459, 104] width 11 height 9
radio input "true"
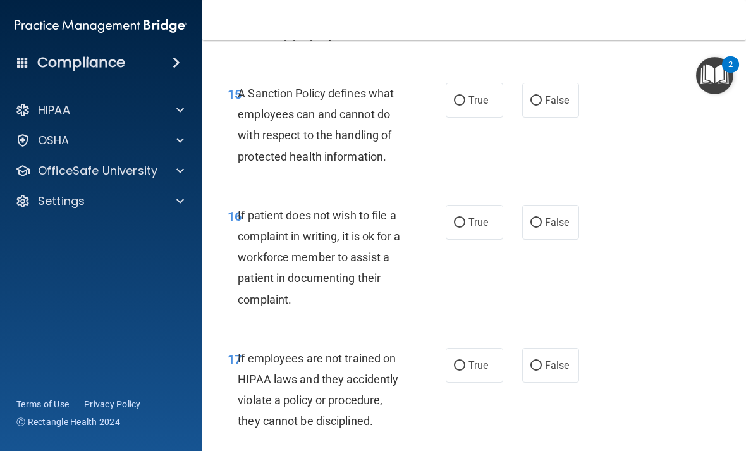
scroll to position [2420, 0]
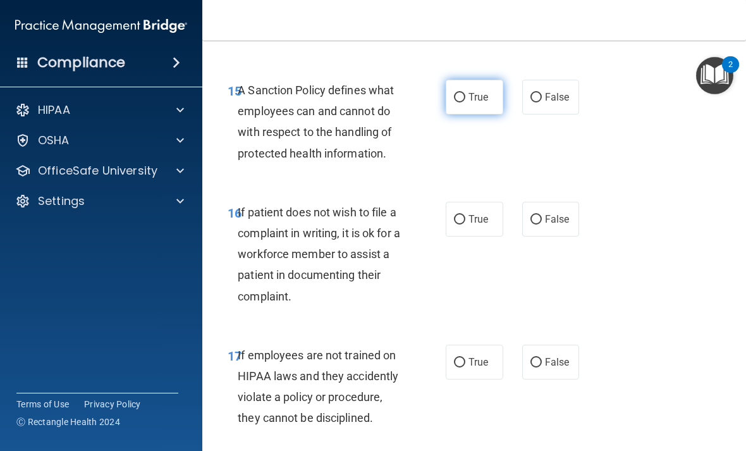
click at [476, 92] on label "True" at bounding box center [474, 97] width 58 height 35
click at [465, 93] on input "True" at bounding box center [459, 97] width 11 height 9
radio input "true"
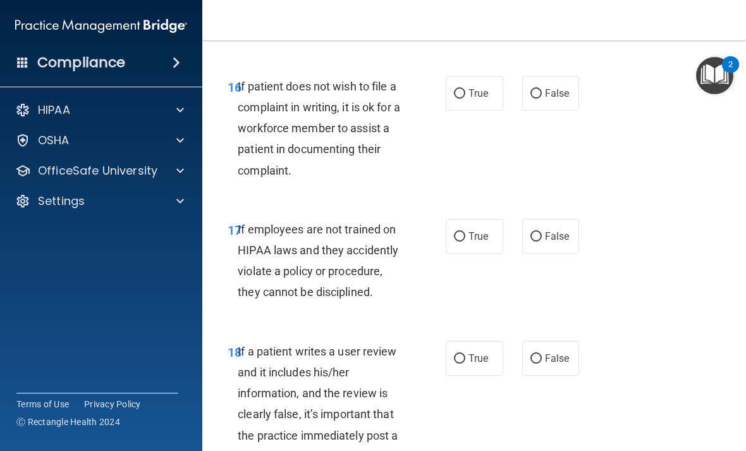
scroll to position [2544, 0]
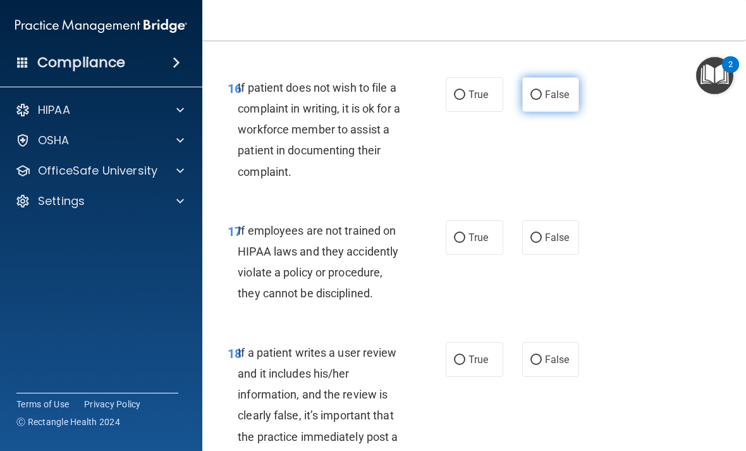
click at [550, 89] on label "False" at bounding box center [551, 94] width 58 height 35
click at [542, 90] on input "False" at bounding box center [535, 94] width 11 height 9
radio input "true"
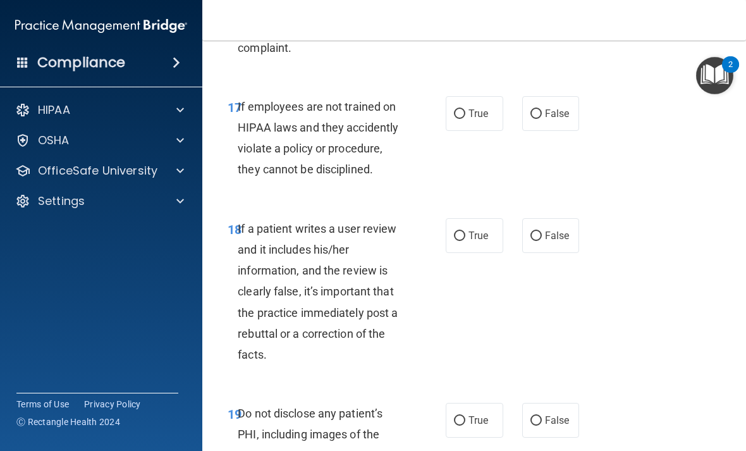
scroll to position [2667, 0]
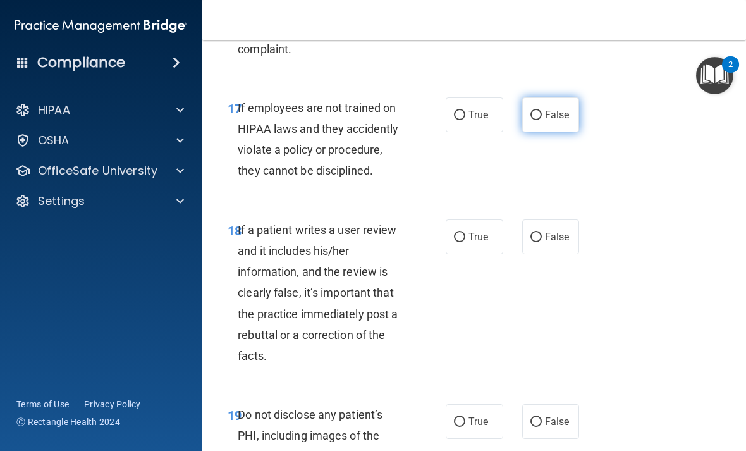
click at [559, 109] on span "False" at bounding box center [557, 115] width 25 height 12
click at [542, 111] on input "False" at bounding box center [535, 115] width 11 height 9
radio input "true"
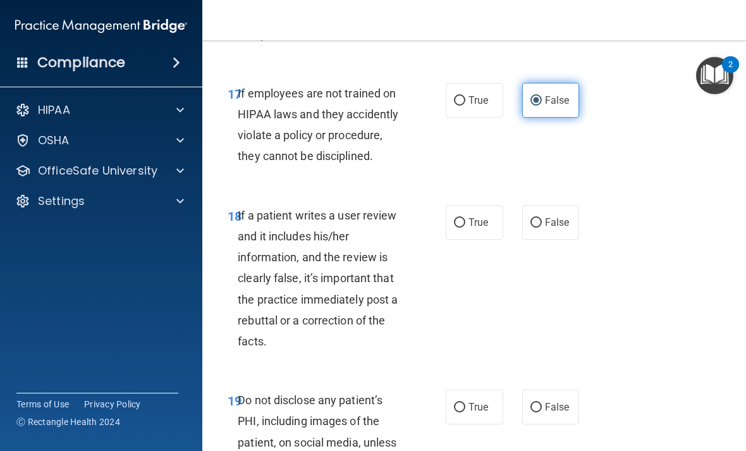
scroll to position [2680, 0]
click at [483, 95] on label "True" at bounding box center [474, 100] width 58 height 35
click at [465, 97] on input "True" at bounding box center [459, 101] width 11 height 9
radio input "true"
radio input "false"
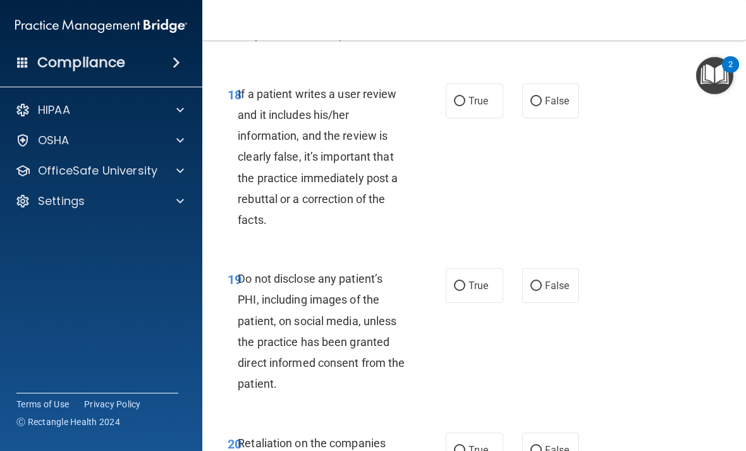
scroll to position [2804, 0]
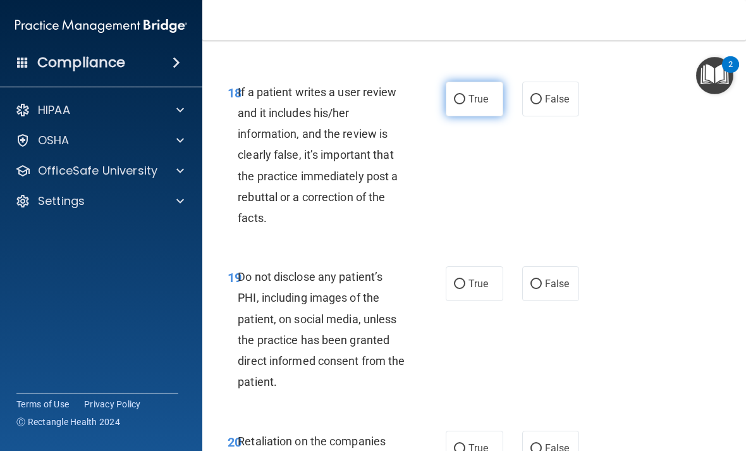
click at [482, 92] on label "True" at bounding box center [474, 99] width 58 height 35
click at [465, 95] on input "True" at bounding box center [459, 99] width 11 height 9
radio input "true"
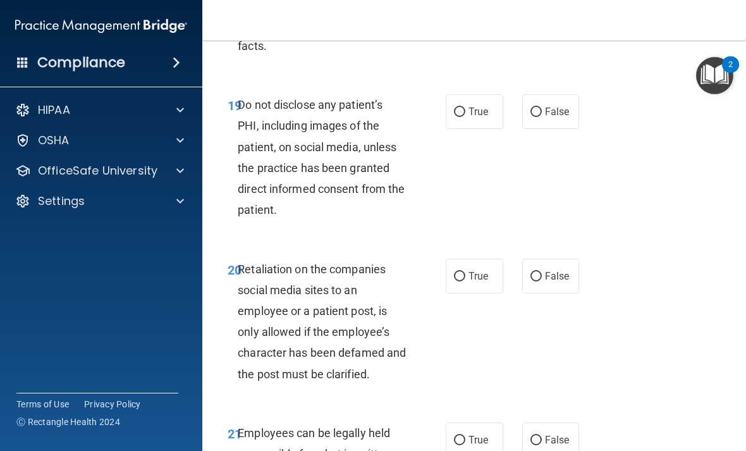
scroll to position [2978, 0]
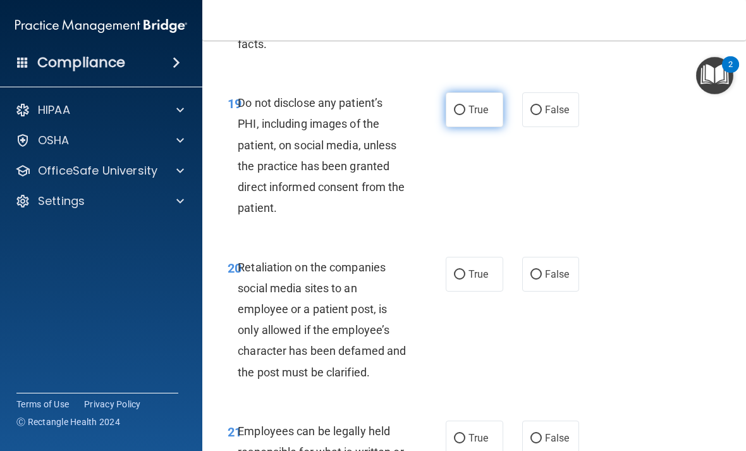
click at [471, 107] on label "True" at bounding box center [474, 109] width 58 height 35
click at [465, 107] on input "True" at bounding box center [459, 110] width 11 height 9
radio input "true"
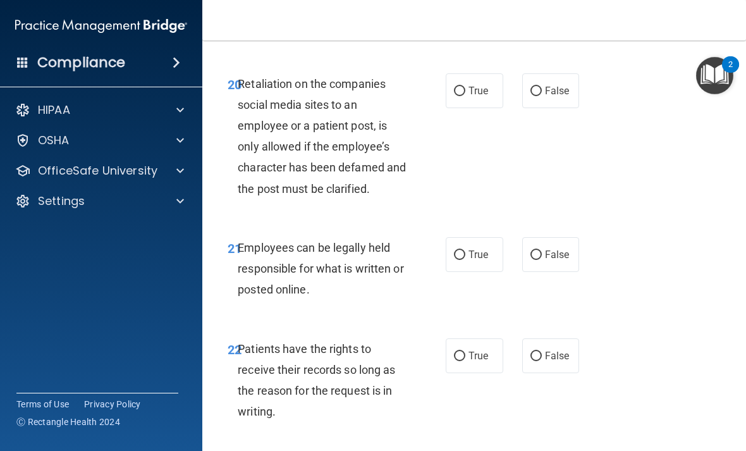
scroll to position [3162, 0]
click at [475, 81] on label "True" at bounding box center [474, 90] width 58 height 35
click at [465, 86] on input "True" at bounding box center [459, 90] width 11 height 9
radio input "true"
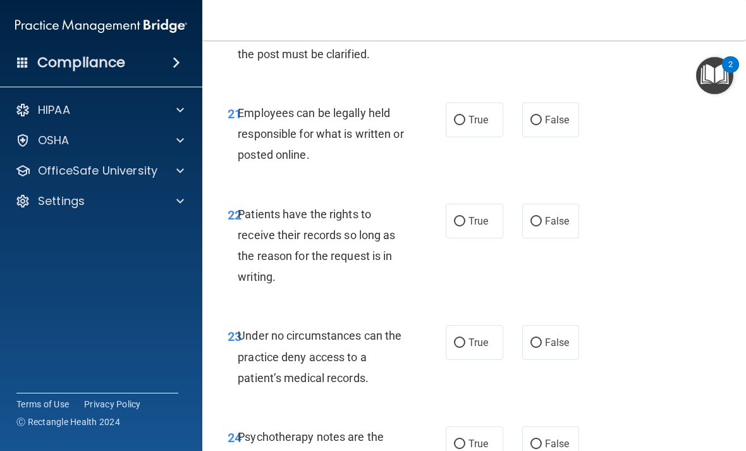
scroll to position [3297, 0]
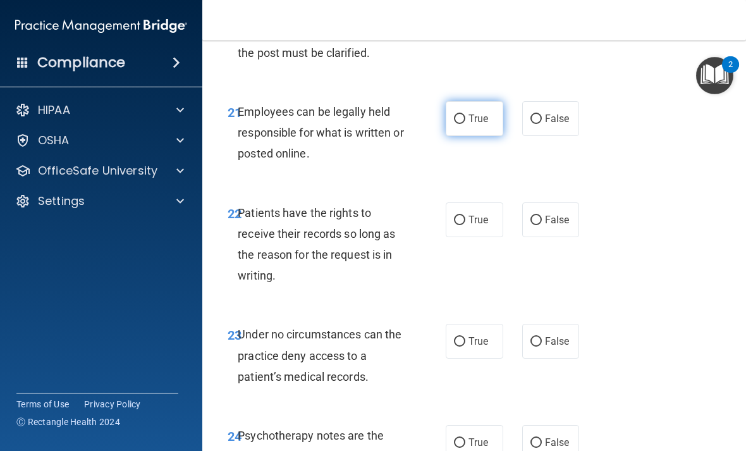
click at [484, 107] on label "True" at bounding box center [474, 118] width 58 height 35
click at [465, 114] on input "True" at bounding box center [459, 118] width 11 height 9
radio input "true"
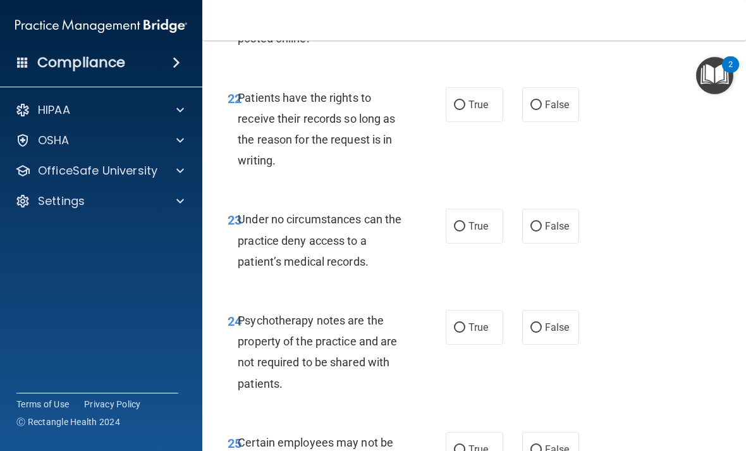
scroll to position [3413, 0]
click at [559, 98] on span "False" at bounding box center [557, 104] width 25 height 12
click at [542, 100] on input "False" at bounding box center [535, 104] width 11 height 9
radio input "true"
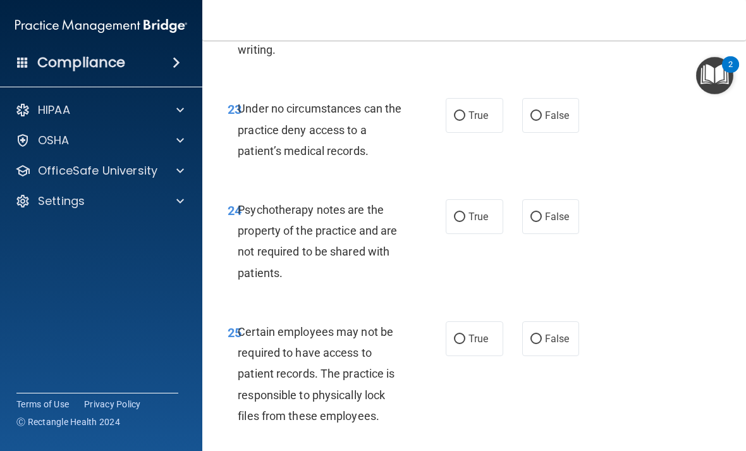
scroll to position [3525, 0]
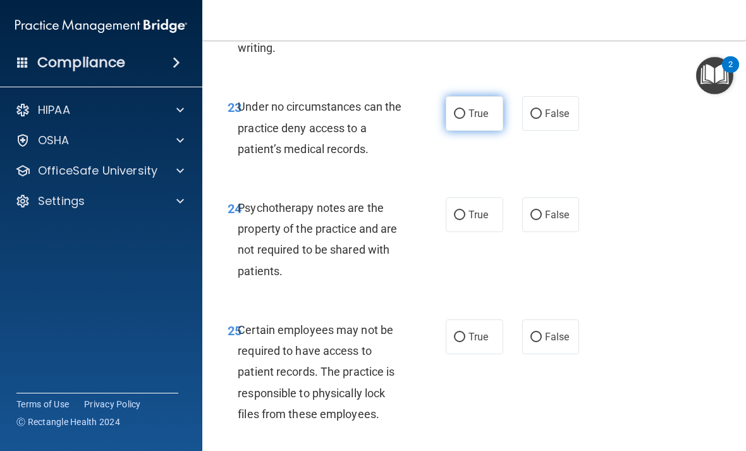
click at [476, 107] on span "True" at bounding box center [478, 113] width 20 height 12
click at [465, 109] on input "True" at bounding box center [459, 113] width 11 height 9
radio input "true"
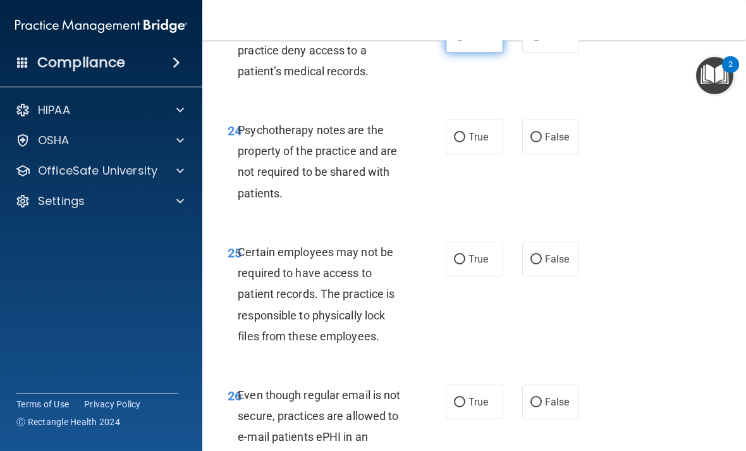
scroll to position [3603, 0]
click at [563, 130] on span "False" at bounding box center [557, 136] width 25 height 12
click at [542, 132] on input "False" at bounding box center [535, 136] width 11 height 9
radio input "true"
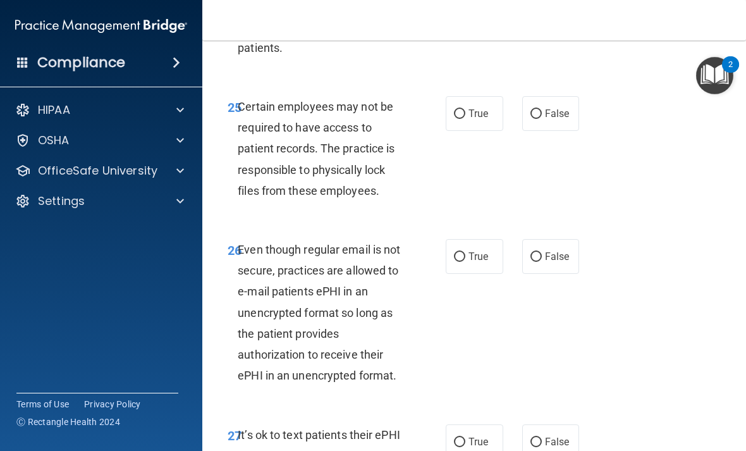
scroll to position [3750, 0]
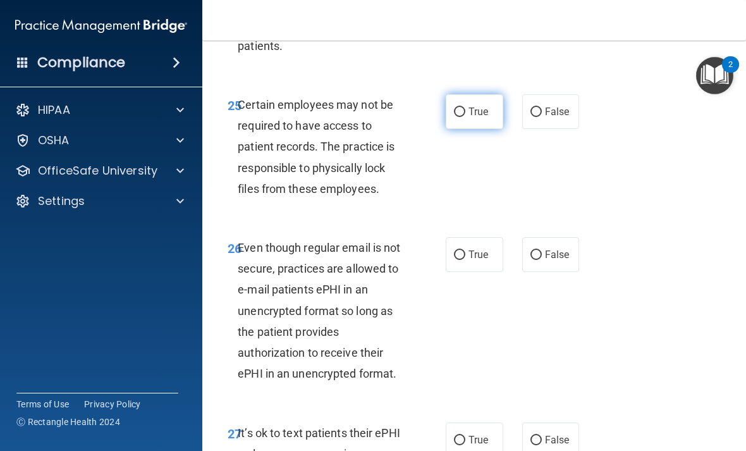
click at [482, 106] on span "True" at bounding box center [478, 112] width 20 height 12
click at [465, 107] on input "True" at bounding box center [459, 111] width 11 height 9
radio input "true"
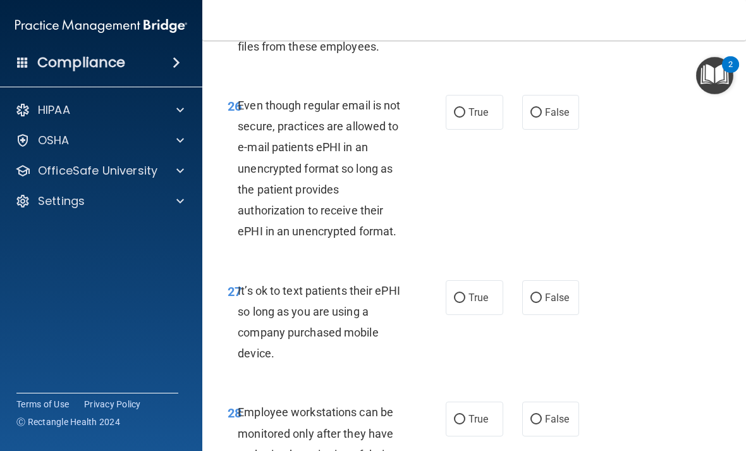
scroll to position [3892, 0]
click at [569, 106] on span "False" at bounding box center [557, 112] width 25 height 12
click at [542, 107] on input "False" at bounding box center [535, 111] width 11 height 9
radio input "true"
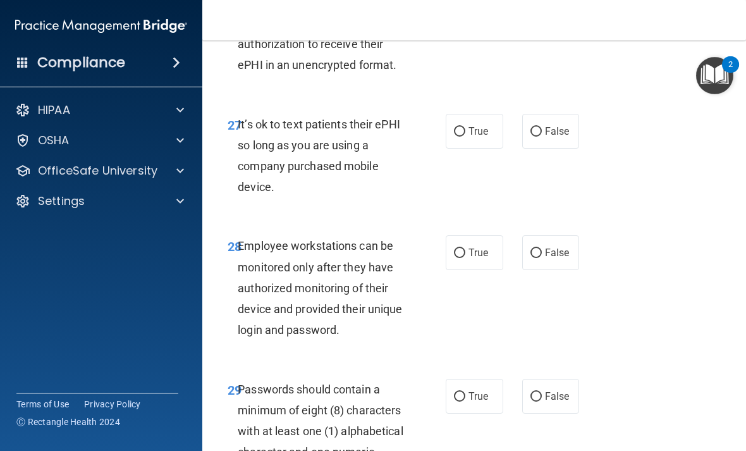
scroll to position [4059, 0]
click at [552, 124] on span "False" at bounding box center [557, 130] width 25 height 12
click at [542, 126] on input "False" at bounding box center [535, 130] width 11 height 9
radio input "true"
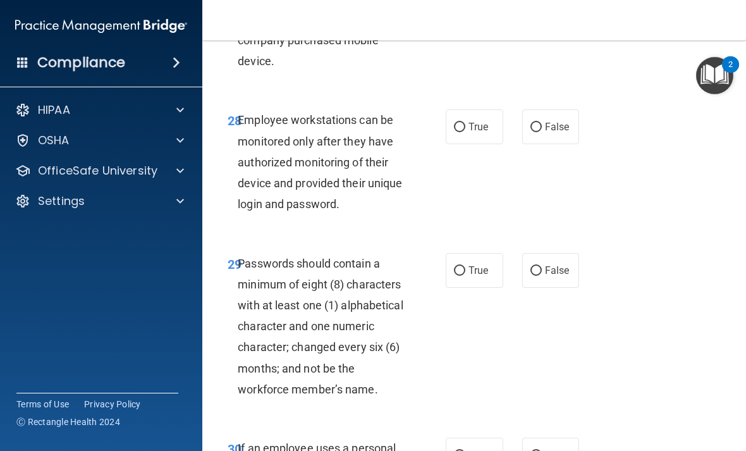
scroll to position [4186, 0]
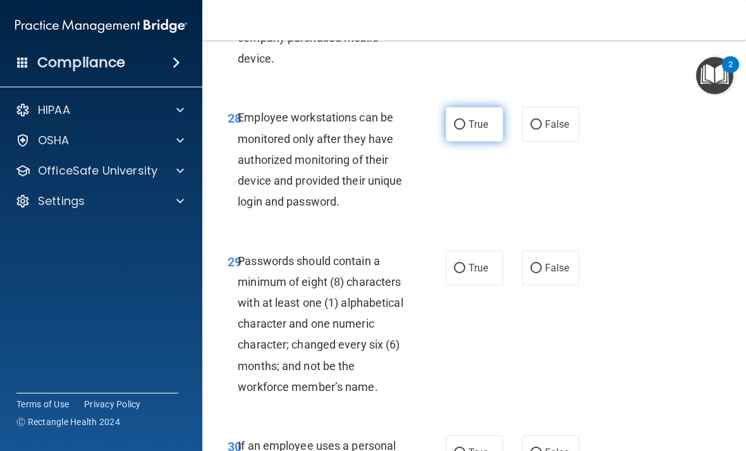
click at [486, 112] on label "True" at bounding box center [474, 124] width 58 height 35
click at [465, 120] on input "True" at bounding box center [459, 124] width 11 height 9
radio input "true"
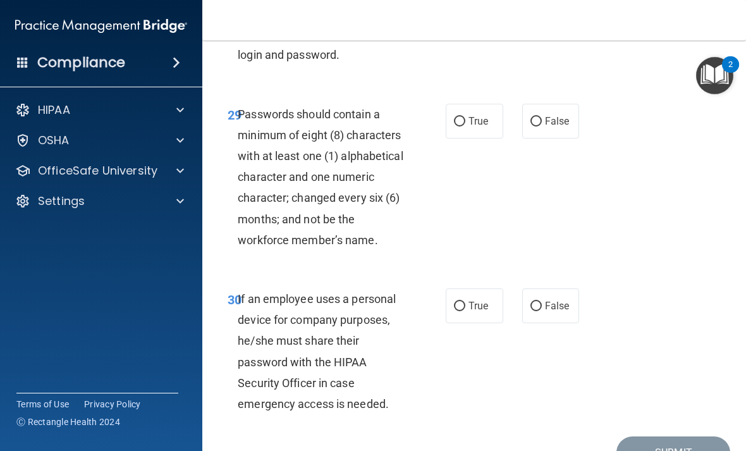
scroll to position [4332, 0]
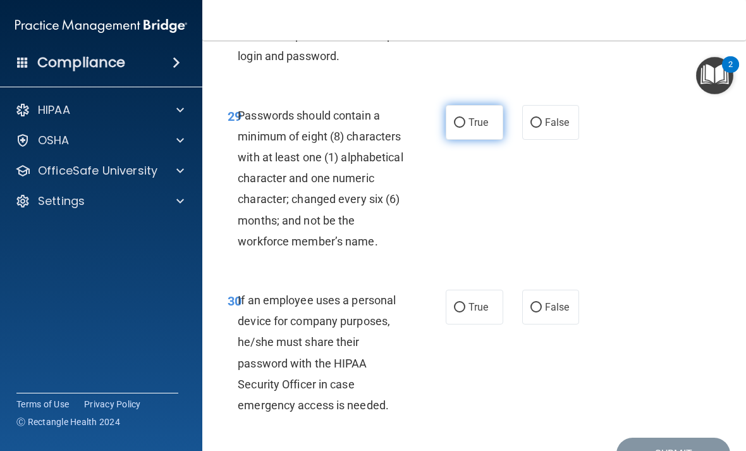
click at [485, 116] on span "True" at bounding box center [478, 122] width 20 height 12
click at [465, 118] on input "True" at bounding box center [459, 122] width 11 height 9
radio input "true"
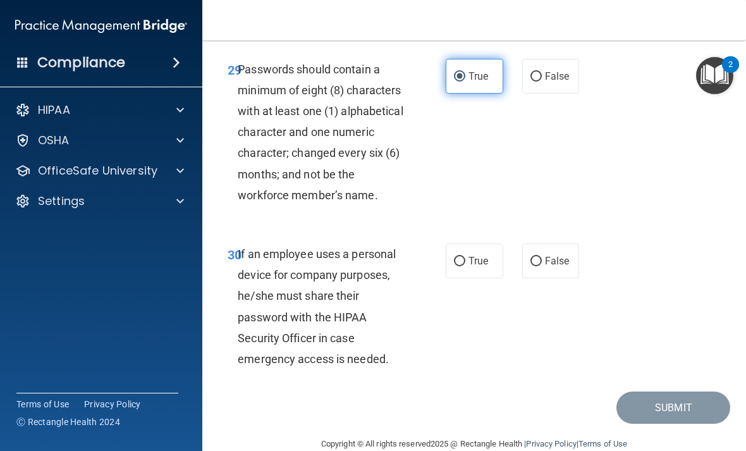
scroll to position [4377, 0]
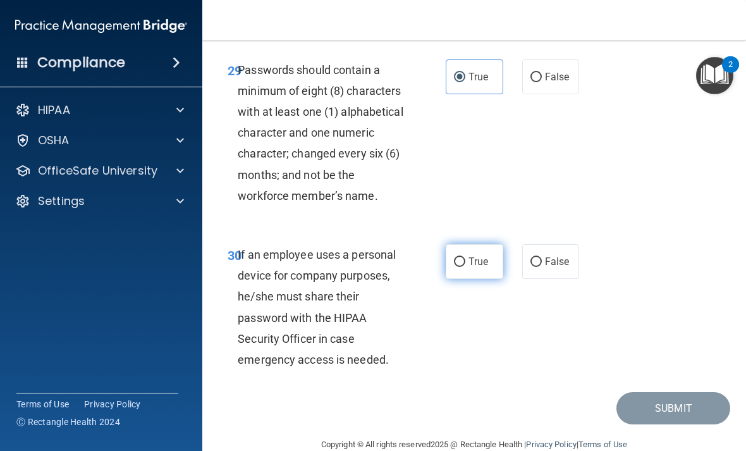
click at [482, 244] on label "True" at bounding box center [474, 261] width 58 height 35
click at [465, 257] on input "True" at bounding box center [459, 261] width 11 height 9
radio input "true"
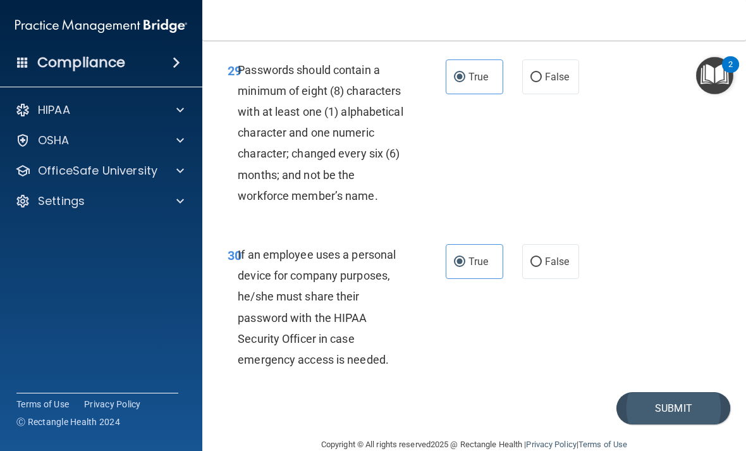
click at [664, 392] on button "Submit" at bounding box center [673, 408] width 114 height 32
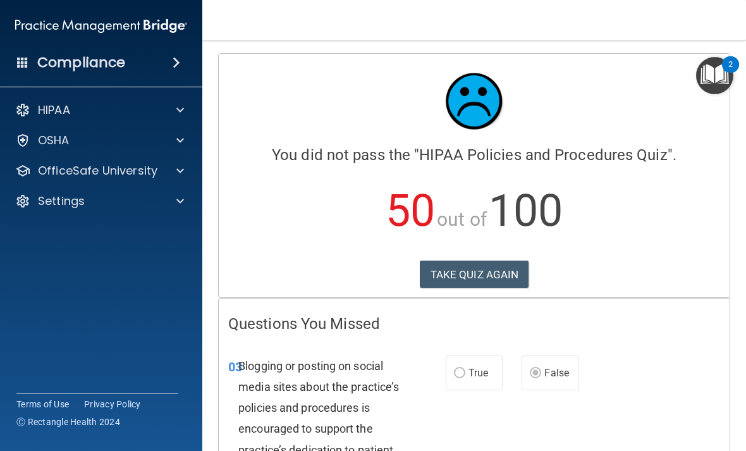
scroll to position [62, 0]
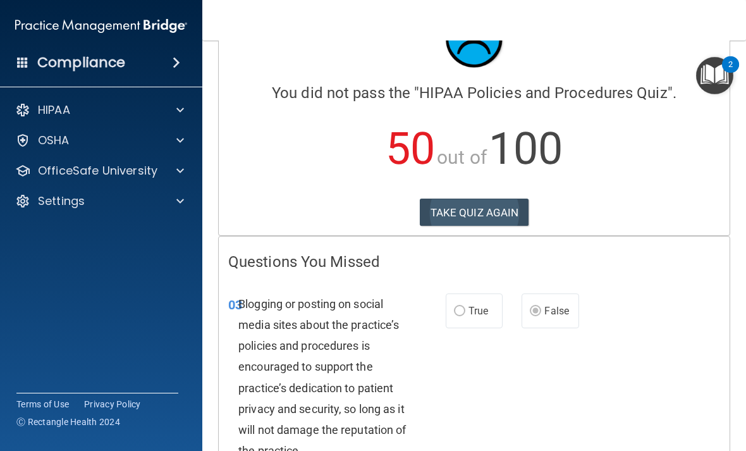
click at [459, 209] on button "TAKE QUIZ AGAIN" at bounding box center [474, 212] width 109 height 28
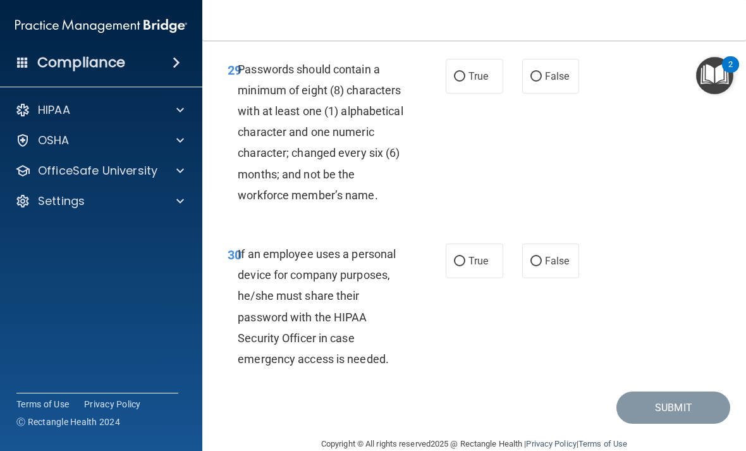
scroll to position [4377, 0]
click at [559, 255] on span "False" at bounding box center [557, 261] width 25 height 12
click at [542, 257] on input "False" at bounding box center [535, 261] width 11 height 9
radio input "true"
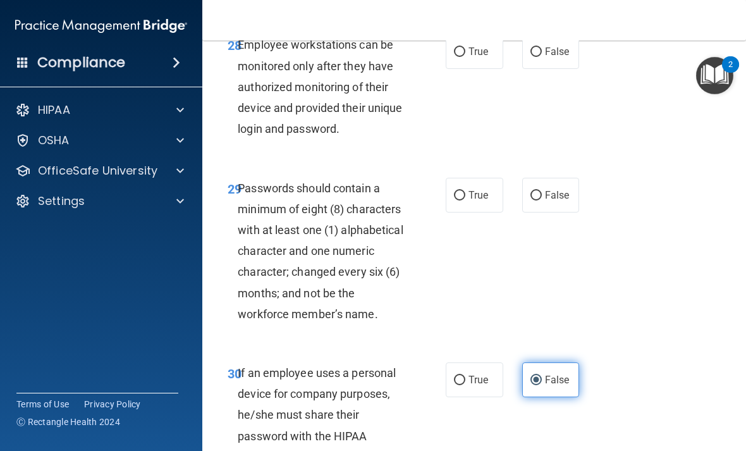
scroll to position [4256, 0]
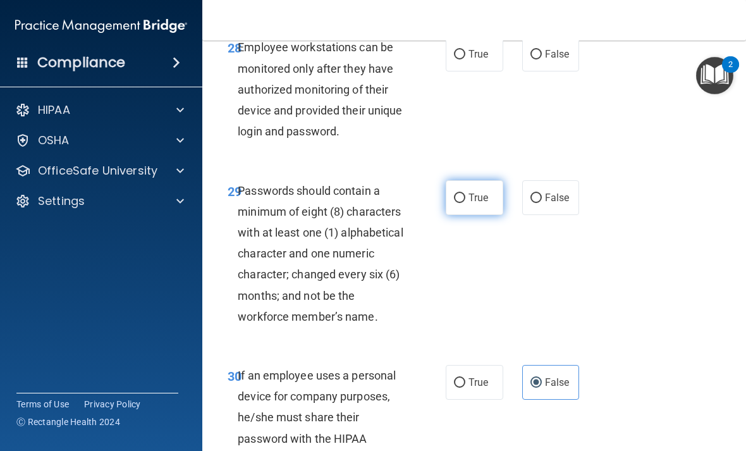
click at [487, 191] on span "True" at bounding box center [478, 197] width 20 height 12
click at [465, 193] on input "True" at bounding box center [459, 197] width 11 height 9
radio input "true"
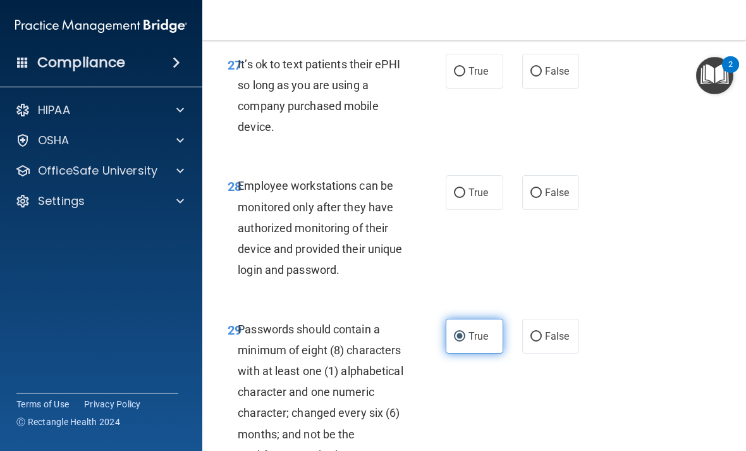
scroll to position [4117, 0]
click at [485, 176] on label "True" at bounding box center [474, 193] width 58 height 35
click at [465, 189] on input "True" at bounding box center [459, 193] width 11 height 9
radio input "true"
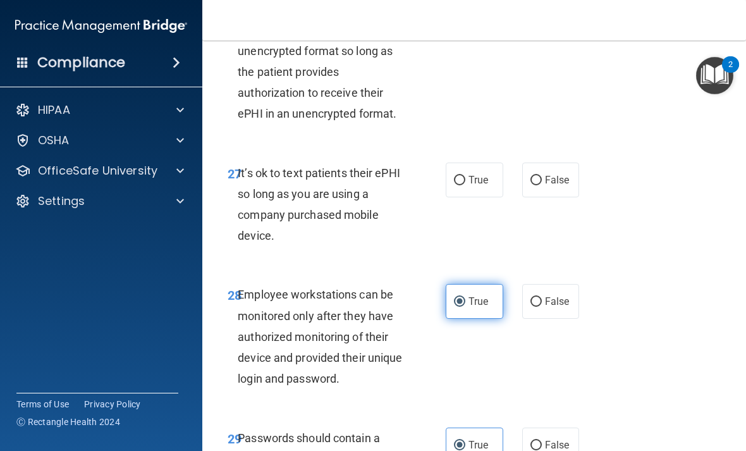
scroll to position [4009, 0]
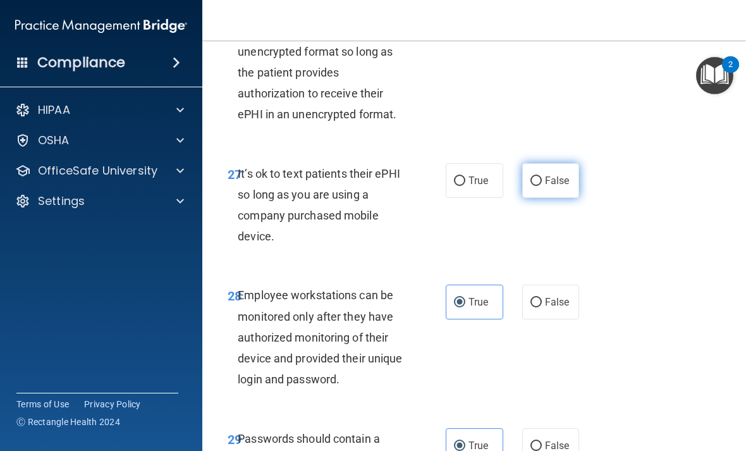
click at [562, 166] on label "False" at bounding box center [551, 180] width 58 height 35
click at [542, 176] on input "False" at bounding box center [535, 180] width 11 height 9
radio input "true"
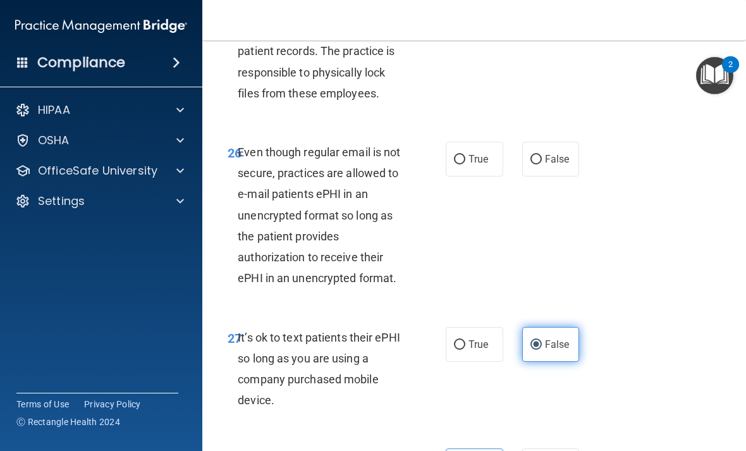
scroll to position [3844, 0]
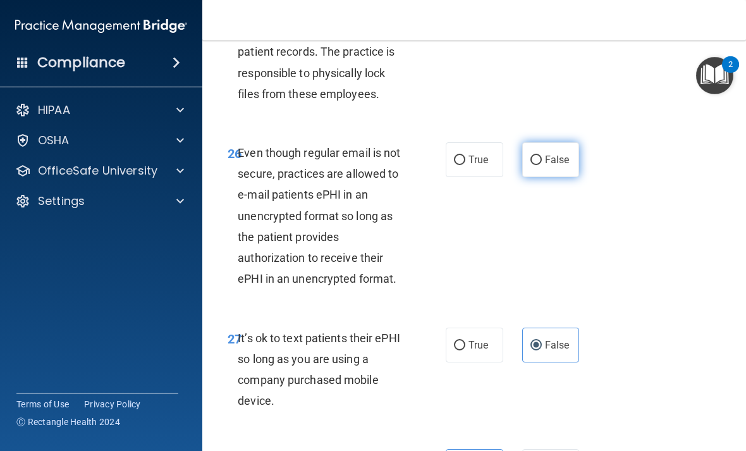
click at [571, 142] on label "False" at bounding box center [551, 159] width 58 height 35
click at [542, 155] on input "False" at bounding box center [535, 159] width 11 height 9
radio input "true"
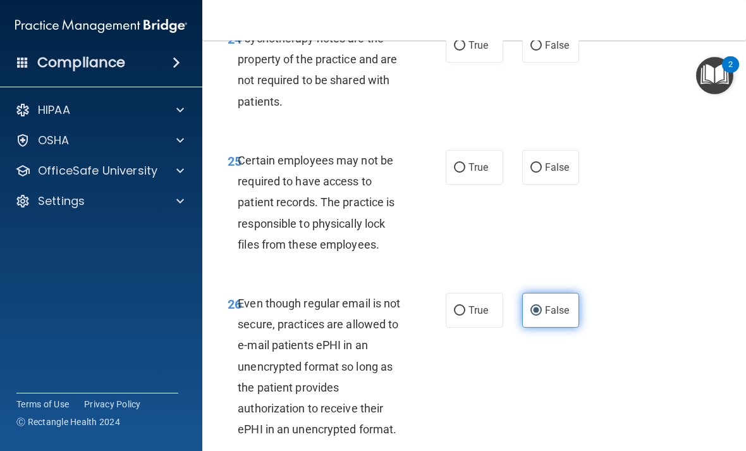
scroll to position [3693, 0]
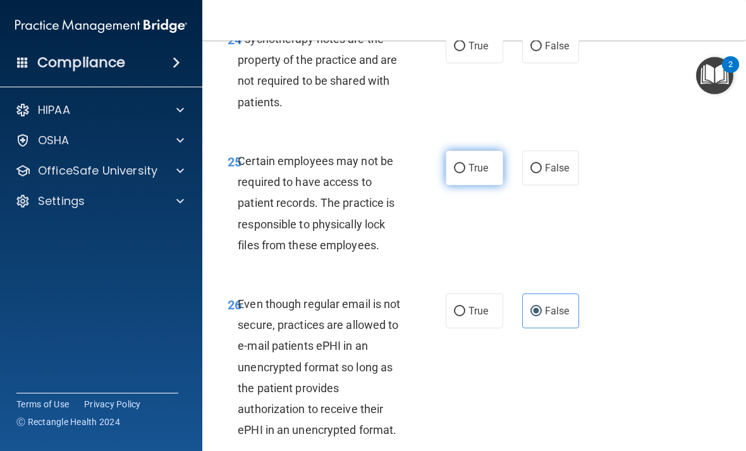
click at [482, 162] on span "True" at bounding box center [478, 168] width 20 height 12
click at [465, 164] on input "True" at bounding box center [459, 168] width 11 height 9
radio input "true"
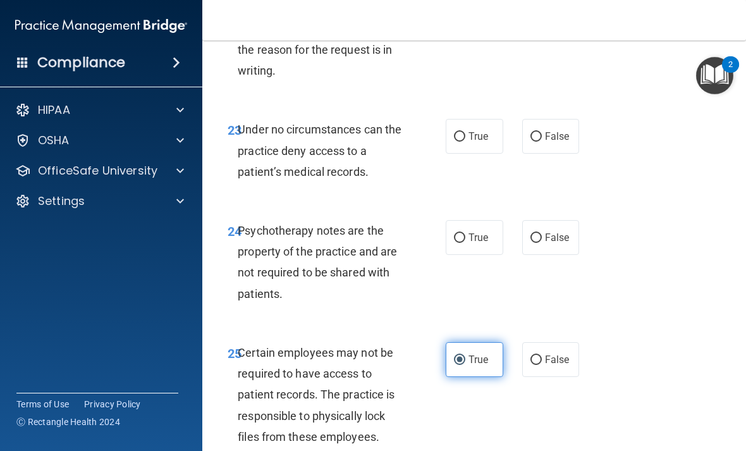
scroll to position [3499, 0]
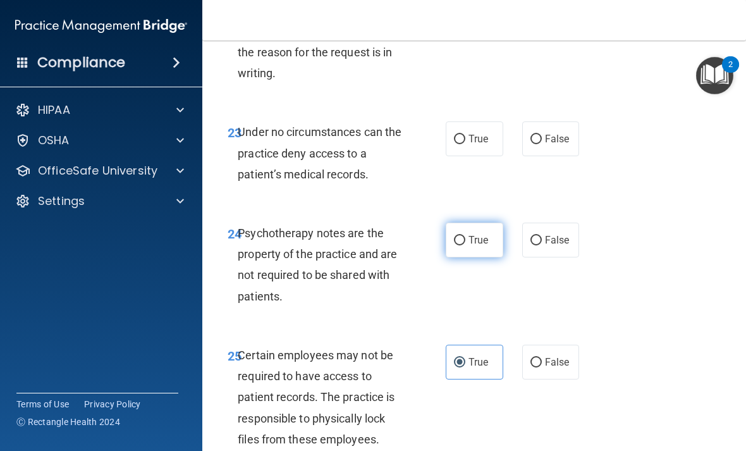
click at [488, 234] on span "True" at bounding box center [478, 240] width 20 height 12
click at [465, 236] on input "True" at bounding box center [459, 240] width 11 height 9
radio input "true"
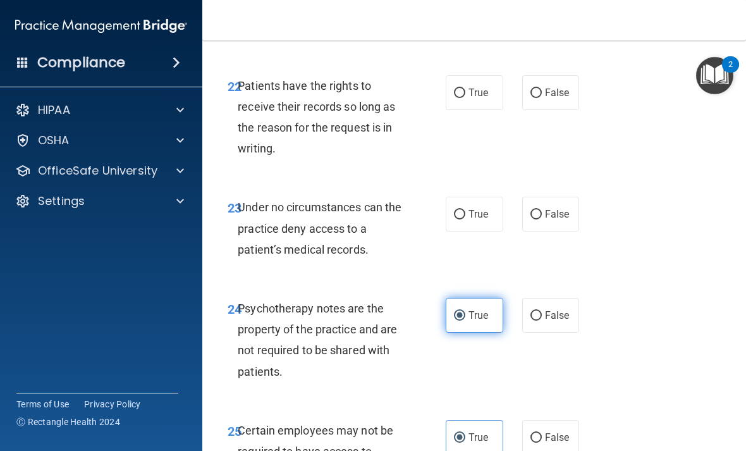
scroll to position [3425, 0]
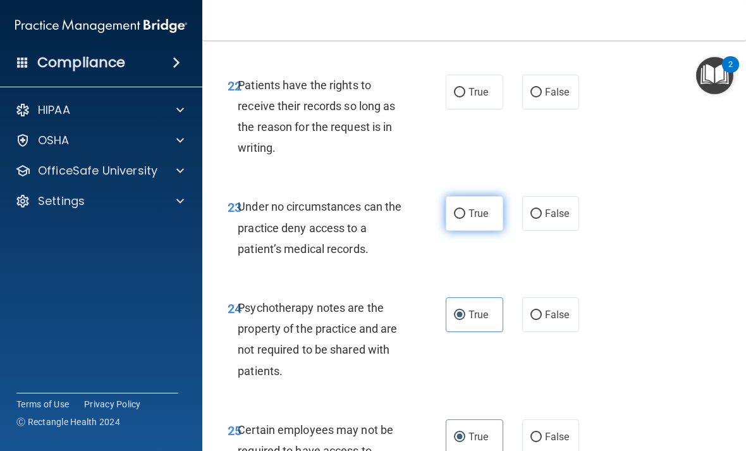
click at [483, 207] on span "True" at bounding box center [478, 213] width 20 height 12
click at [465, 209] on input "True" at bounding box center [459, 213] width 11 height 9
radio input "true"
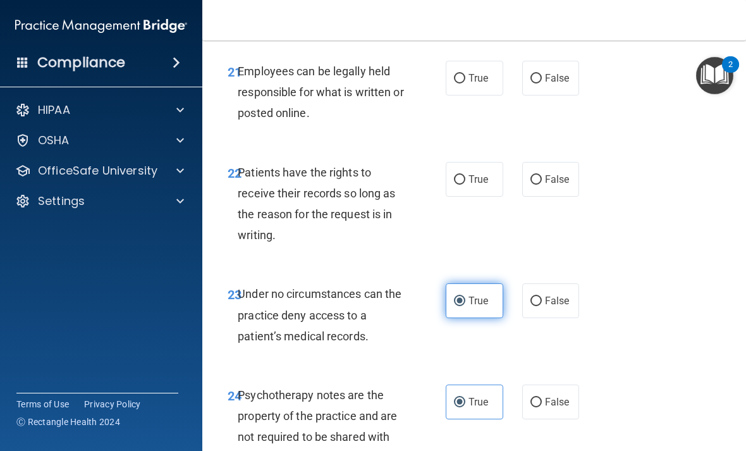
scroll to position [3336, 0]
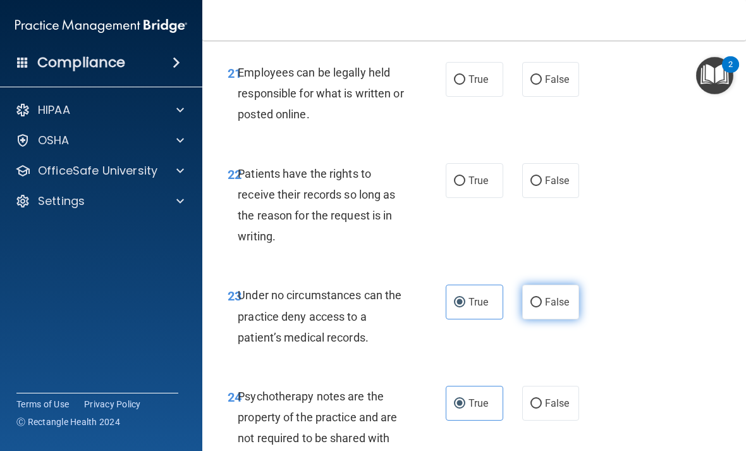
click at [559, 296] on span "False" at bounding box center [557, 302] width 25 height 12
click at [542, 298] on input "False" at bounding box center [535, 302] width 11 height 9
radio input "true"
radio input "false"
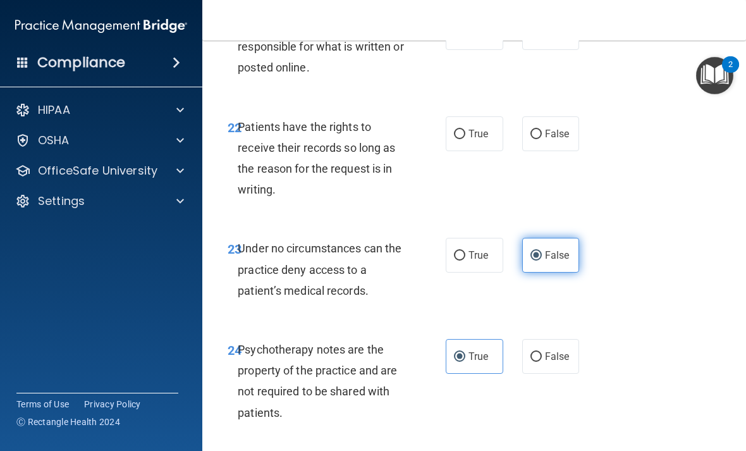
scroll to position [3384, 0]
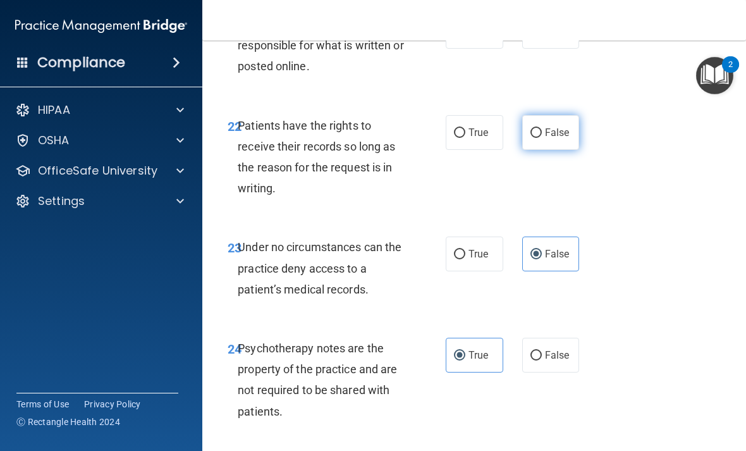
click at [550, 122] on label "False" at bounding box center [551, 132] width 58 height 35
click at [542, 128] on input "False" at bounding box center [535, 132] width 11 height 9
radio input "true"
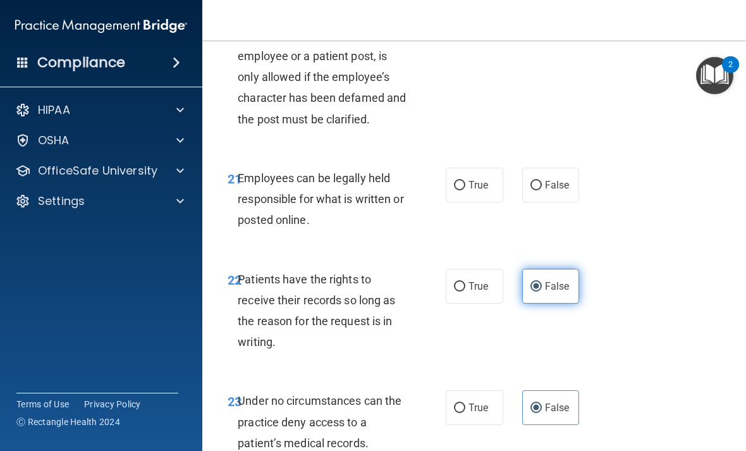
scroll to position [3225, 0]
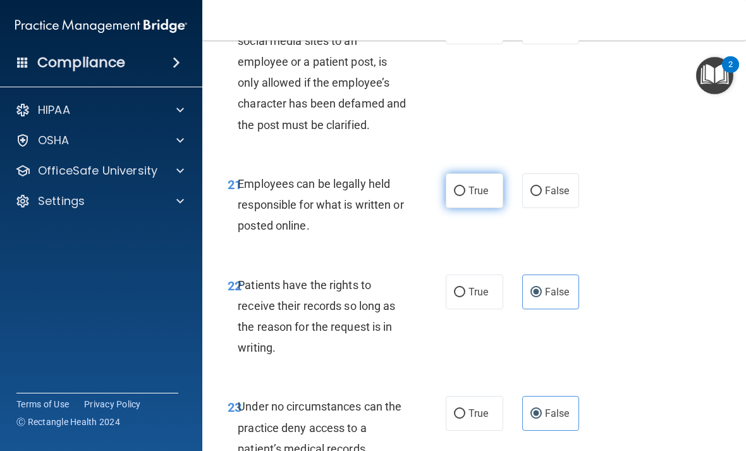
click at [500, 176] on label "True" at bounding box center [474, 190] width 58 height 35
click at [465, 186] on input "True" at bounding box center [459, 190] width 11 height 9
radio input "true"
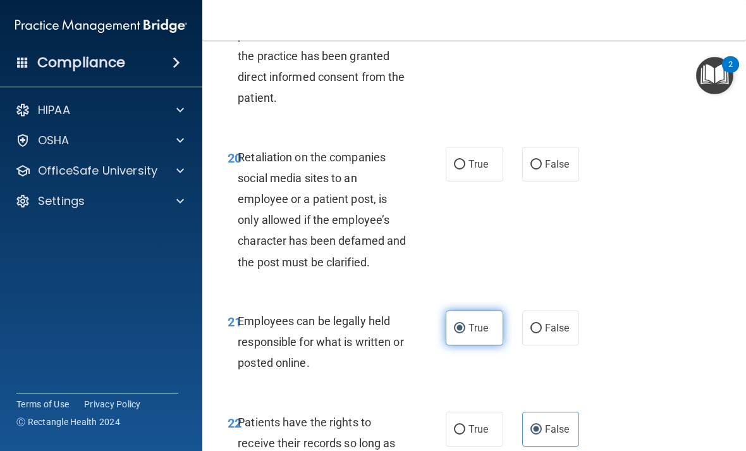
scroll to position [3086, 0]
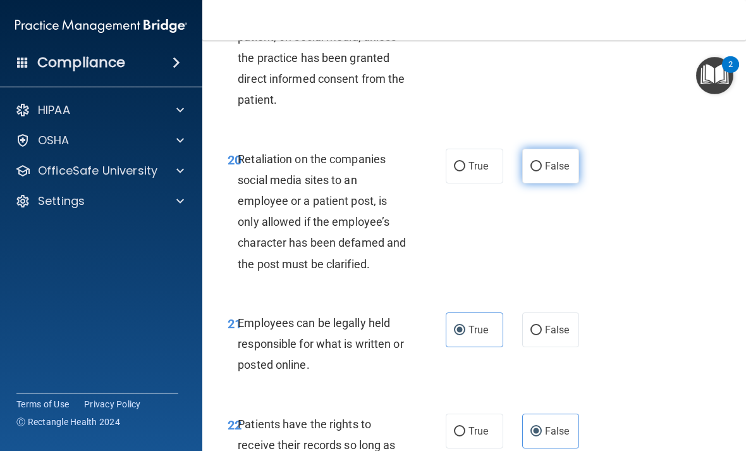
click at [550, 166] on label "False" at bounding box center [551, 165] width 58 height 35
click at [542, 166] on input "False" at bounding box center [535, 166] width 11 height 9
radio input "true"
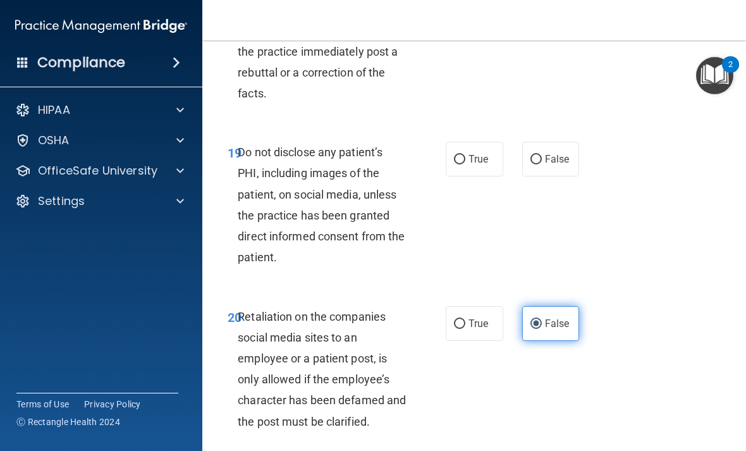
scroll to position [2923, 0]
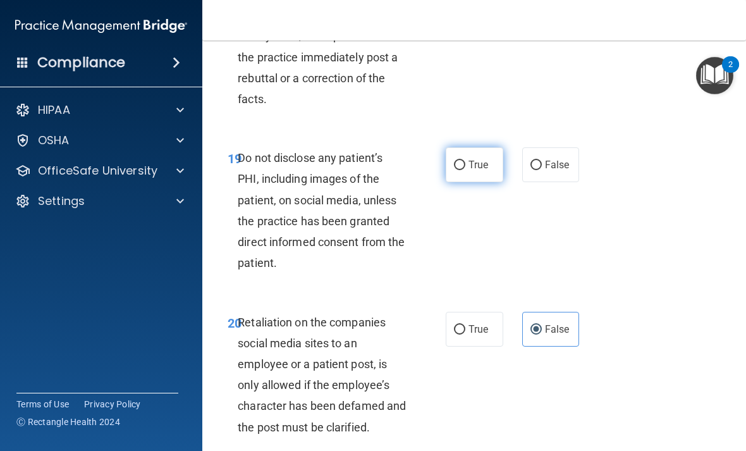
click at [473, 147] on label "True" at bounding box center [474, 164] width 58 height 35
click at [465, 161] on input "True" at bounding box center [459, 165] width 11 height 9
radio input "true"
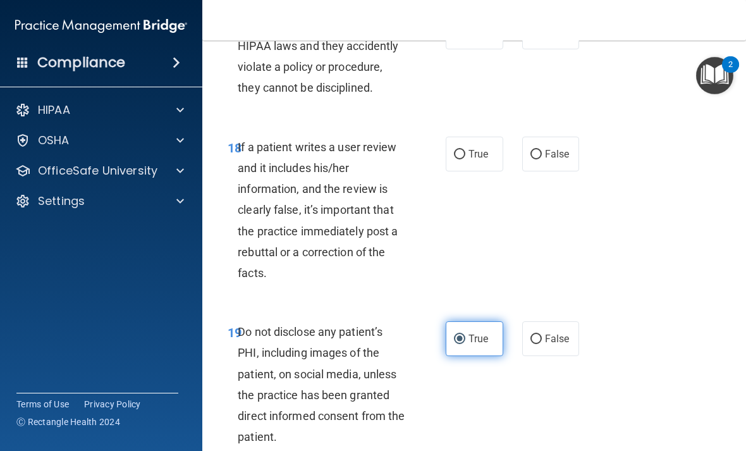
scroll to position [2749, 0]
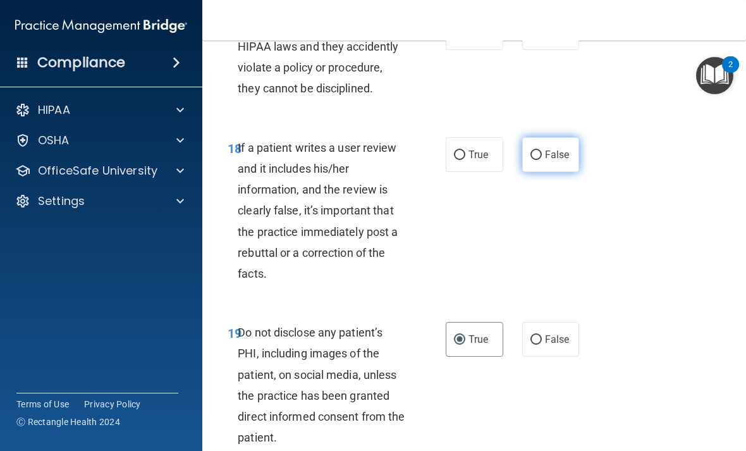
click at [557, 148] on span "False" at bounding box center [557, 154] width 25 height 12
click at [542, 150] on input "False" at bounding box center [535, 154] width 11 height 9
radio input "true"
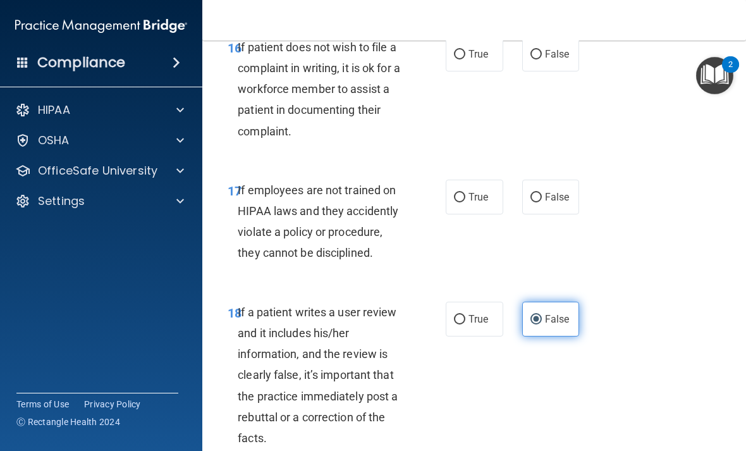
scroll to position [2584, 0]
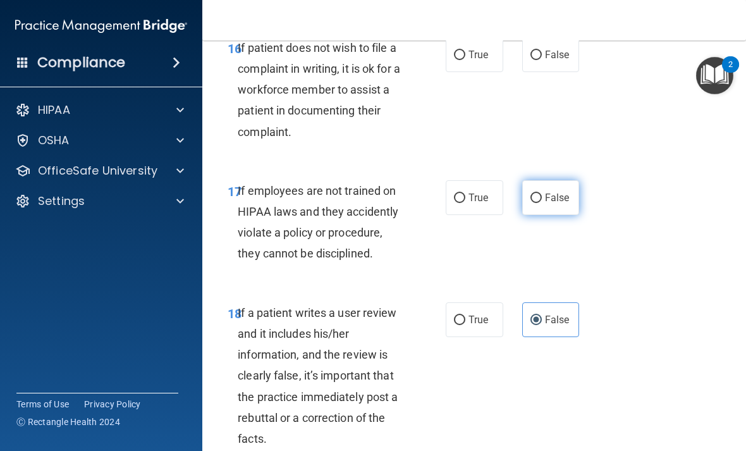
click at [553, 192] on label "False" at bounding box center [551, 197] width 58 height 35
click at [542, 193] on input "False" at bounding box center [535, 197] width 11 height 9
radio input "true"
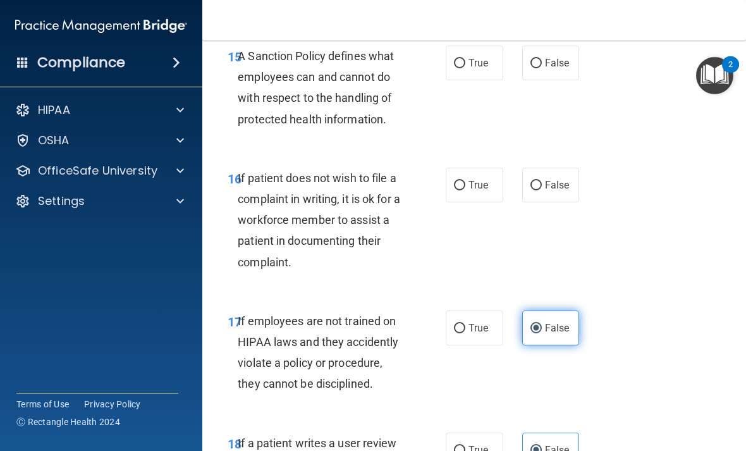
scroll to position [2450, 0]
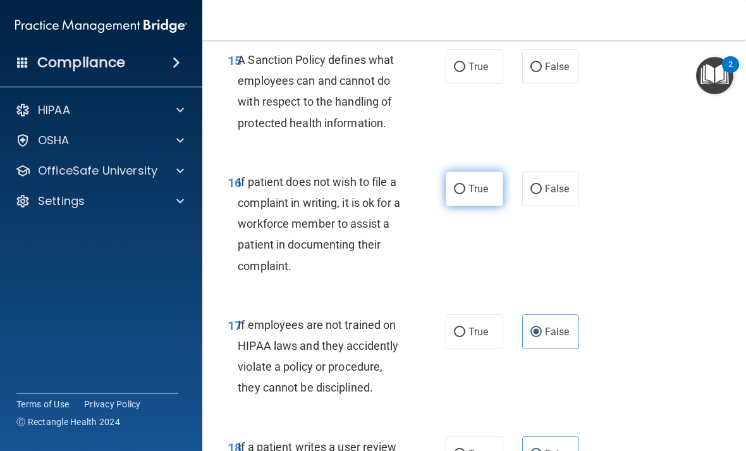
click at [473, 183] on span "True" at bounding box center [478, 189] width 20 height 12
click at [465, 185] on input "True" at bounding box center [459, 189] width 11 height 9
radio input "true"
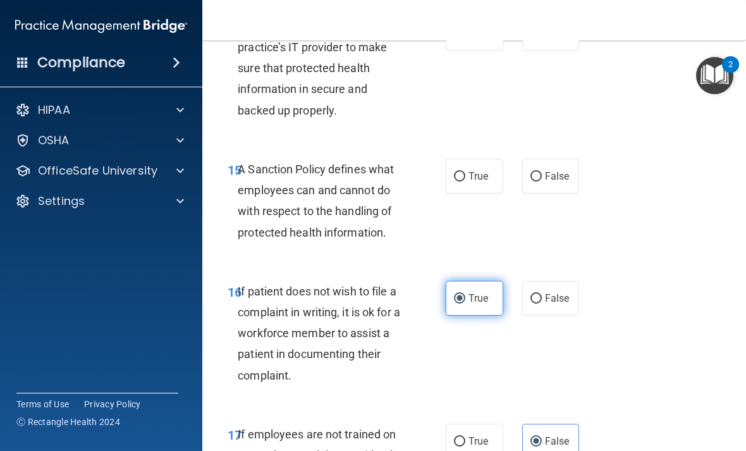
scroll to position [2335, 0]
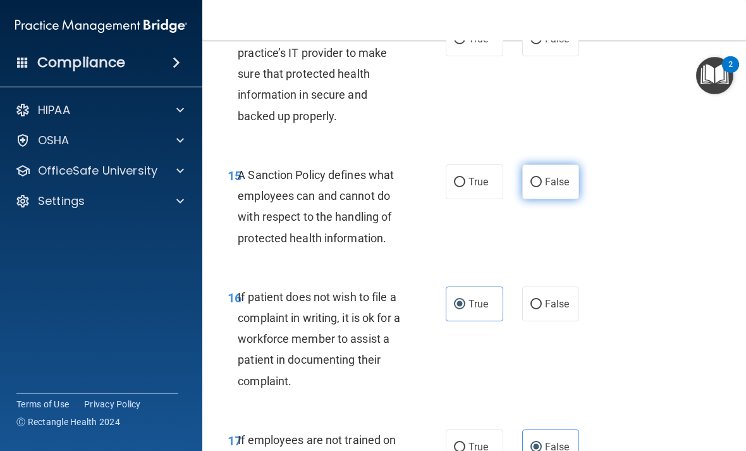
click at [554, 176] on span "False" at bounding box center [557, 182] width 25 height 12
click at [542, 178] on input "False" at bounding box center [535, 182] width 11 height 9
radio input "true"
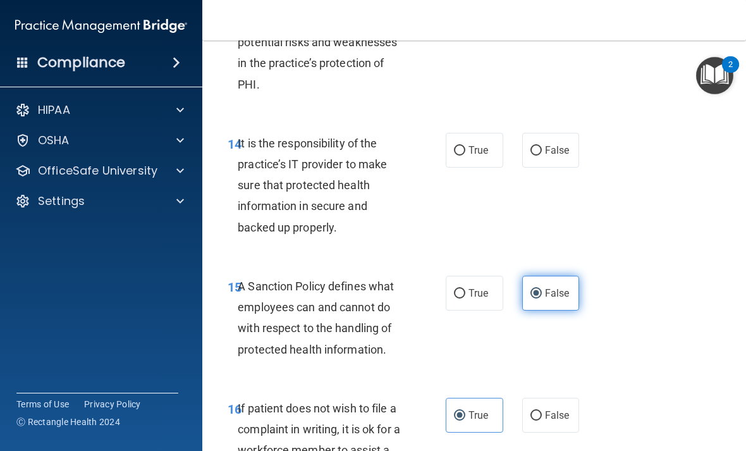
scroll to position [2218, 0]
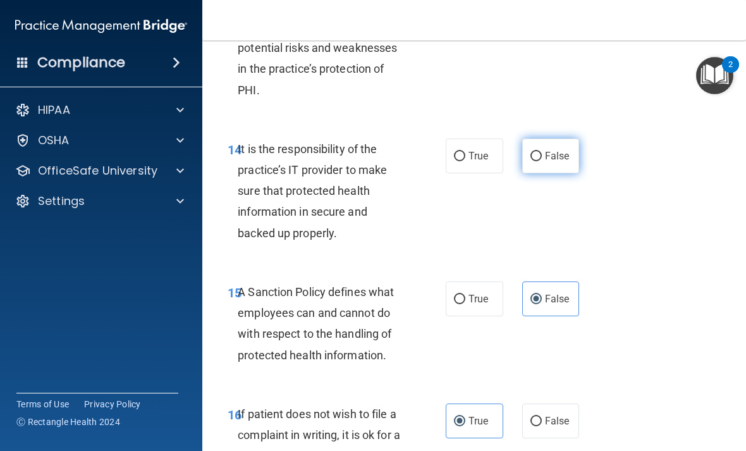
click at [560, 150] on span "False" at bounding box center [557, 156] width 25 height 12
click at [542, 152] on input "False" at bounding box center [535, 156] width 11 height 9
radio input "true"
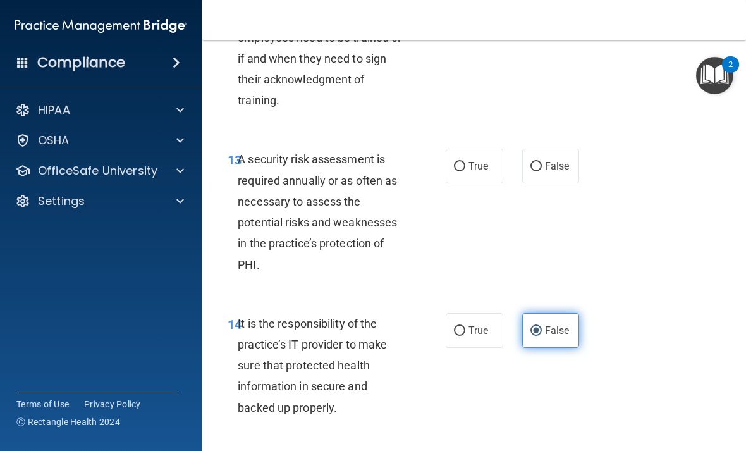
scroll to position [2041, 0]
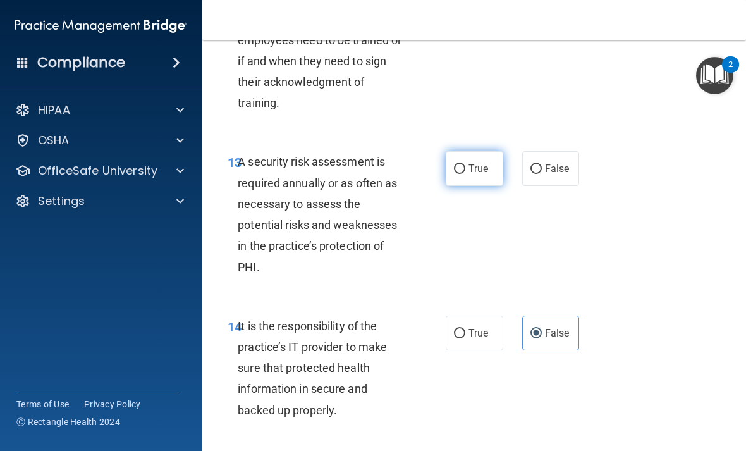
click at [466, 154] on label "True" at bounding box center [474, 168] width 58 height 35
click at [465, 164] on input "True" at bounding box center [459, 168] width 11 height 9
radio input "true"
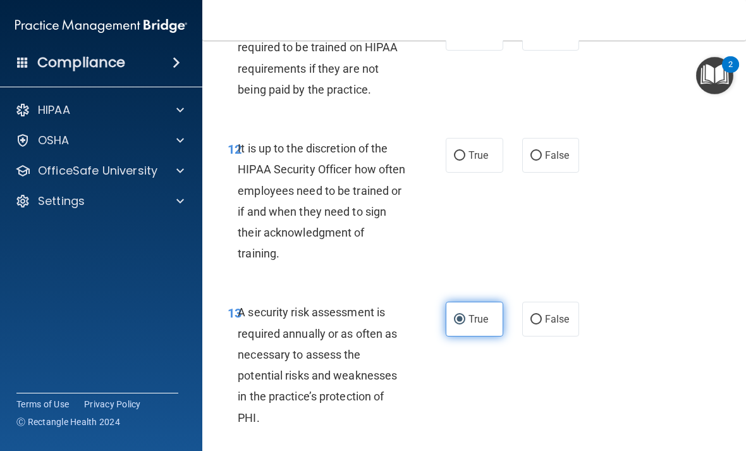
scroll to position [1888, 0]
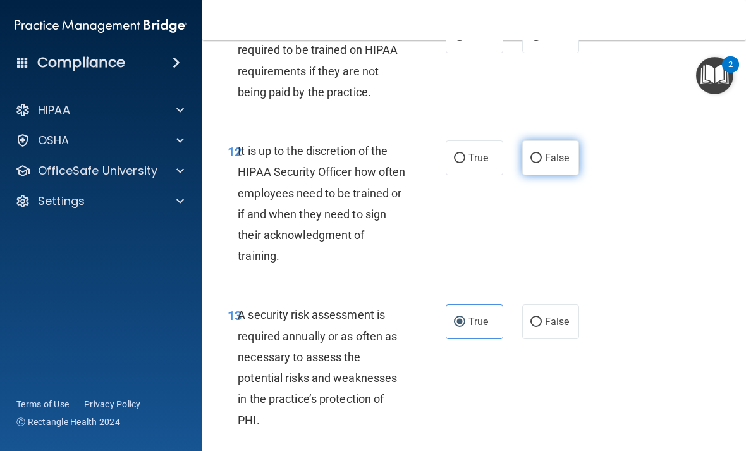
click at [541, 154] on input "False" at bounding box center [535, 158] width 11 height 9
radio input "true"
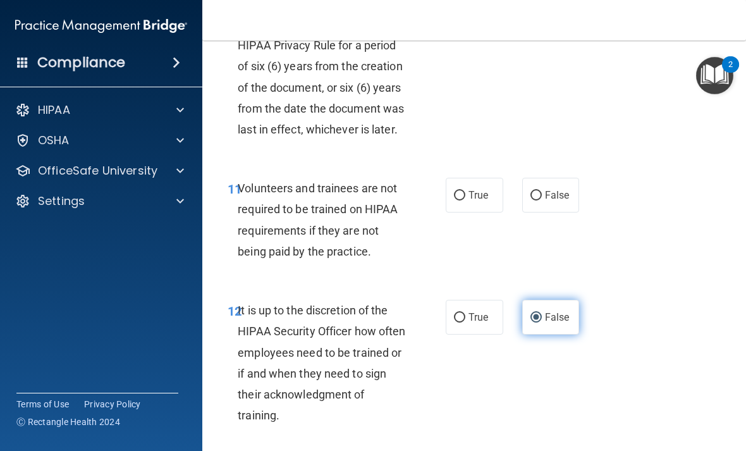
scroll to position [1728, 0]
click at [557, 193] on label "False" at bounding box center [551, 195] width 58 height 35
click at [542, 193] on input "False" at bounding box center [535, 195] width 11 height 9
radio input "true"
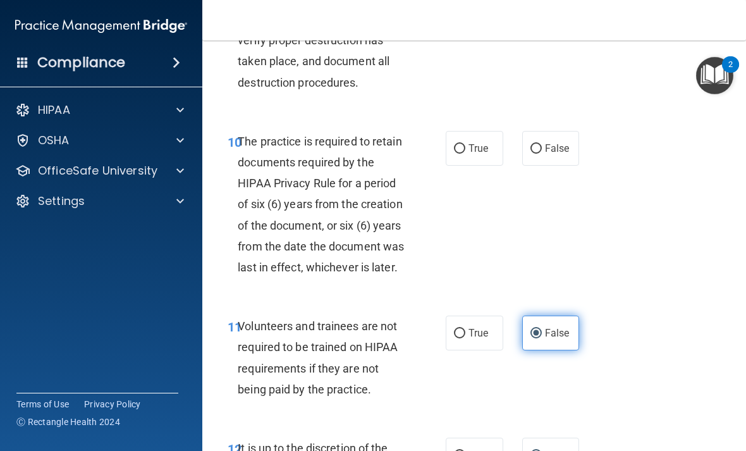
scroll to position [1589, 0]
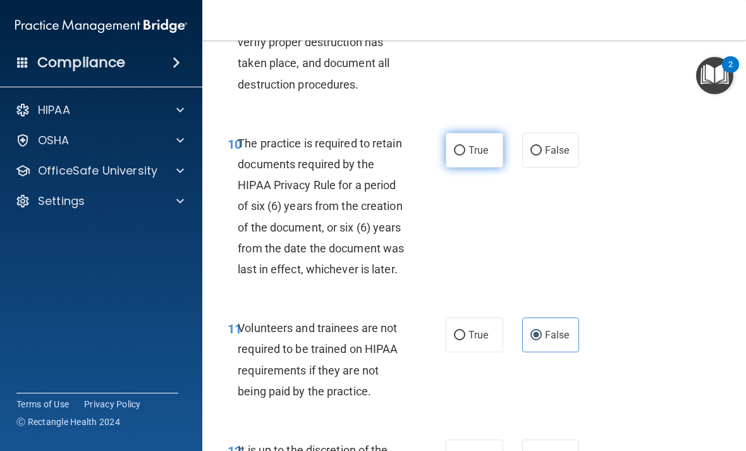
click at [495, 133] on label "True" at bounding box center [474, 150] width 58 height 35
click at [465, 146] on input "True" at bounding box center [459, 150] width 11 height 9
radio input "true"
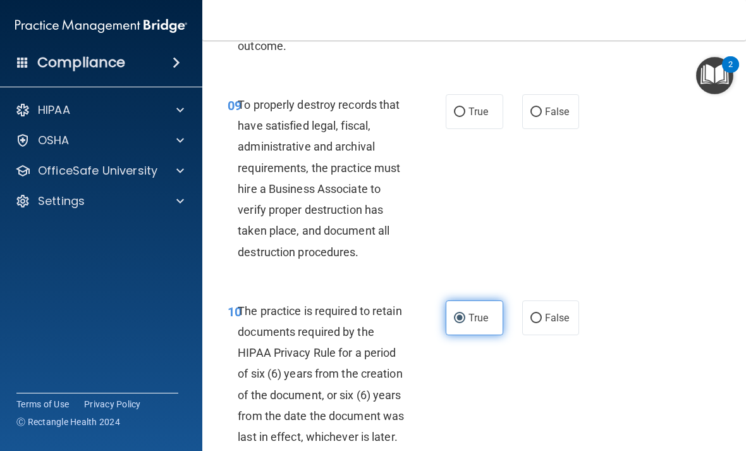
scroll to position [1421, 0]
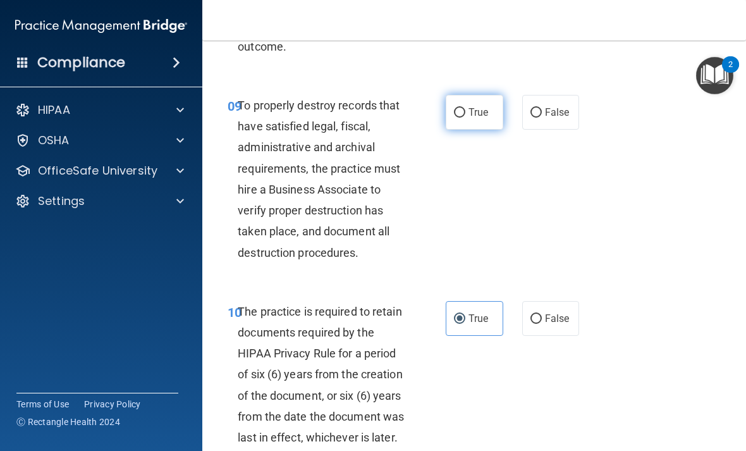
click at [485, 108] on span "True" at bounding box center [478, 112] width 20 height 12
click at [465, 108] on input "True" at bounding box center [459, 112] width 11 height 9
radio input "true"
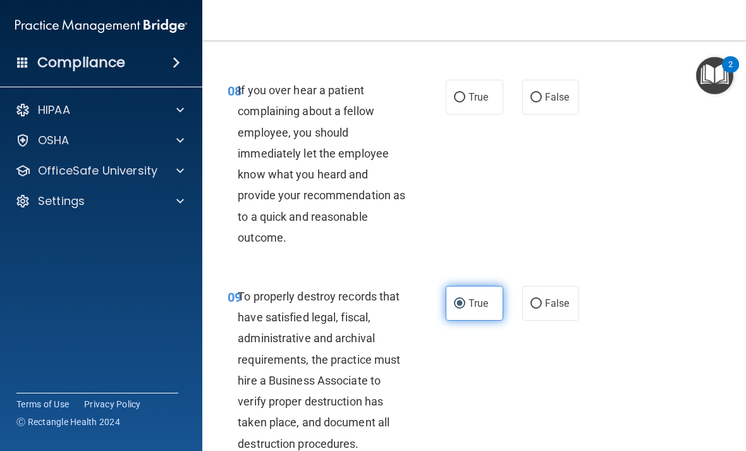
scroll to position [1228, 0]
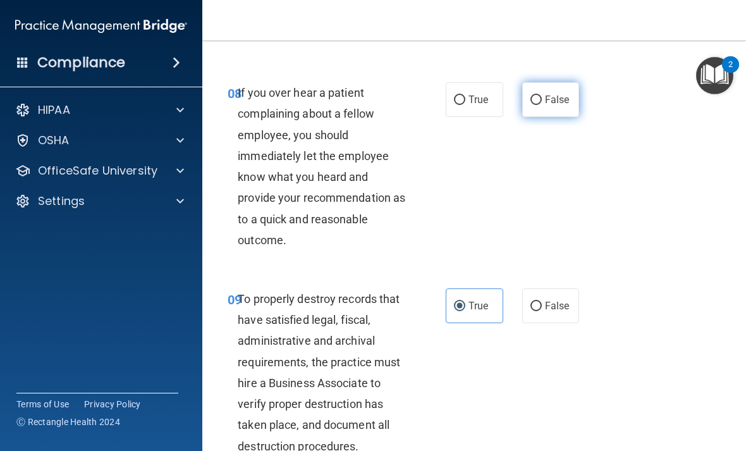
click at [564, 94] on span "False" at bounding box center [557, 100] width 25 height 12
click at [542, 95] on input "False" at bounding box center [535, 99] width 11 height 9
radio input "true"
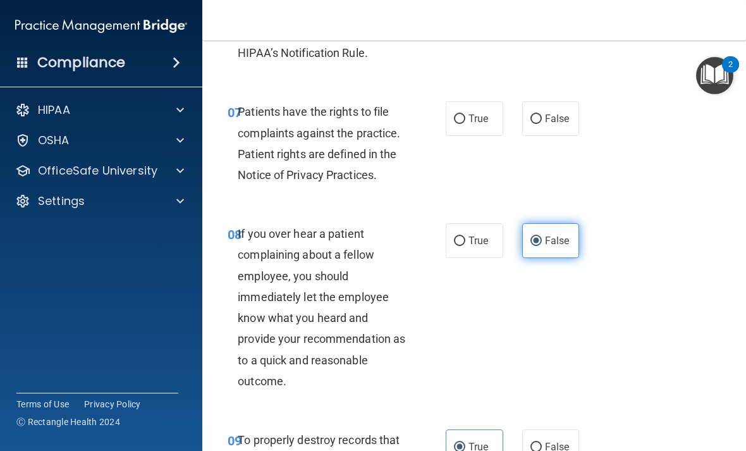
scroll to position [1073, 0]
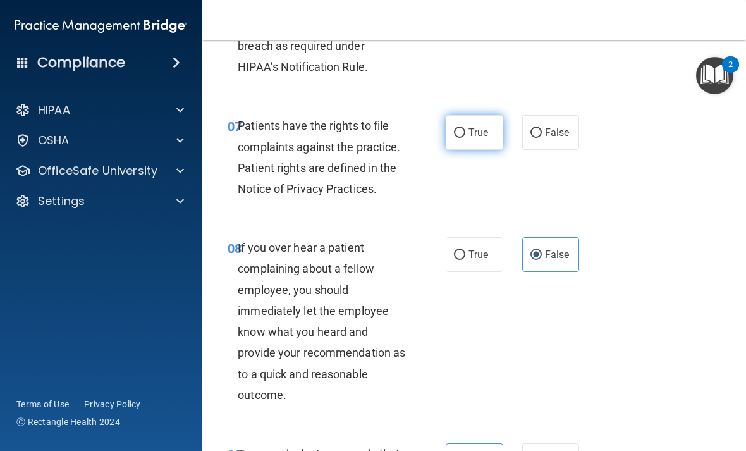
click at [481, 133] on label "True" at bounding box center [474, 132] width 58 height 35
click at [465, 133] on input "True" at bounding box center [459, 132] width 11 height 9
radio input "true"
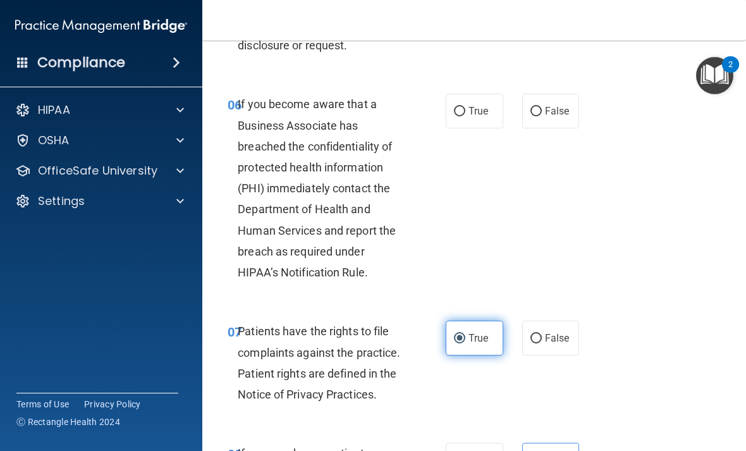
scroll to position [867, 0]
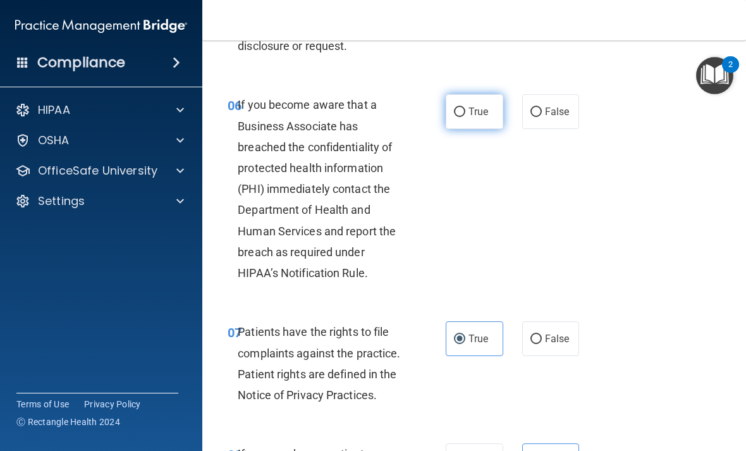
click at [481, 115] on label "True" at bounding box center [474, 111] width 58 height 35
click at [465, 115] on input "True" at bounding box center [459, 111] width 11 height 9
radio input "true"
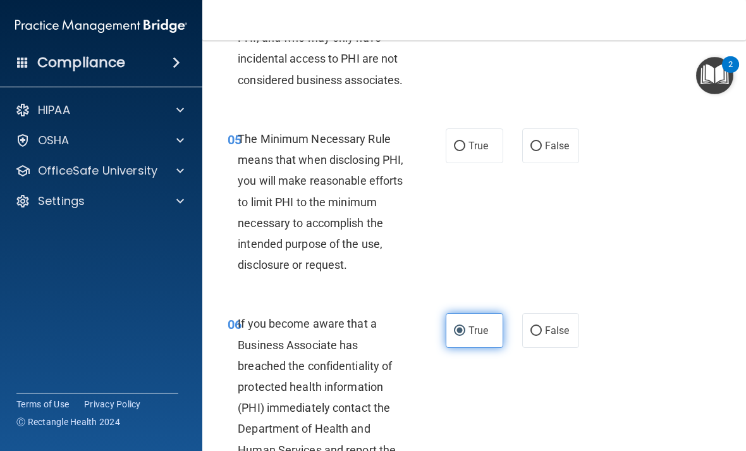
scroll to position [639, 0]
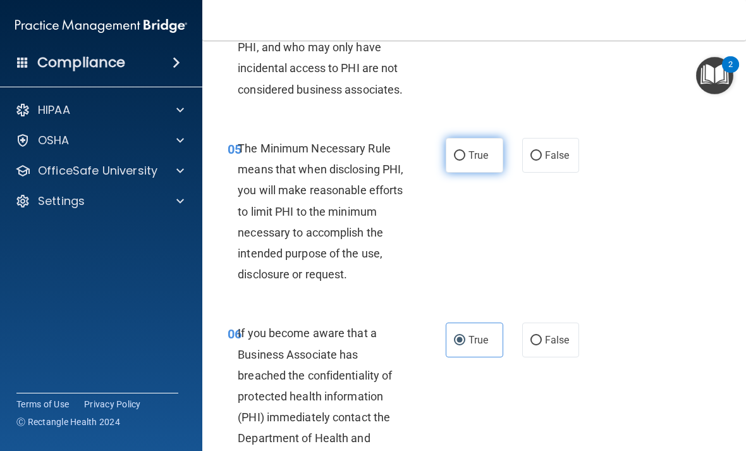
click at [486, 157] on label "True" at bounding box center [474, 155] width 58 height 35
click at [465, 157] on input "True" at bounding box center [459, 155] width 11 height 9
radio input "true"
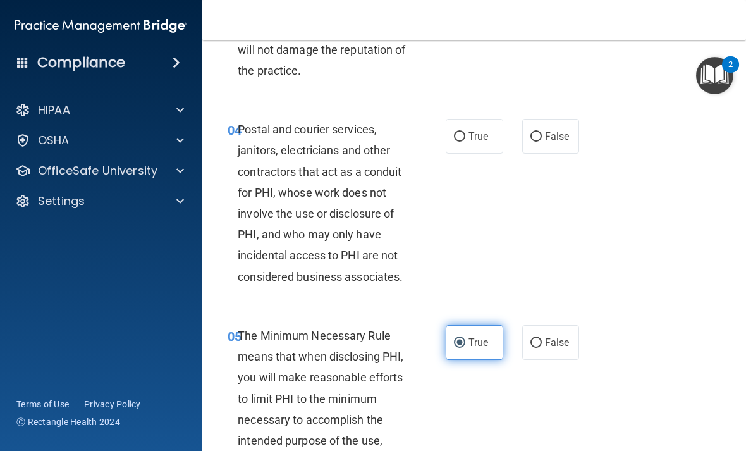
scroll to position [451, 0]
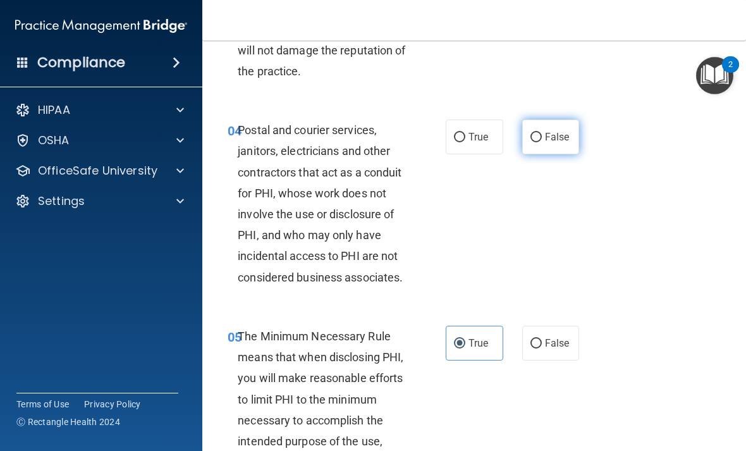
click at [552, 137] on span "False" at bounding box center [557, 137] width 25 height 12
click at [542, 137] on input "False" at bounding box center [535, 137] width 11 height 9
radio input "true"
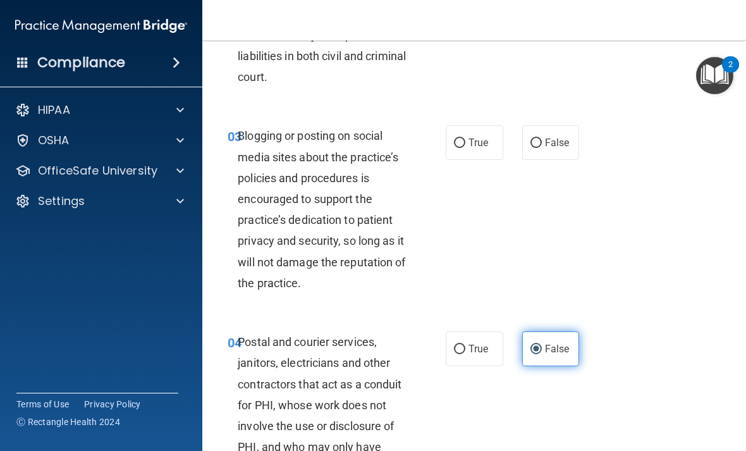
scroll to position [238, 0]
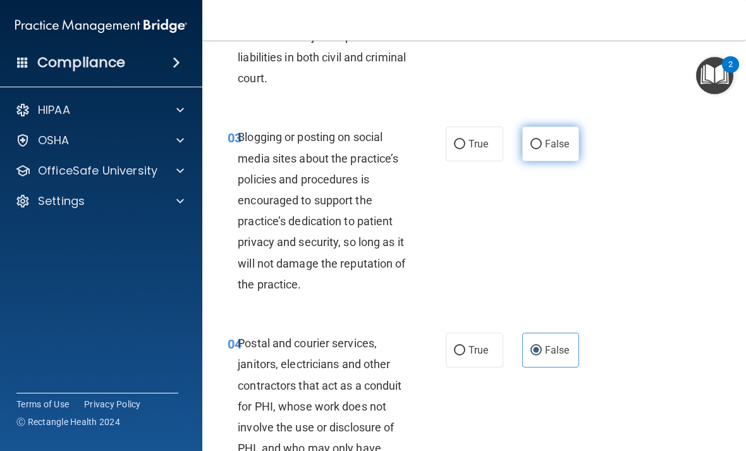
click at [536, 146] on input "False" at bounding box center [535, 144] width 11 height 9
radio input "true"
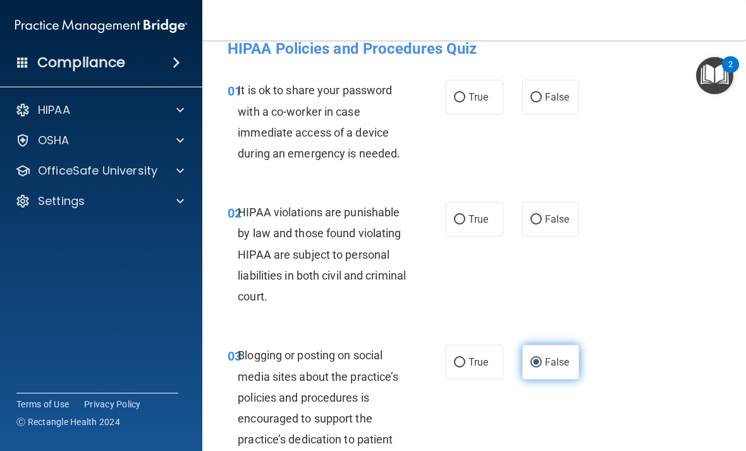
scroll to position [59, 0]
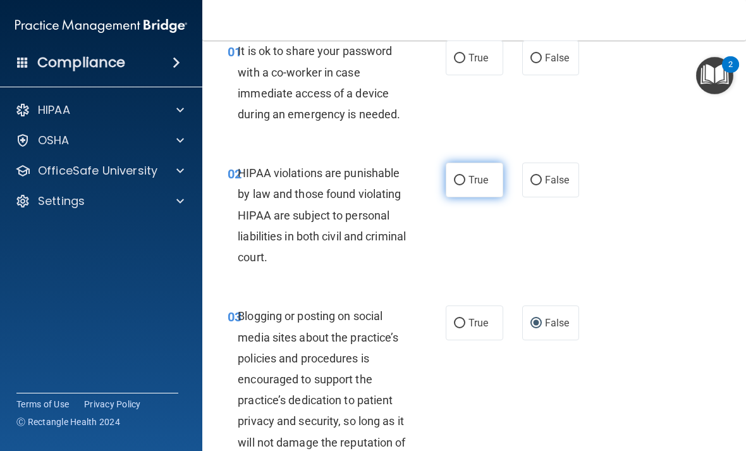
click at [479, 176] on span "True" at bounding box center [478, 180] width 20 height 12
click at [465, 176] on input "True" at bounding box center [459, 180] width 11 height 9
radio input "true"
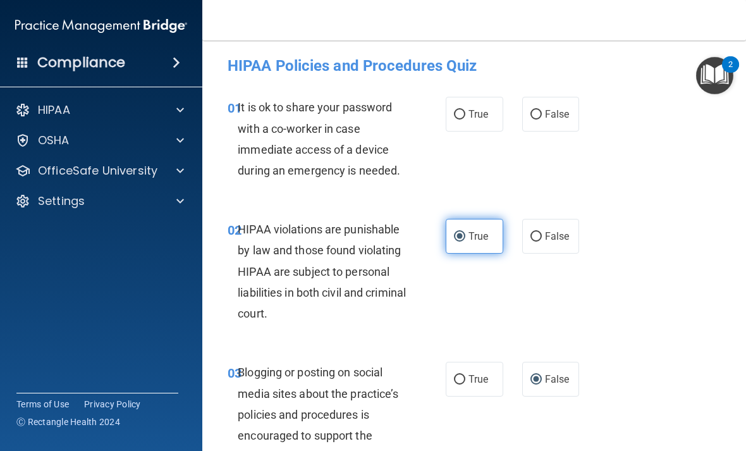
scroll to position [0, 0]
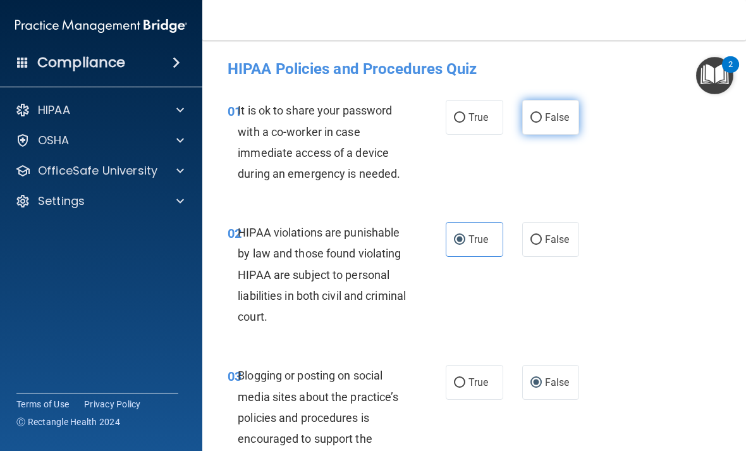
click at [553, 128] on label "False" at bounding box center [551, 117] width 58 height 35
click at [542, 123] on input "False" at bounding box center [535, 117] width 11 height 9
radio input "true"
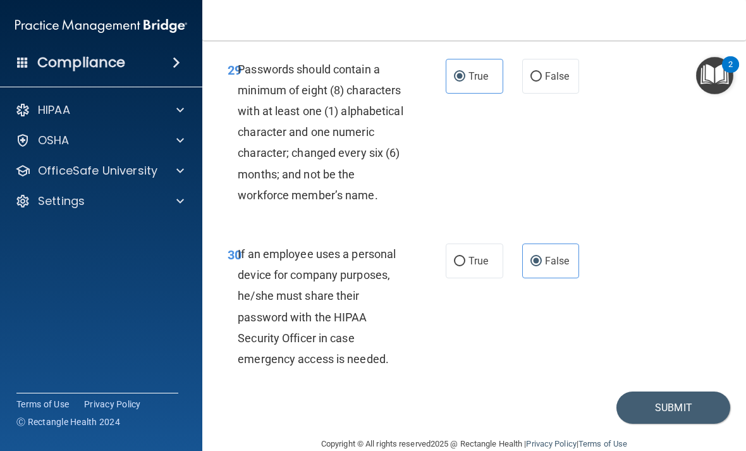
scroll to position [4377, 0]
click at [663, 392] on button "Submit" at bounding box center [673, 408] width 114 height 32
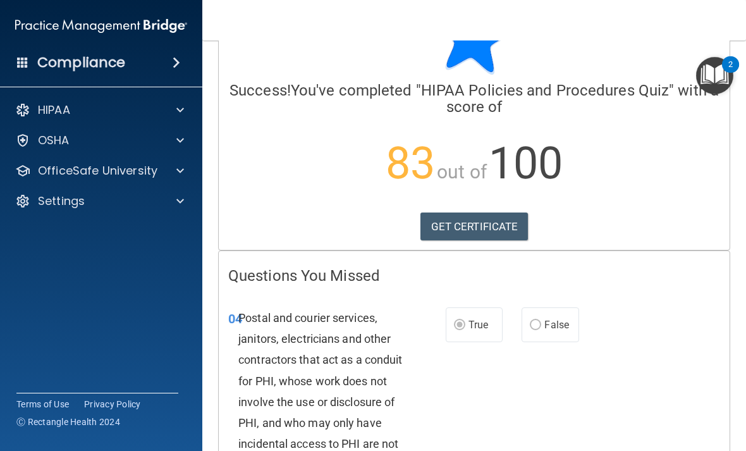
scroll to position [66, 0]
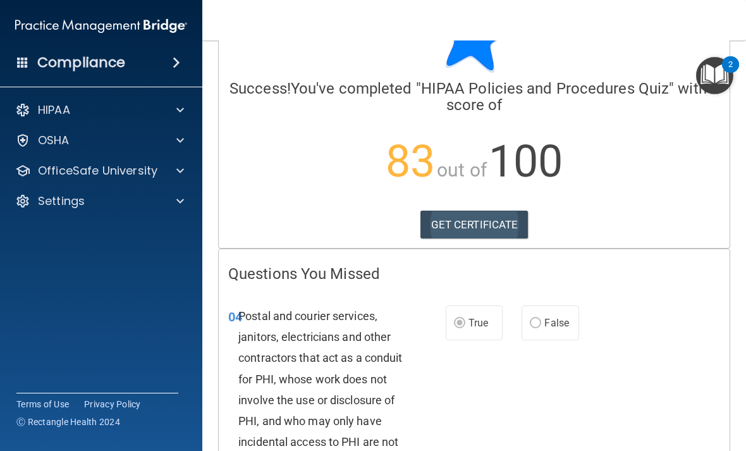
click at [506, 229] on link "GET CERTIFICATE" at bounding box center [474, 224] width 108 height 28
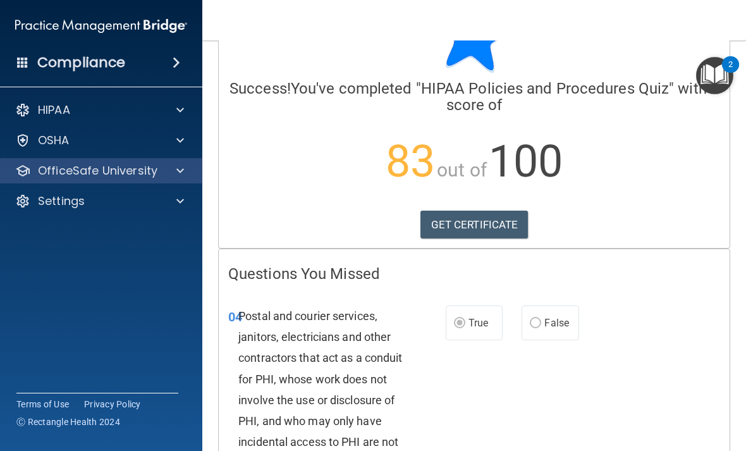
click at [87, 171] on p "OfficeSafe University" at bounding box center [97, 170] width 119 height 15
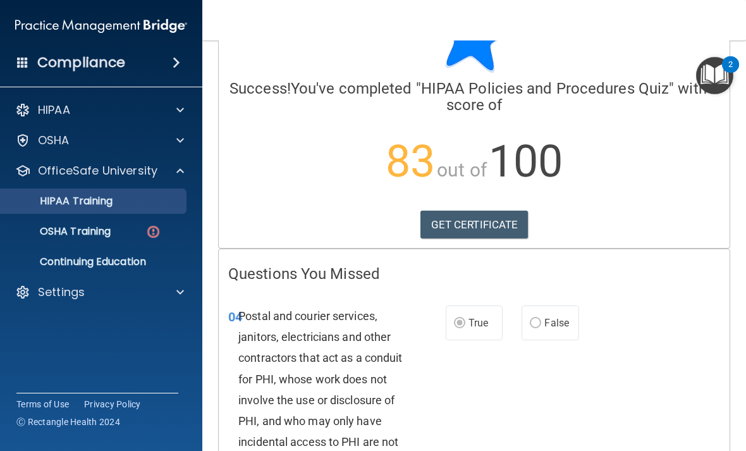
click at [83, 202] on p "HIPAA Training" at bounding box center [60, 201] width 104 height 13
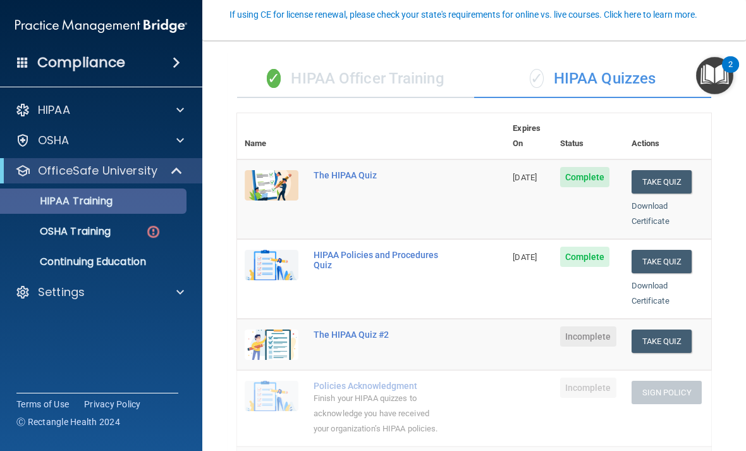
scroll to position [70, 0]
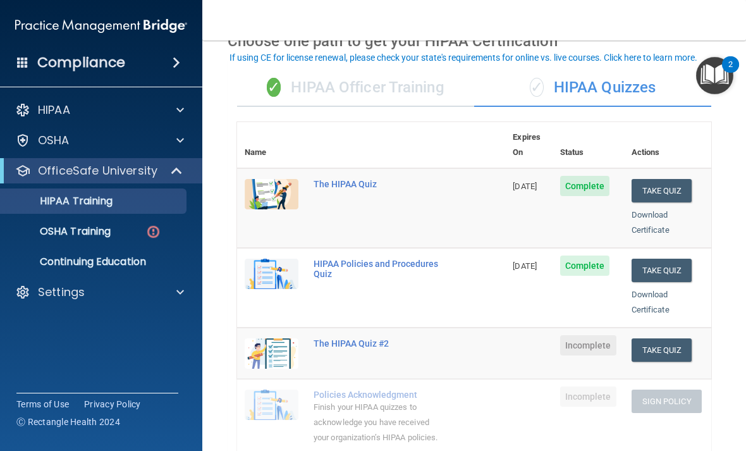
click at [420, 79] on div "✓ HIPAA Officer Training" at bounding box center [355, 88] width 237 height 38
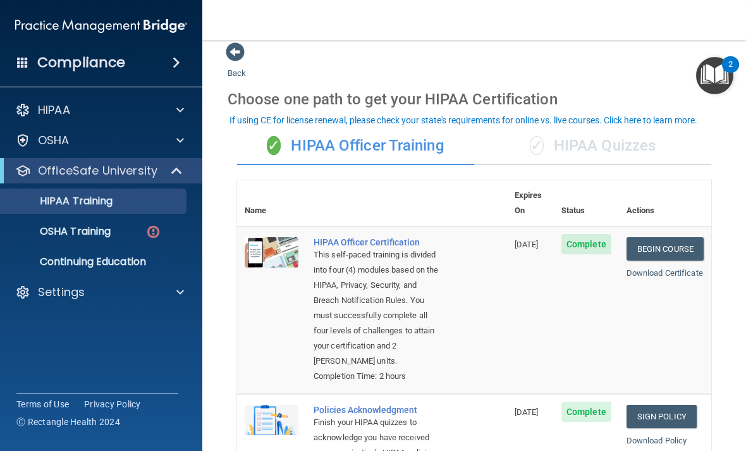
scroll to position [7, 0]
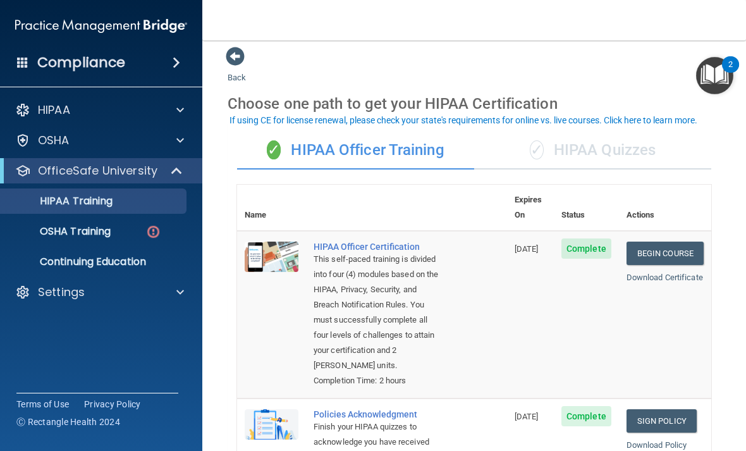
click at [582, 147] on div "✓ HIPAA Quizzes" at bounding box center [592, 150] width 237 height 38
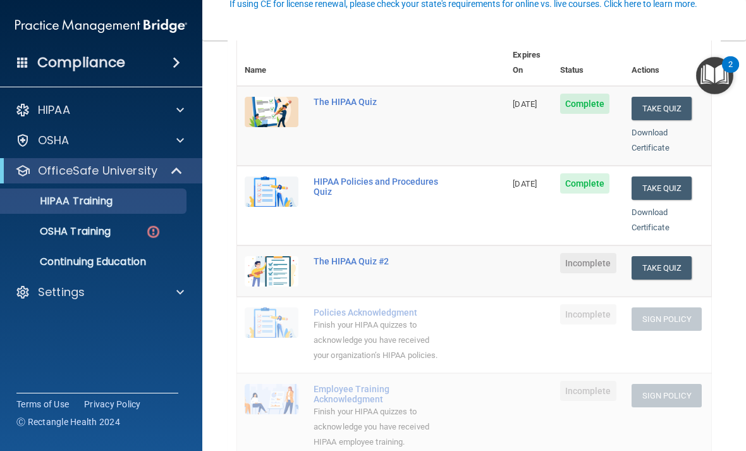
scroll to position [152, 0]
